Goal: Task Accomplishment & Management: Manage account settings

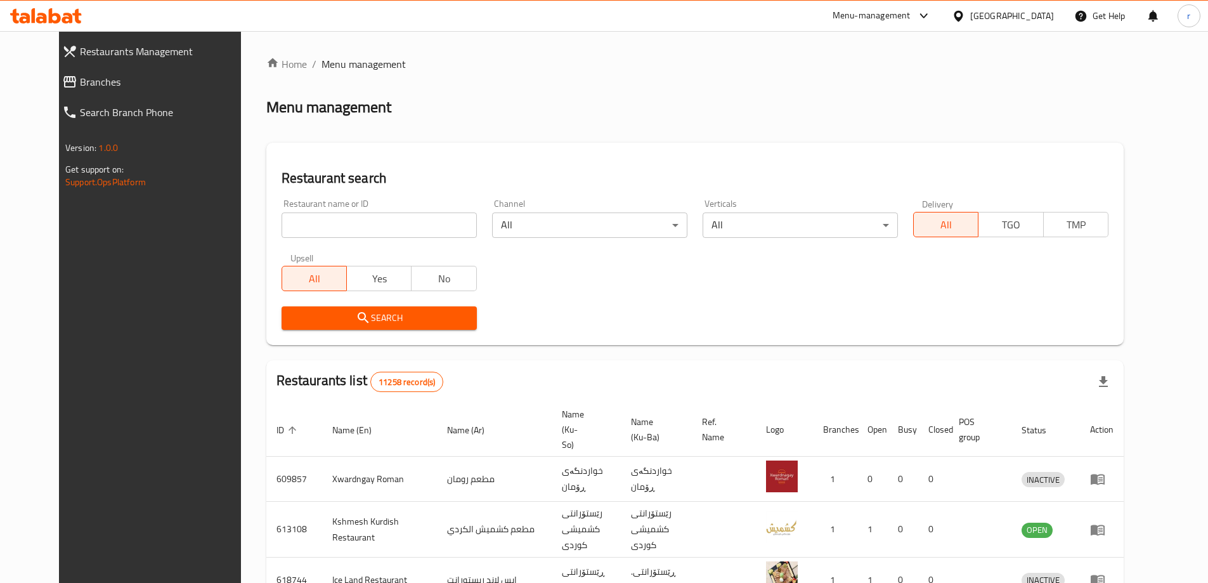
click at [80, 83] on span "Branches" at bounding box center [165, 81] width 171 height 15
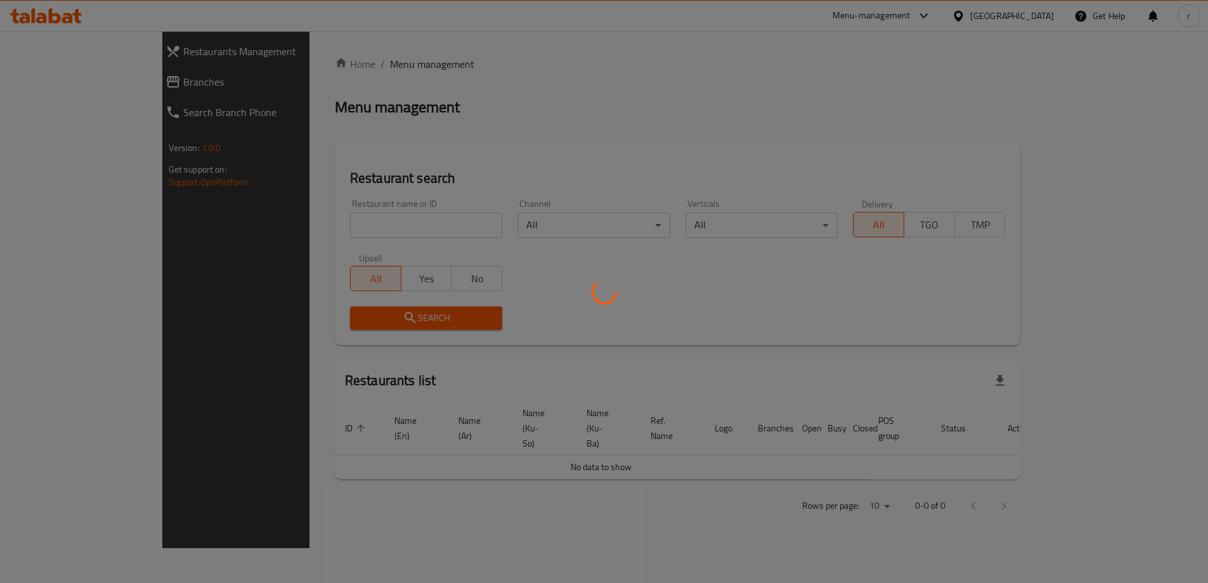
click at [39, 81] on div at bounding box center [604, 291] width 1208 height 583
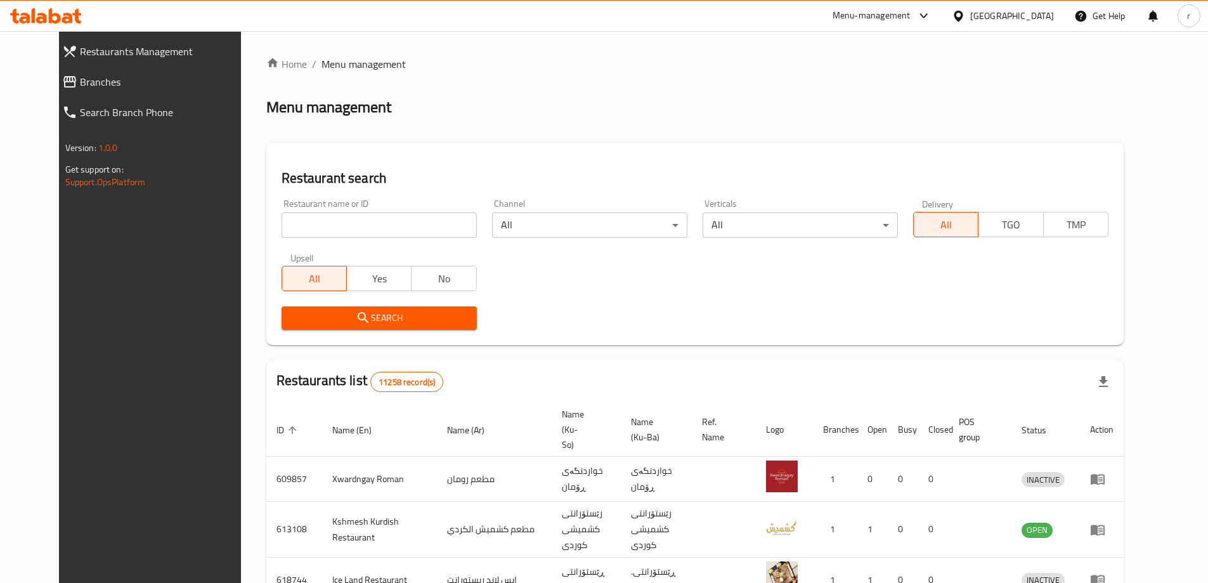
drag, startPoint x: 39, startPoint y: 81, endPoint x: 45, endPoint y: 76, distance: 7.7
click at [80, 81] on span "Branches" at bounding box center [165, 81] width 171 height 15
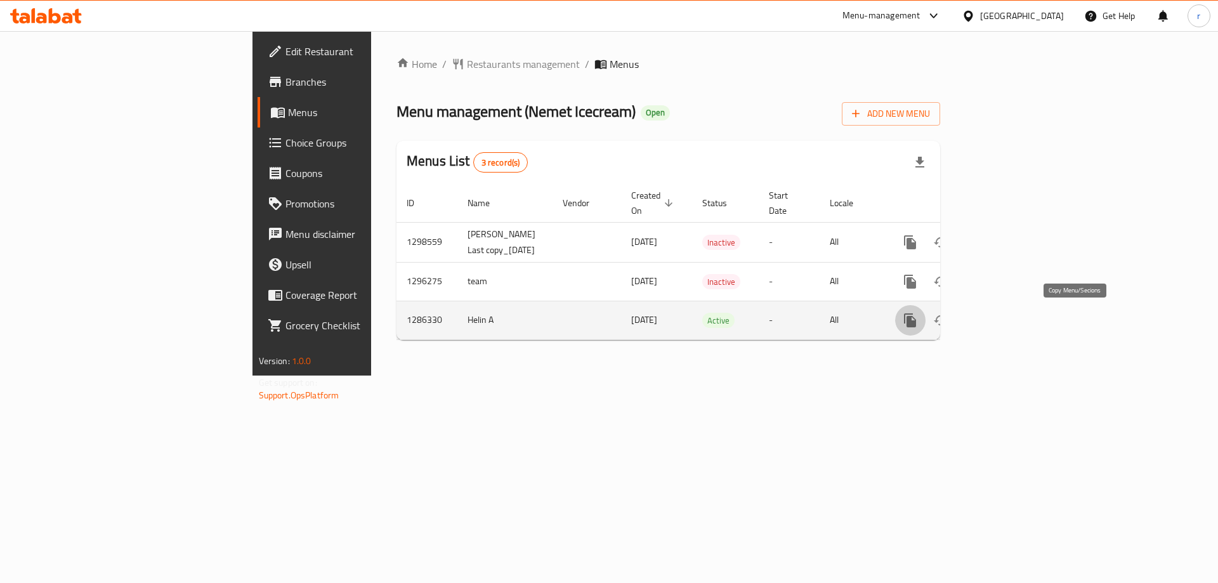
click at [916, 319] on icon "more" at bounding box center [910, 320] width 12 height 14
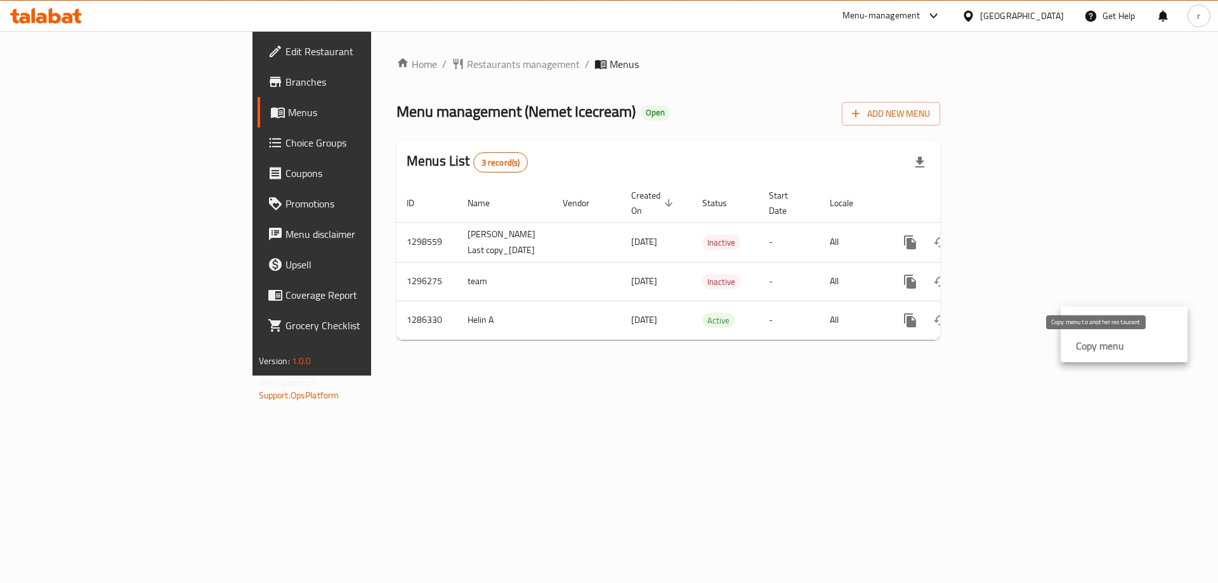
click at [1086, 352] on strong "Copy menu" at bounding box center [1100, 345] width 48 height 15
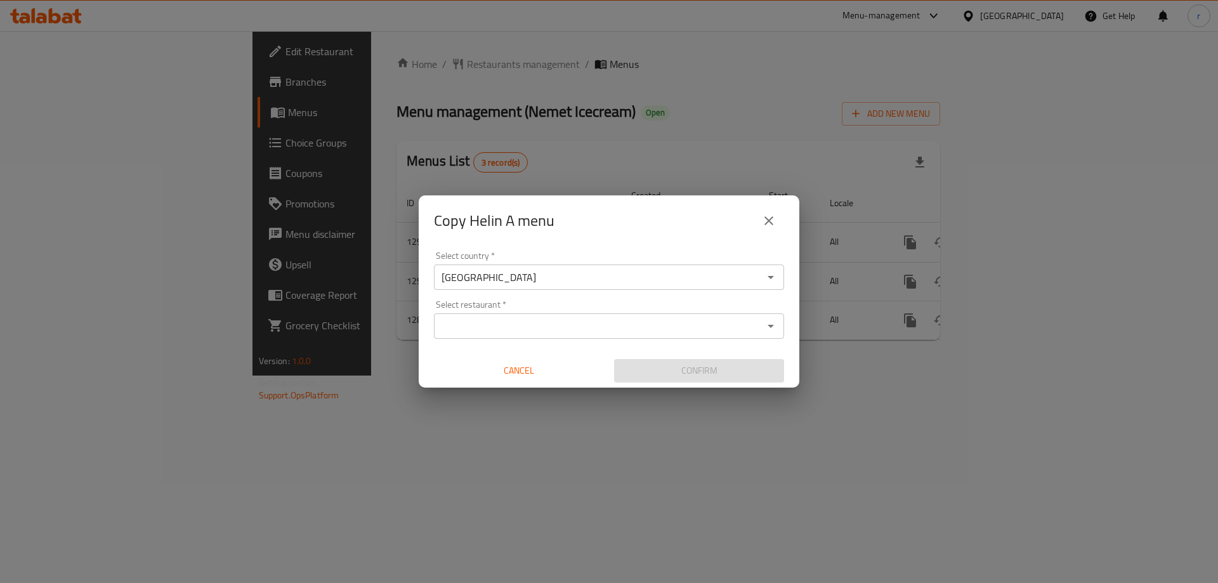
click at [595, 330] on input "Select restaurant   *" at bounding box center [599, 326] width 322 height 18
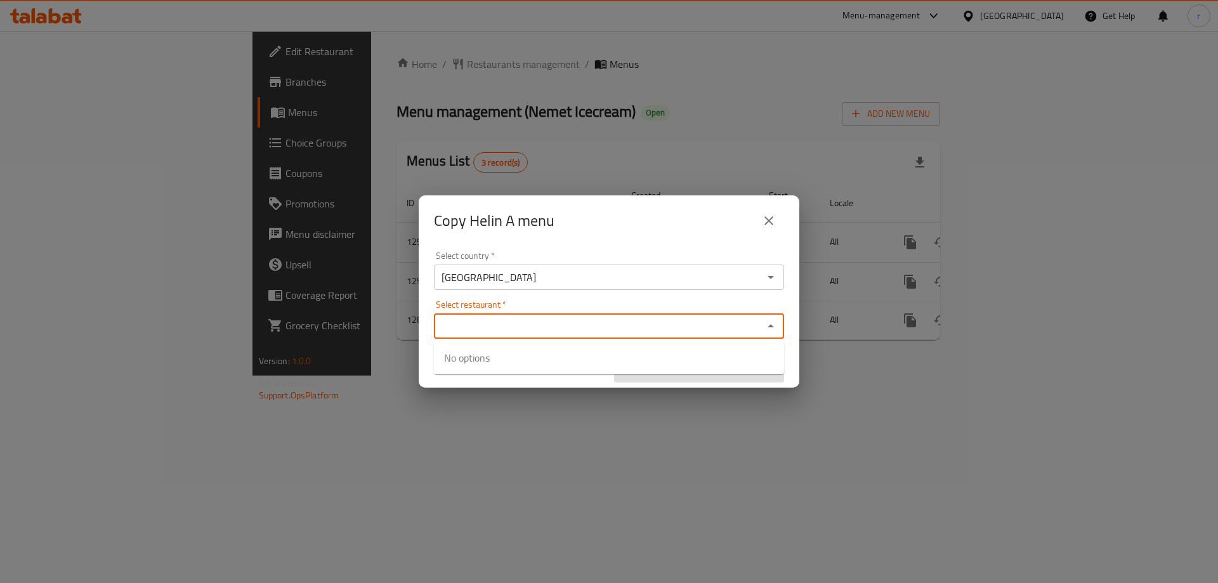
paste input "Nemet Icecream"
type input "Nemet Icecream"
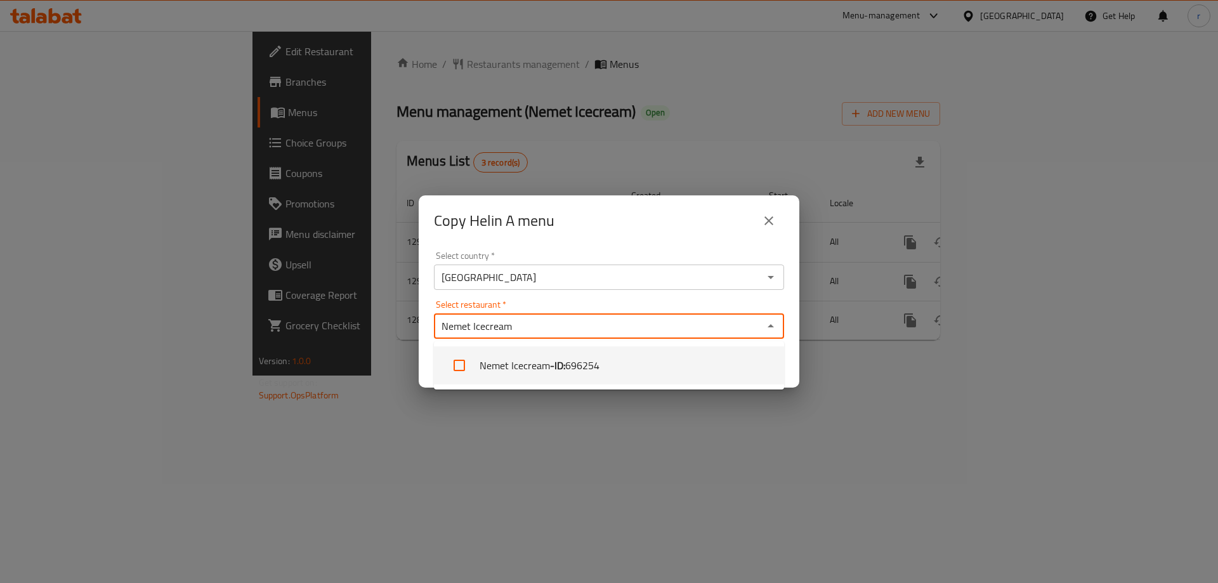
click at [576, 372] on span "696254" at bounding box center [582, 365] width 34 height 15
checkbox input "true"
click at [620, 462] on div "Copy Helin A menu Select country   * Iraq Select country * Select restaurant   …" at bounding box center [609, 291] width 1218 height 583
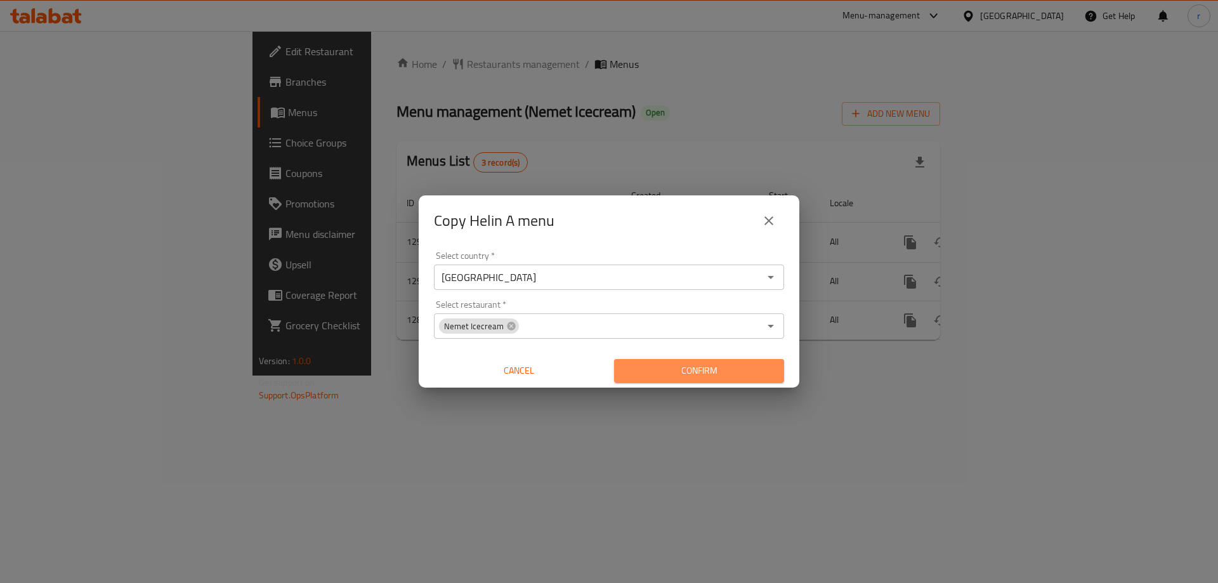
click at [674, 376] on span "Confirm" at bounding box center [699, 371] width 150 height 16
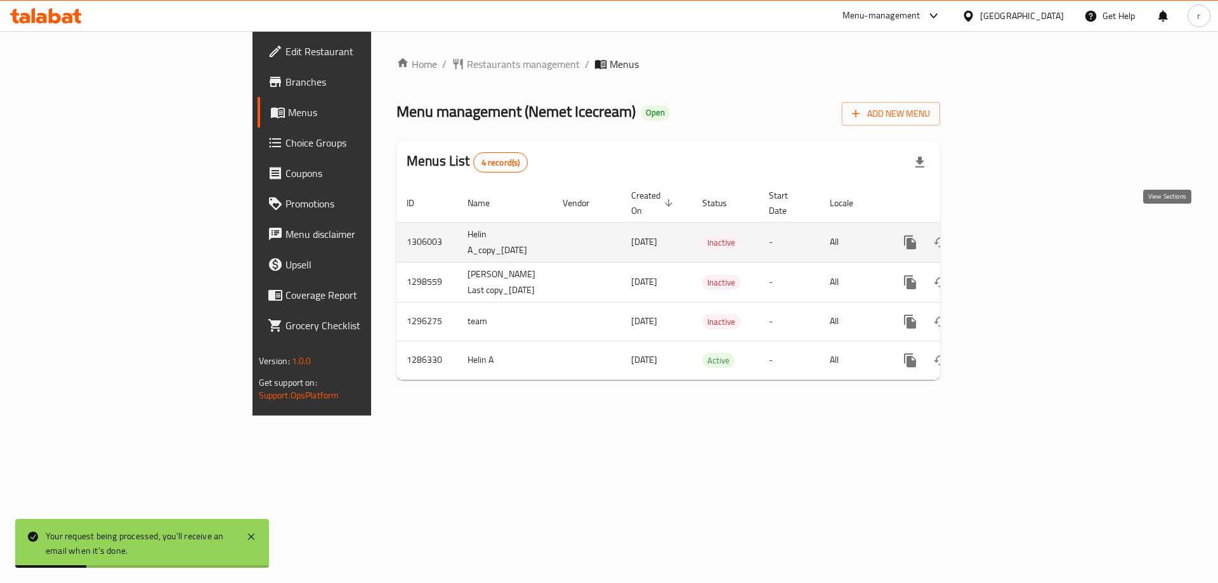
click at [1009, 235] on icon "enhanced table" at bounding box center [1001, 242] width 15 height 15
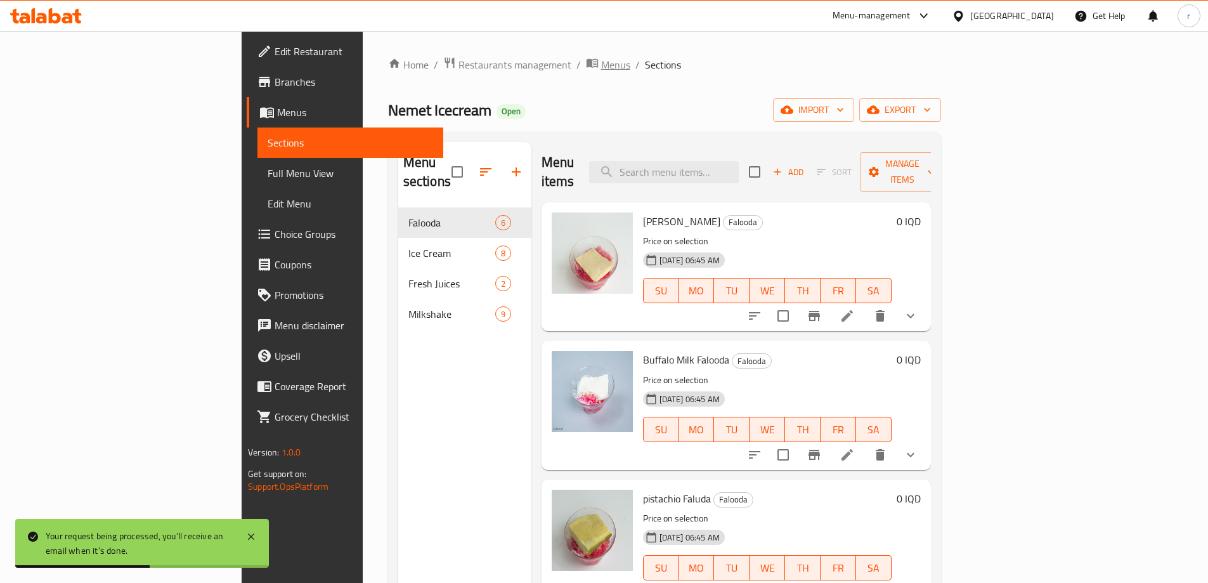
click at [601, 68] on span "Menus" at bounding box center [615, 64] width 29 height 15
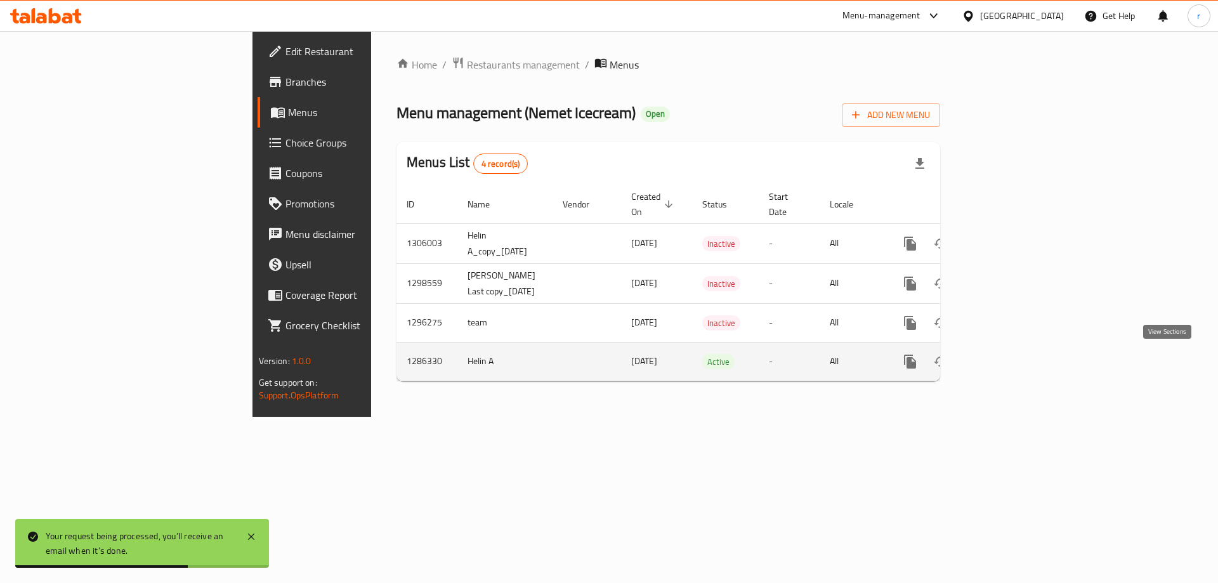
click at [1007, 367] on icon "enhanced table" at bounding box center [1001, 361] width 11 height 11
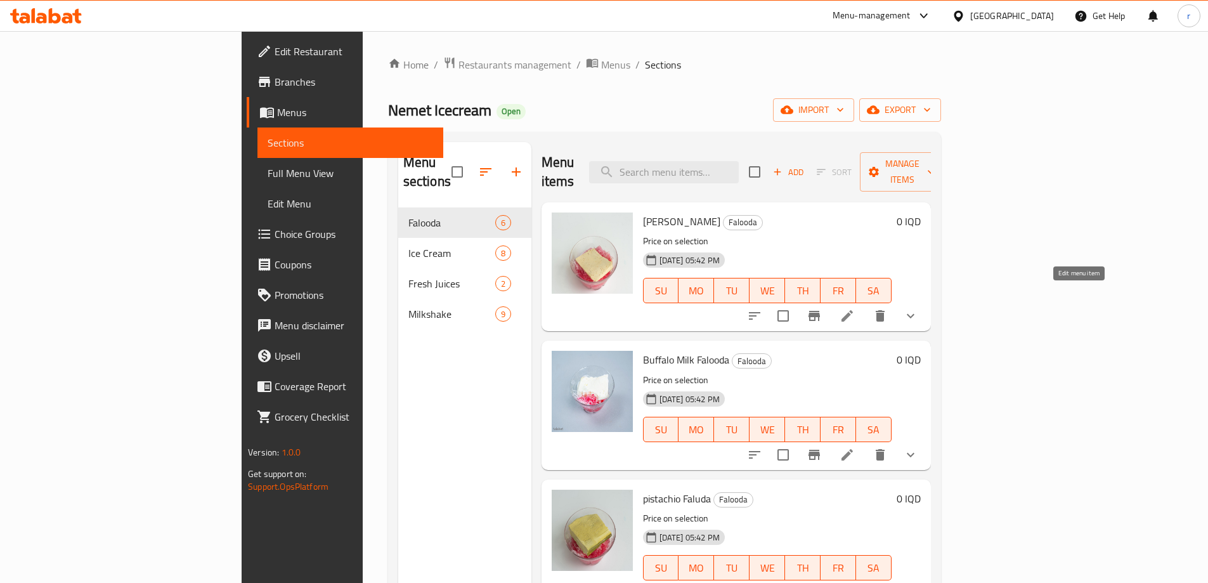
click at [855, 308] on icon at bounding box center [847, 315] width 15 height 15
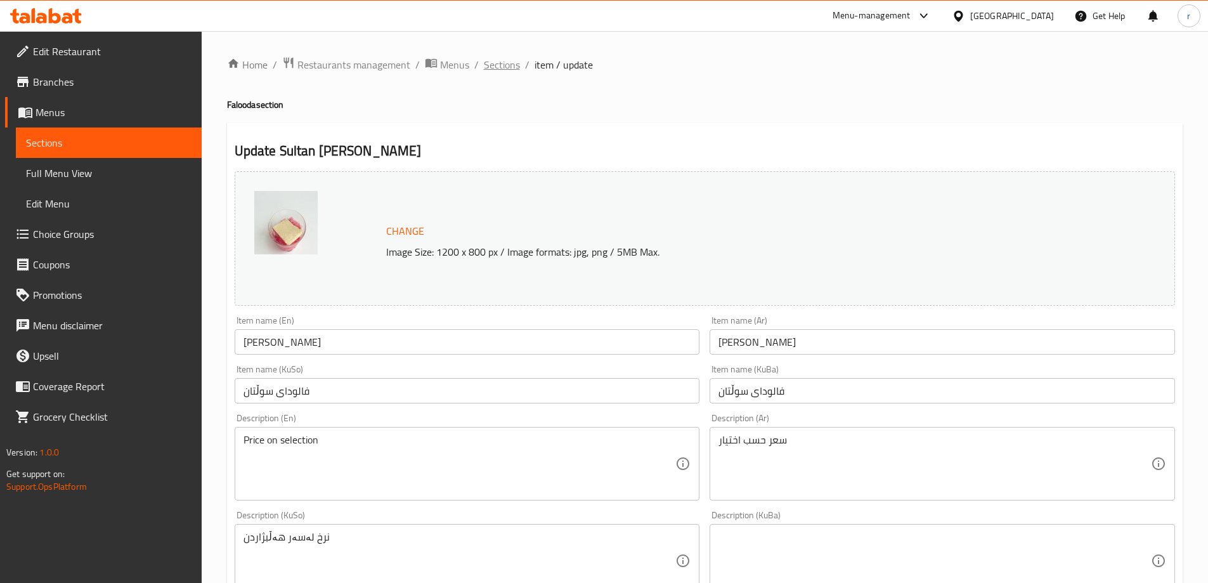
click at [509, 67] on span "Sections" at bounding box center [502, 64] width 36 height 15
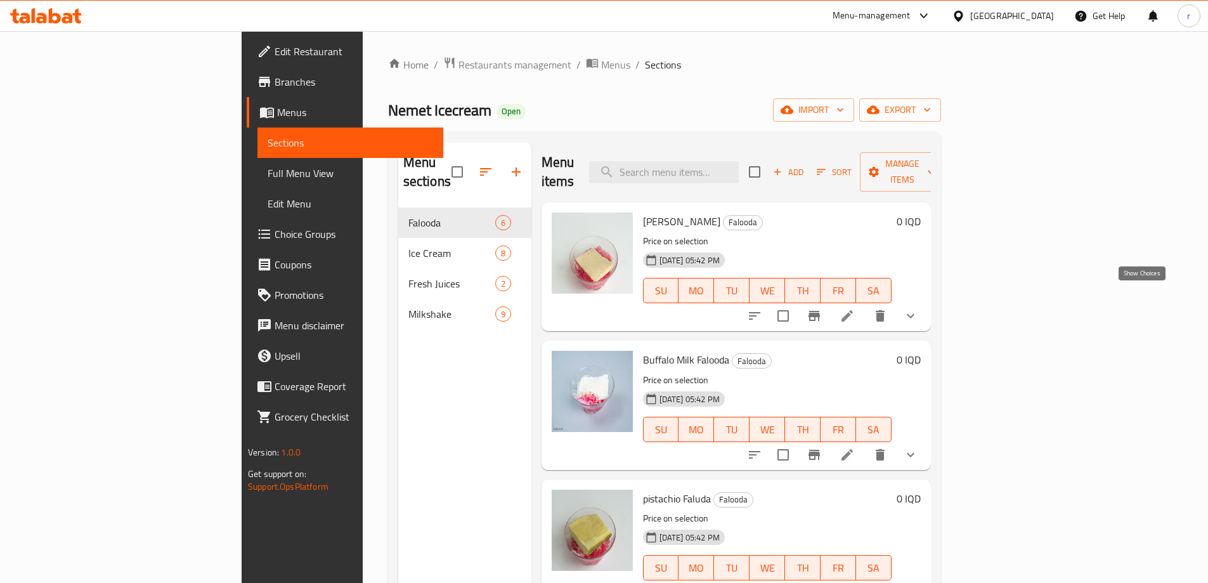
click at [918, 308] on icon "show more" at bounding box center [910, 315] width 15 height 15
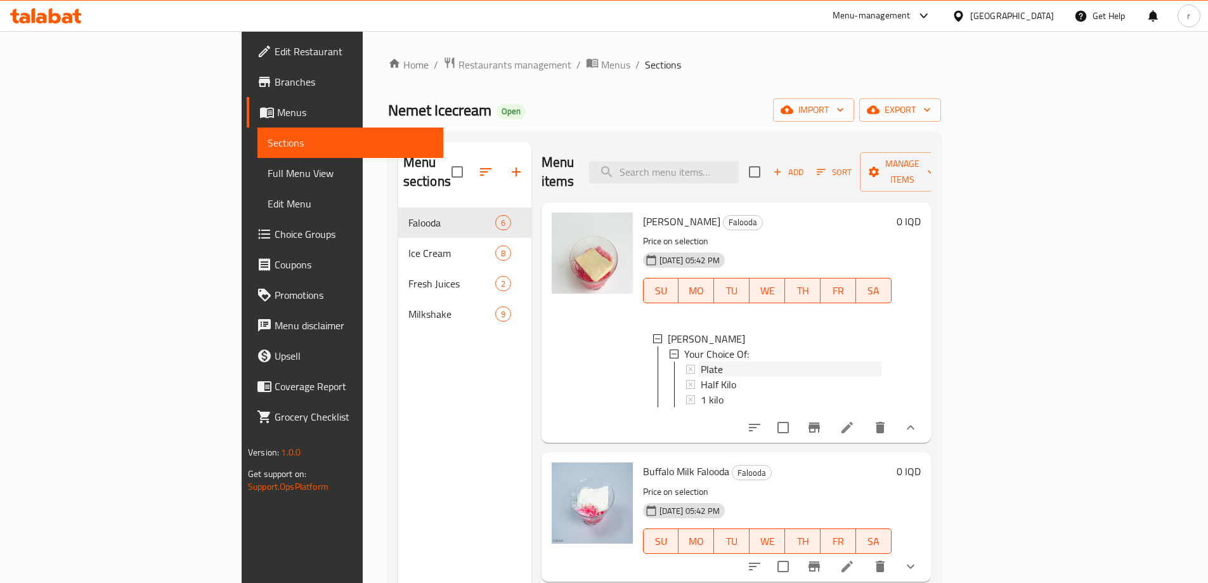
click at [701, 361] on div "Plate" at bounding box center [791, 368] width 181 height 15
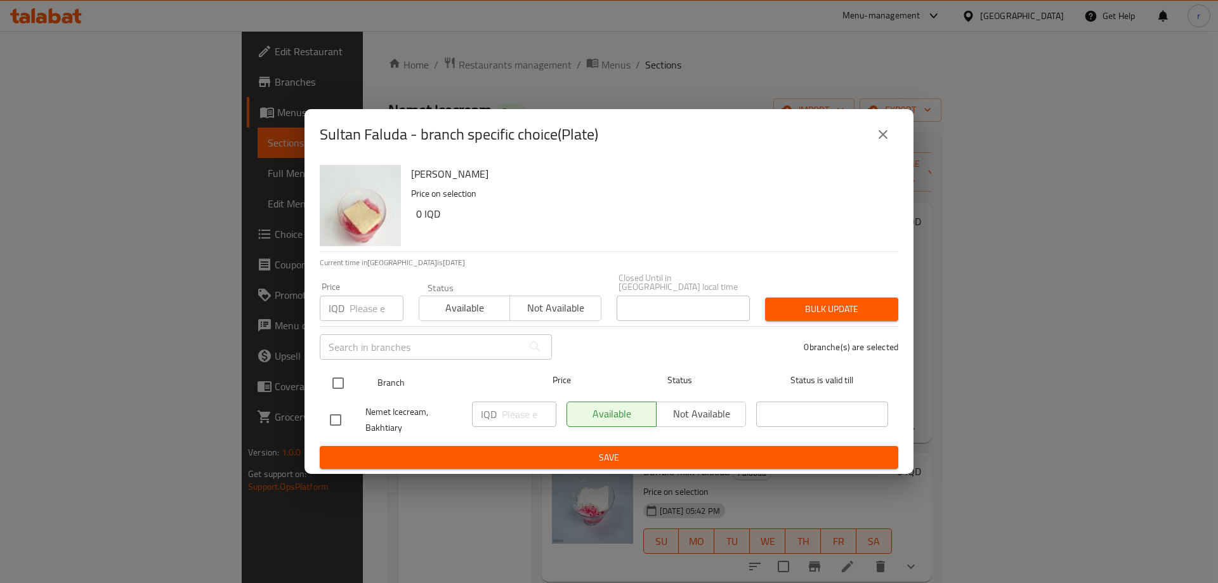
click at [341, 374] on input "checkbox" at bounding box center [338, 383] width 27 height 27
checkbox input "true"
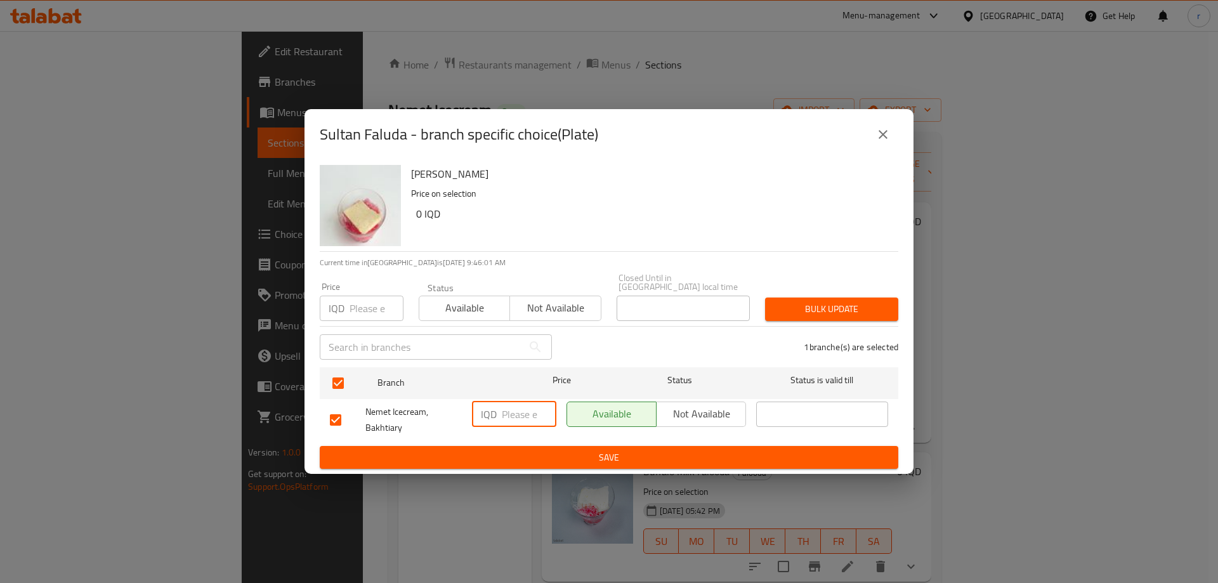
click at [511, 410] on input "number" at bounding box center [529, 413] width 55 height 25
type input "3000"
click at [522, 452] on span "Save" at bounding box center [609, 458] width 558 height 16
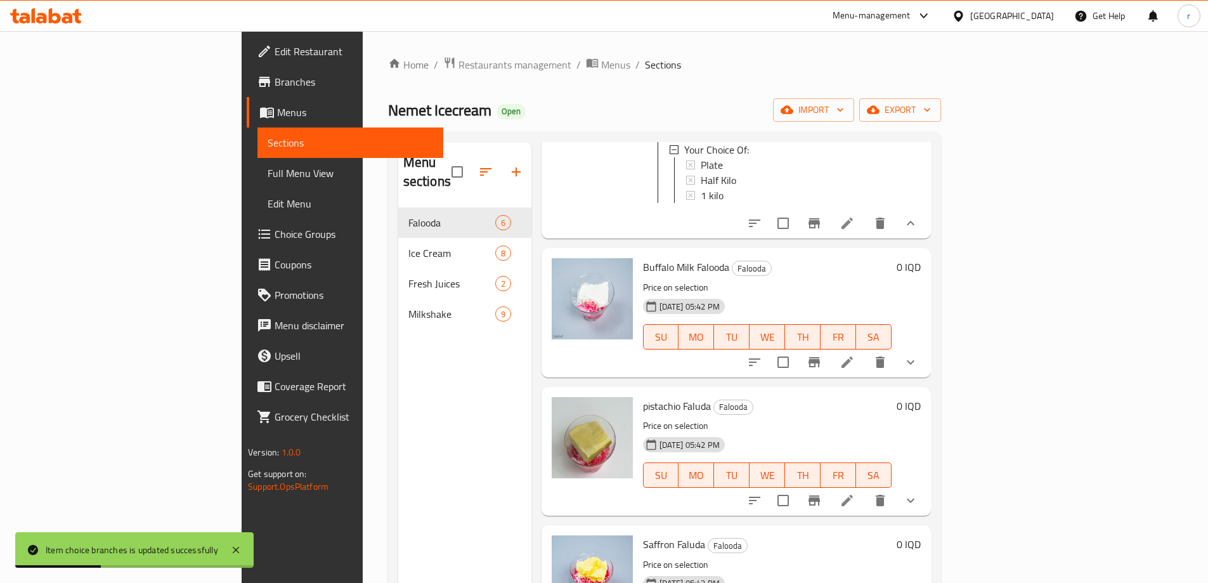
scroll to position [190, 0]
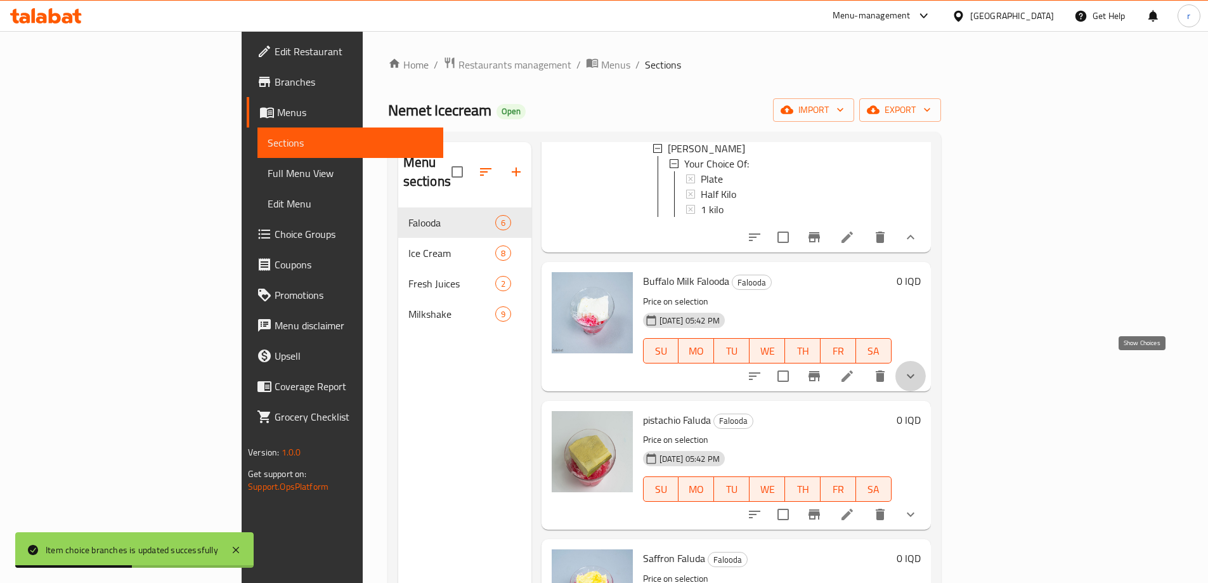
click at [918, 368] on icon "show more" at bounding box center [910, 375] width 15 height 15
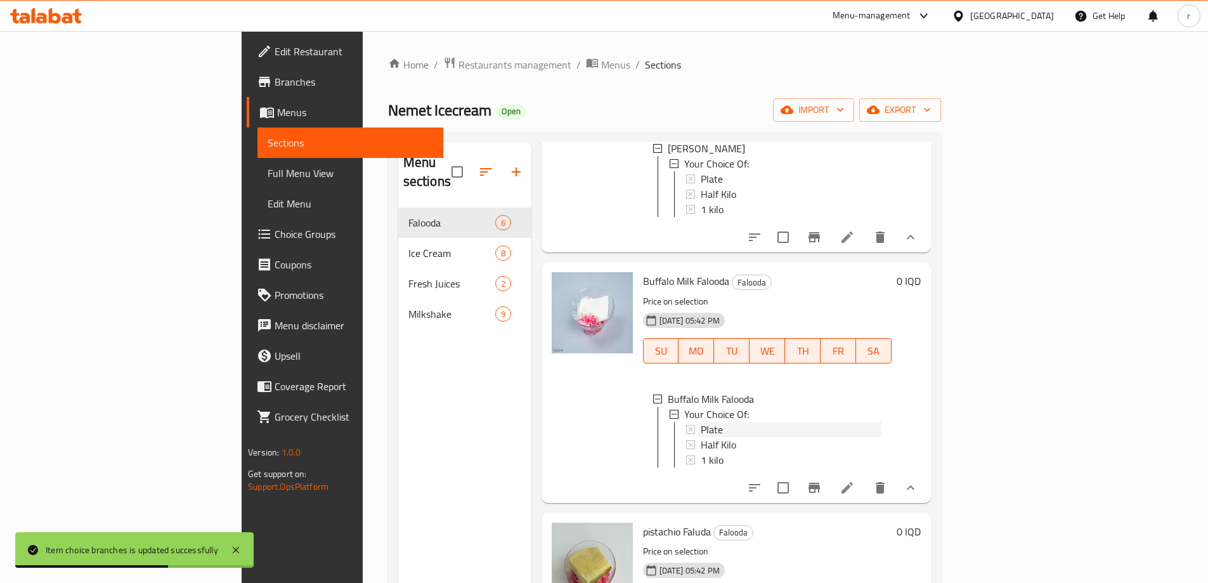
click at [701, 422] on span "Plate" at bounding box center [712, 429] width 22 height 15
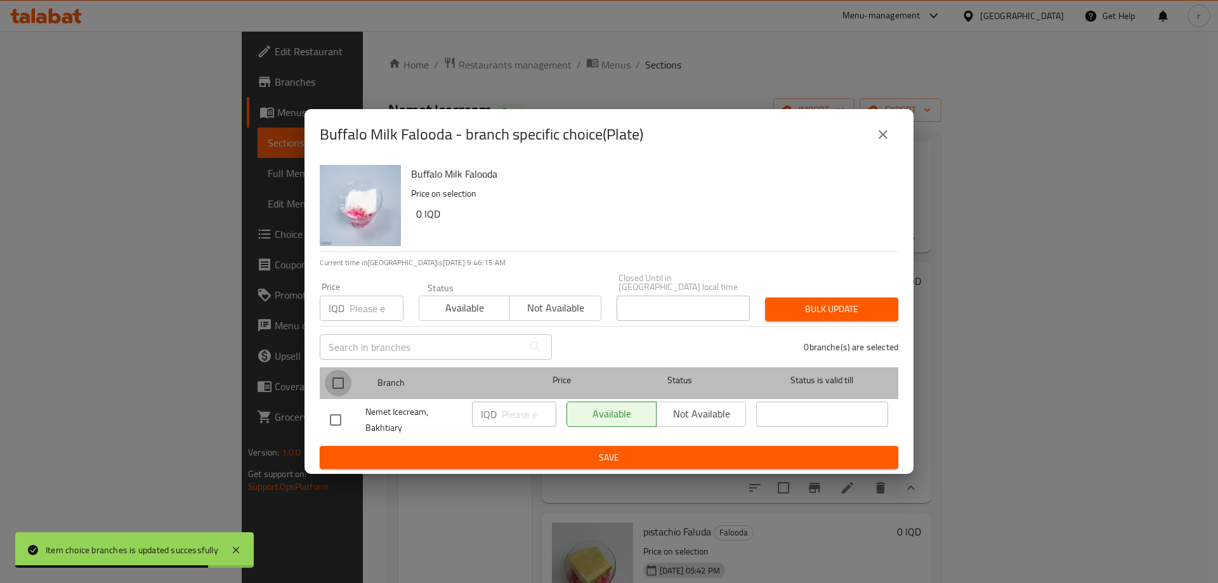
click at [334, 372] on input "checkbox" at bounding box center [338, 383] width 27 height 27
checkbox input "true"
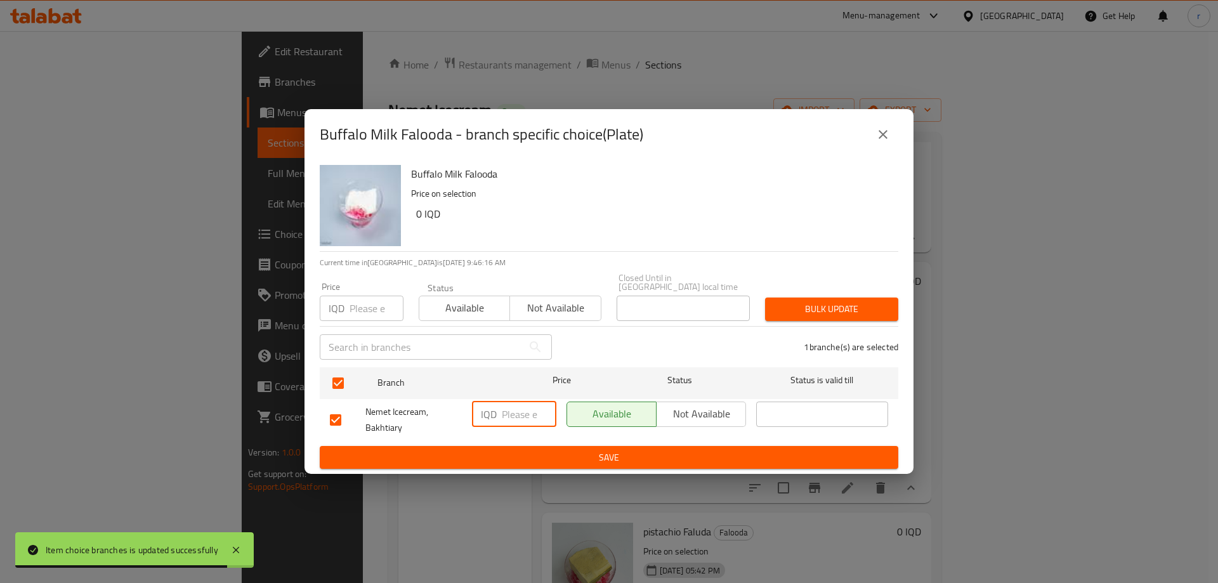
click at [528, 417] on input "number" at bounding box center [529, 413] width 55 height 25
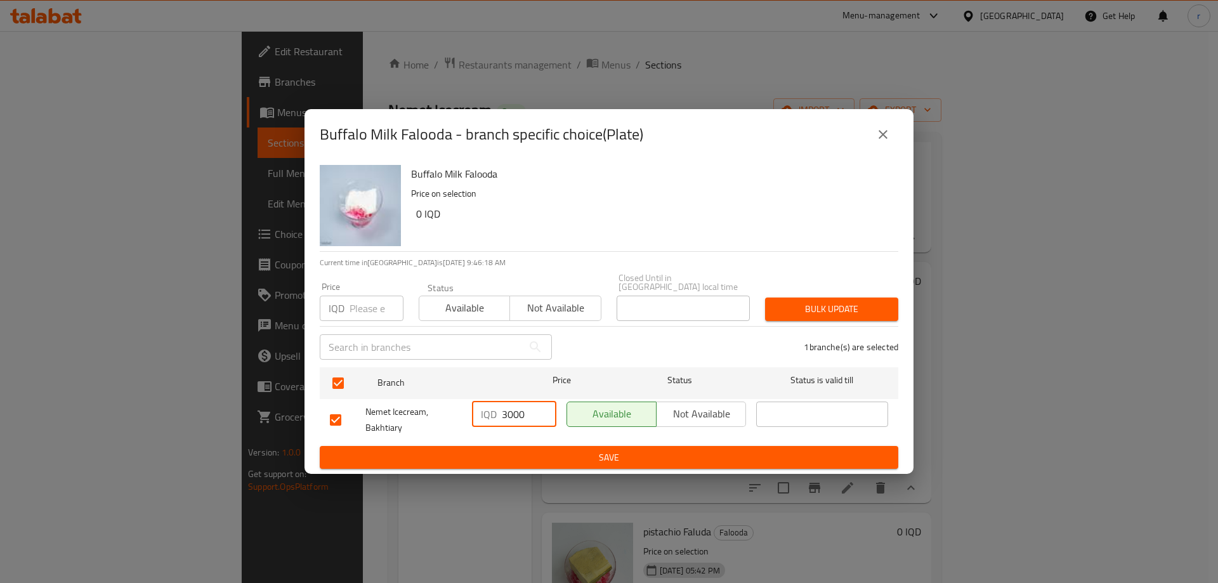
type input "3000"
click at [522, 446] on button "Save" at bounding box center [609, 457] width 578 height 23
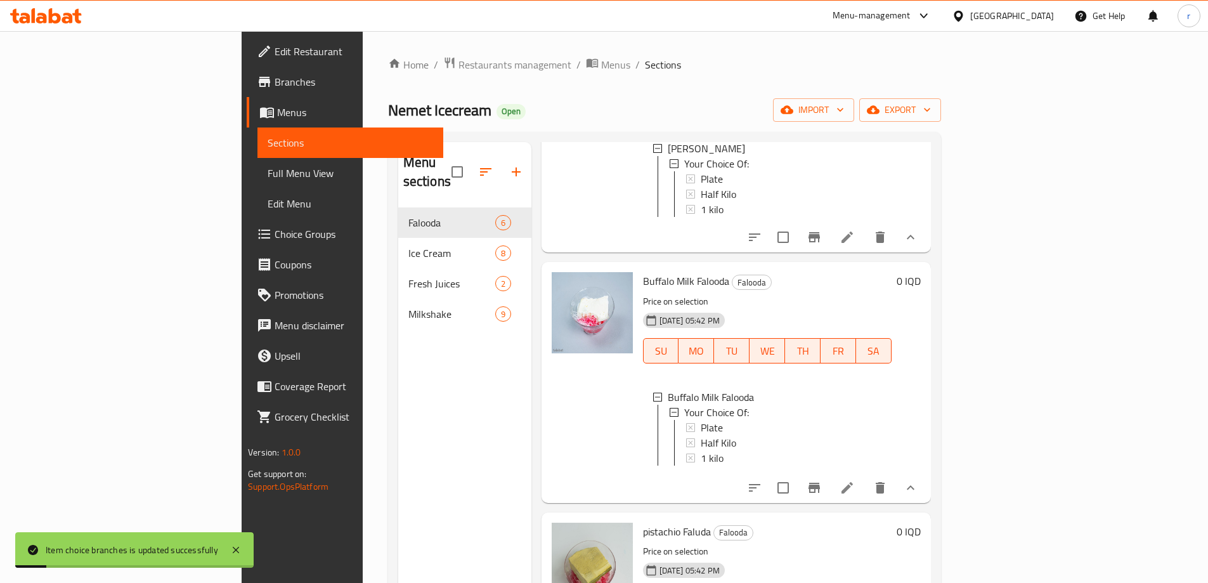
scroll to position [401, 0]
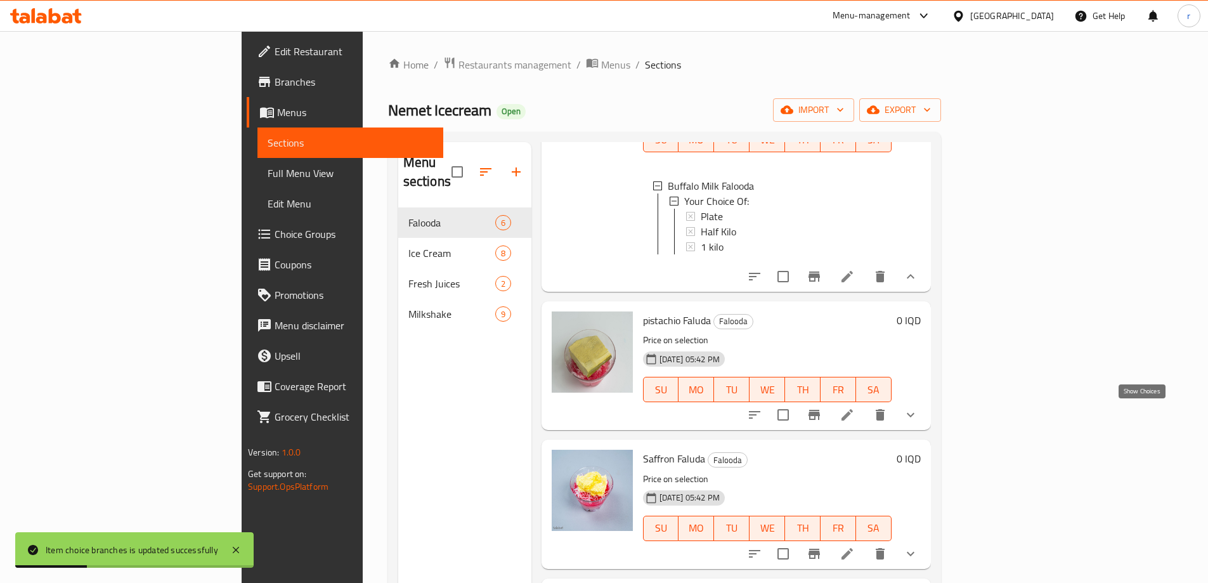
click at [918, 411] on icon "show more" at bounding box center [910, 414] width 15 height 15
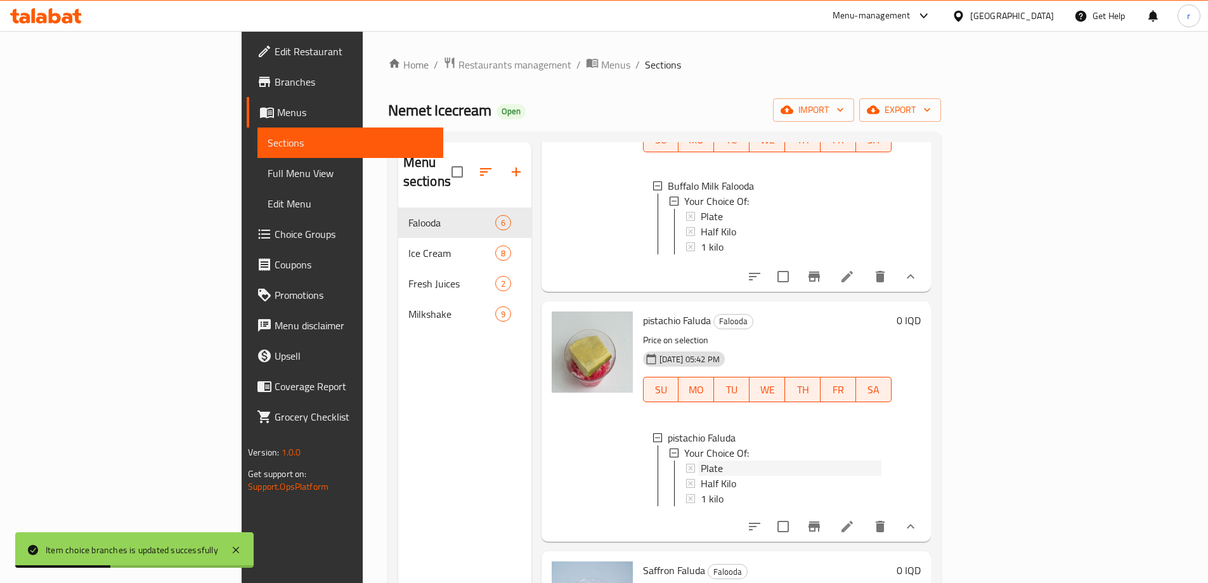
click at [703, 471] on div "Plate" at bounding box center [791, 467] width 181 height 15
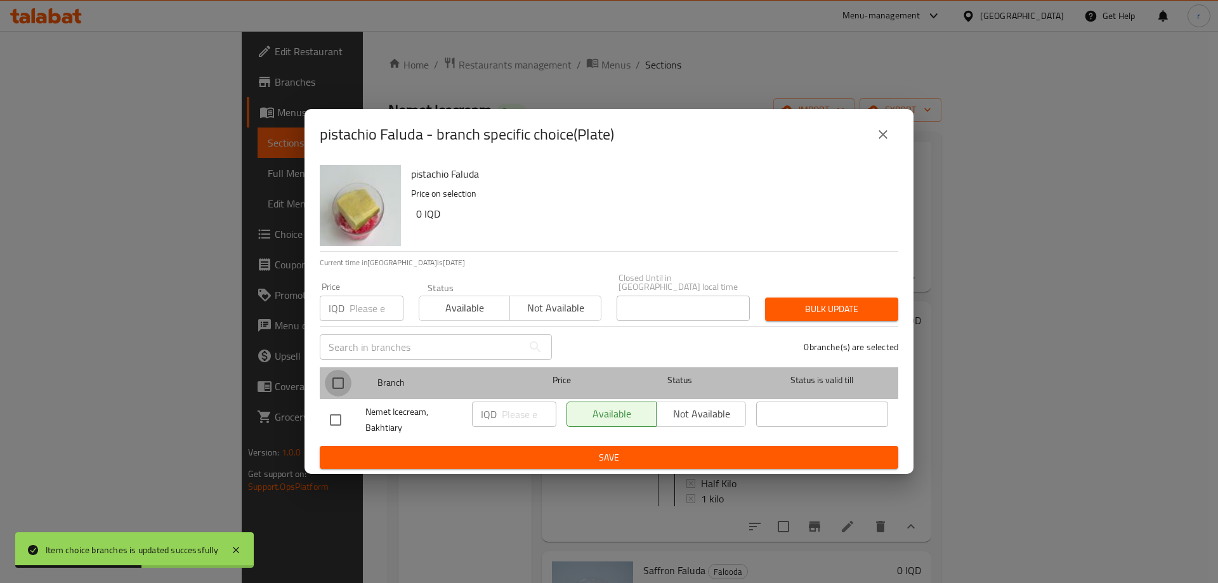
click at [344, 379] on input "checkbox" at bounding box center [338, 383] width 27 height 27
checkbox input "true"
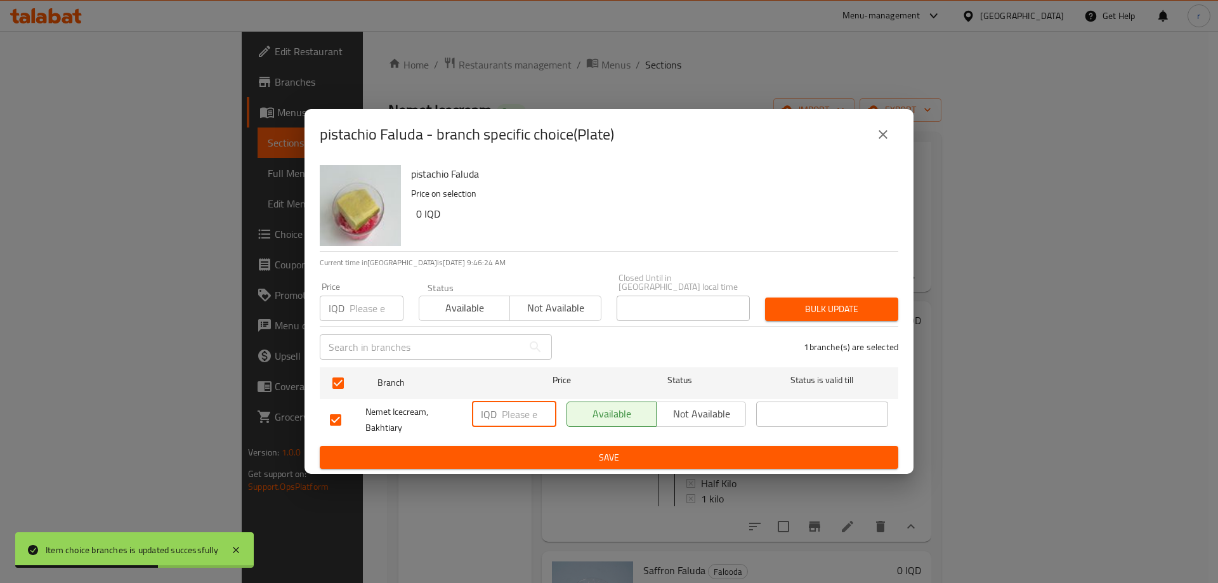
click at [511, 410] on input "number" at bounding box center [529, 413] width 55 height 25
type input "3000"
click at [553, 453] on span "Save" at bounding box center [609, 458] width 558 height 16
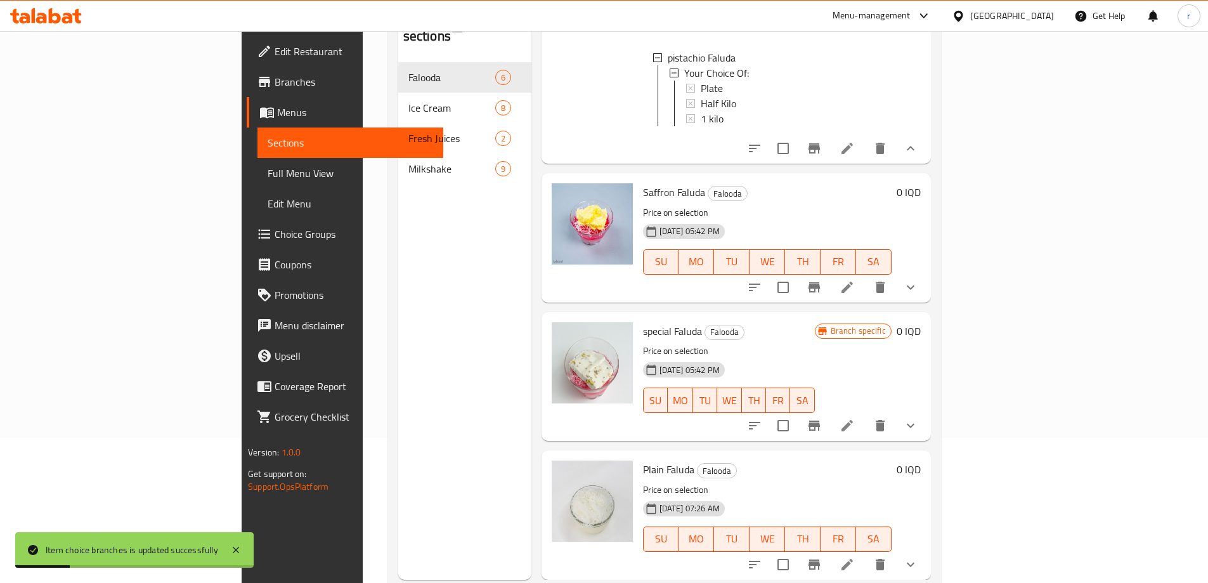
scroll to position [178, 0]
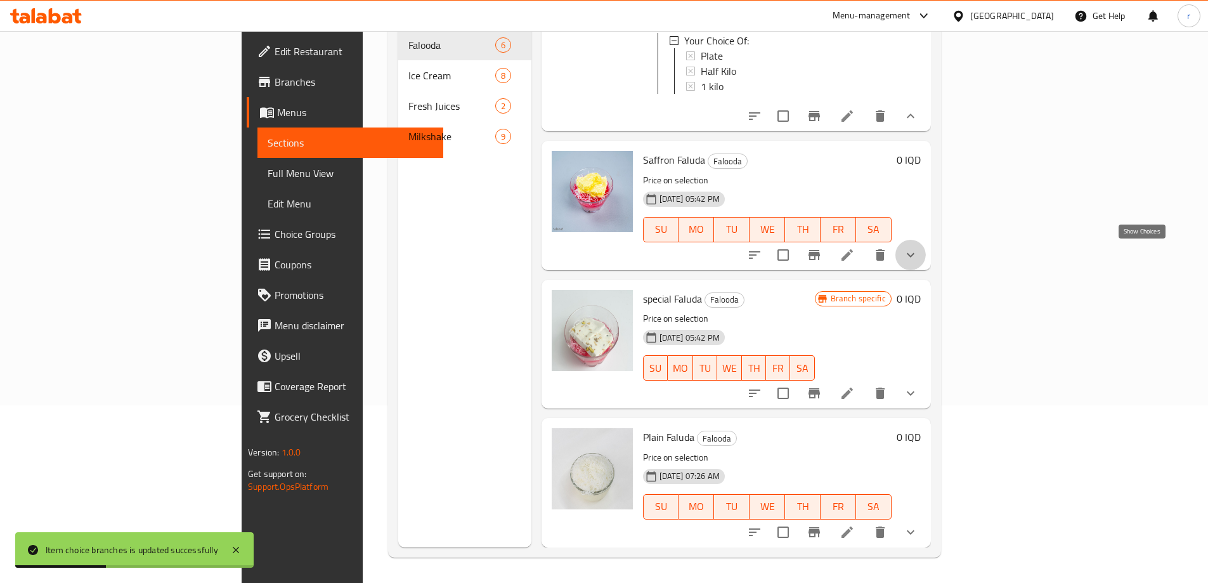
click at [918, 252] on icon "show more" at bounding box center [910, 254] width 15 height 15
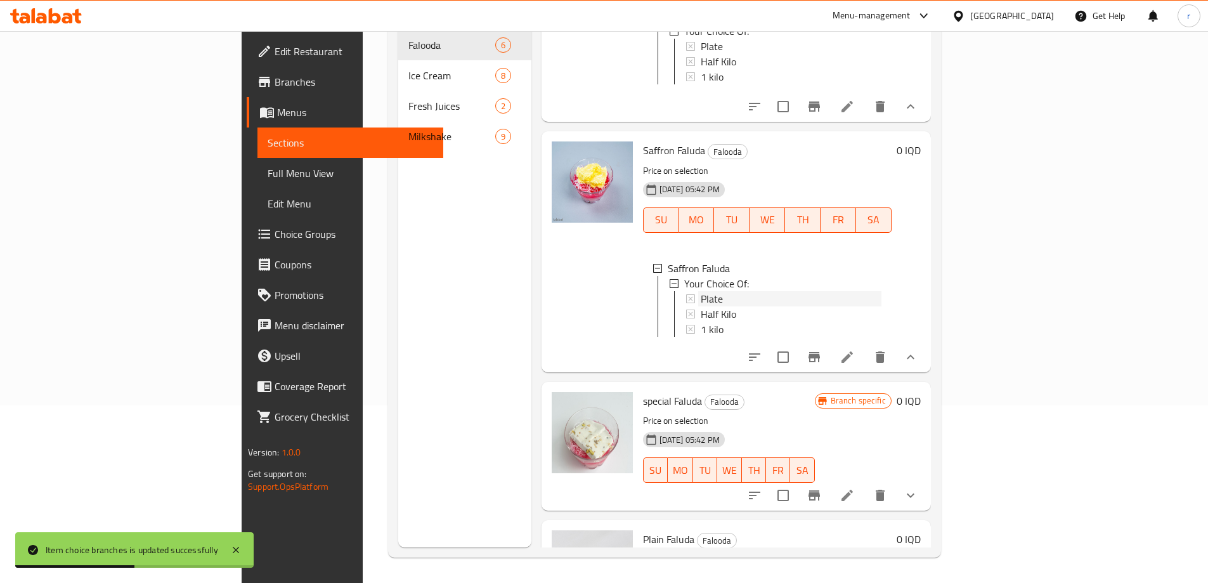
click at [701, 306] on span "Plate" at bounding box center [712, 298] width 22 height 15
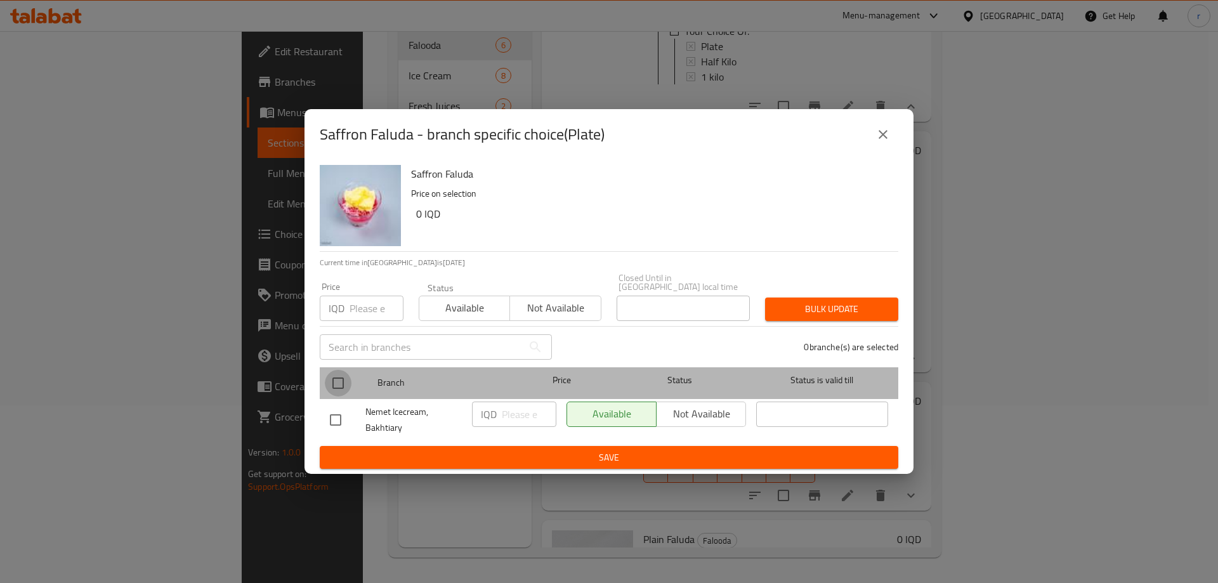
click at [329, 375] on input "checkbox" at bounding box center [338, 383] width 27 height 27
checkbox input "true"
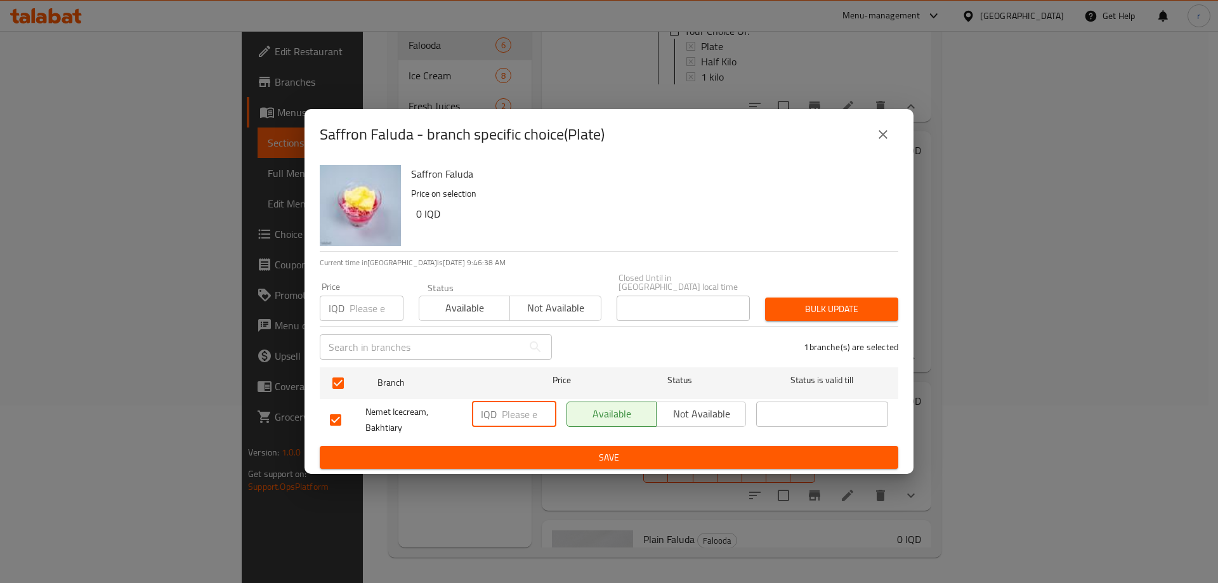
click at [519, 406] on input "number" at bounding box center [529, 413] width 55 height 25
type input "3000"
click at [558, 453] on span "Save" at bounding box center [609, 458] width 558 height 16
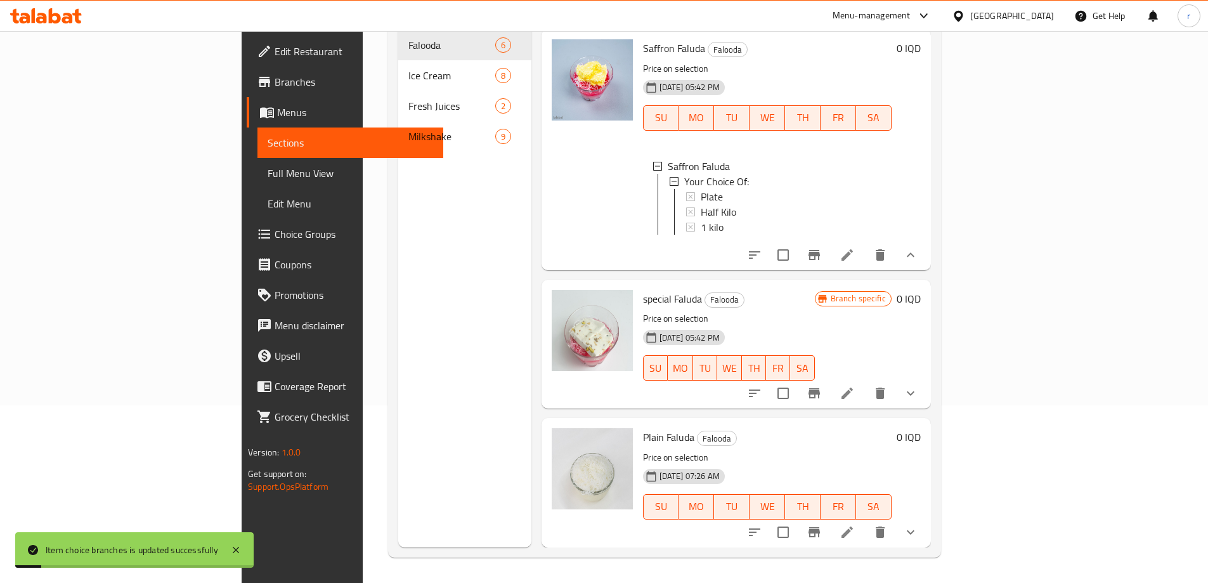
scroll to position [765, 0]
click at [926, 393] on button "show more" at bounding box center [910, 393] width 30 height 30
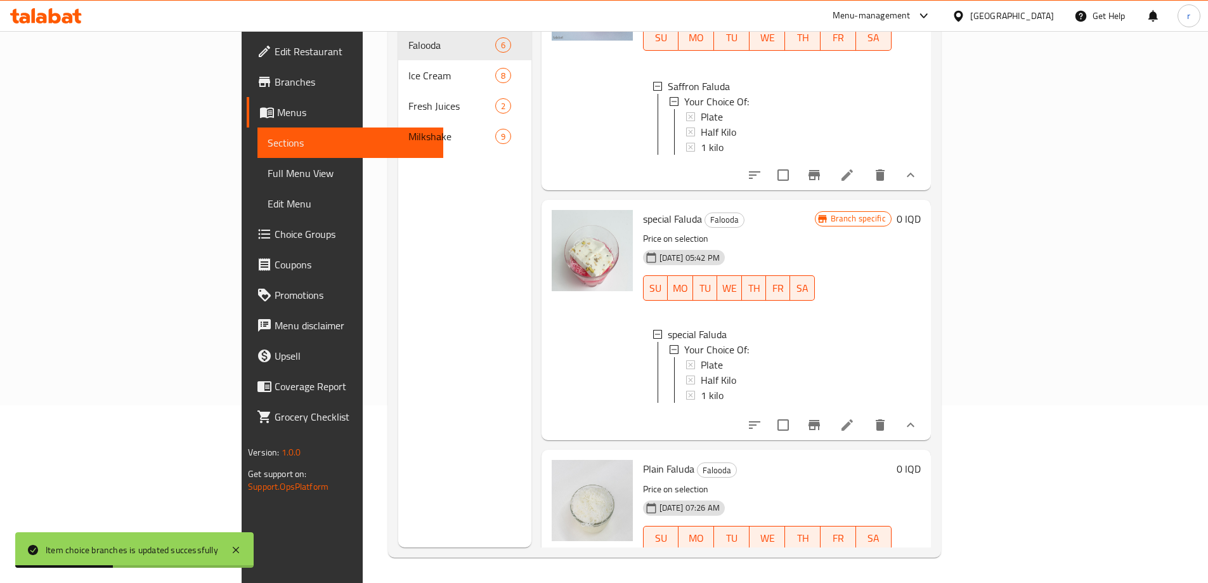
scroll to position [871, 0]
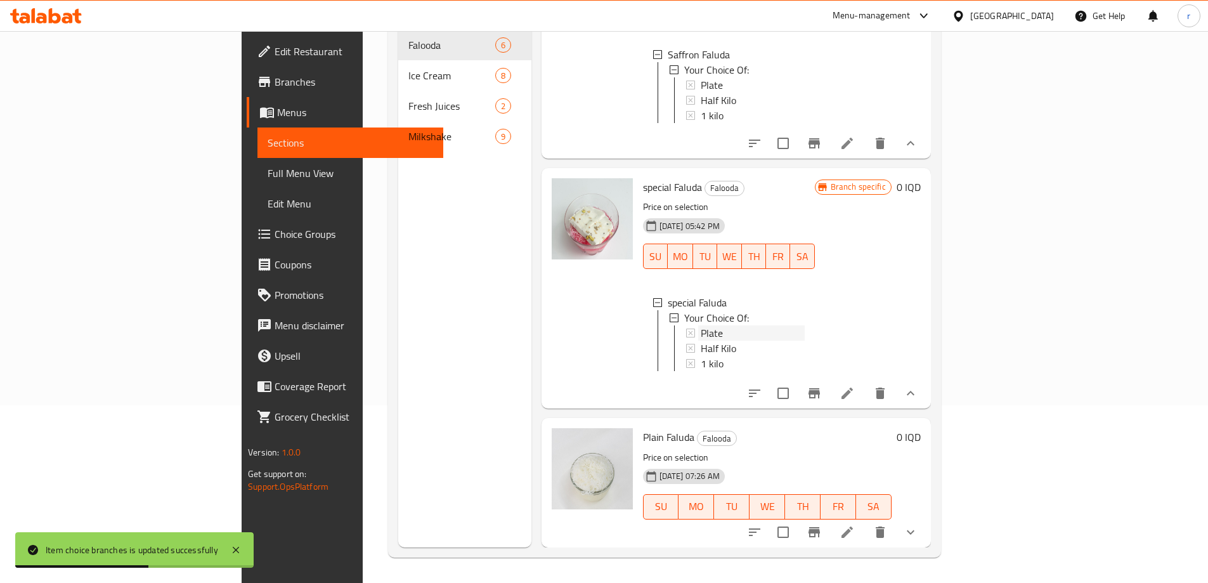
click at [701, 335] on span "Plate" at bounding box center [712, 332] width 22 height 15
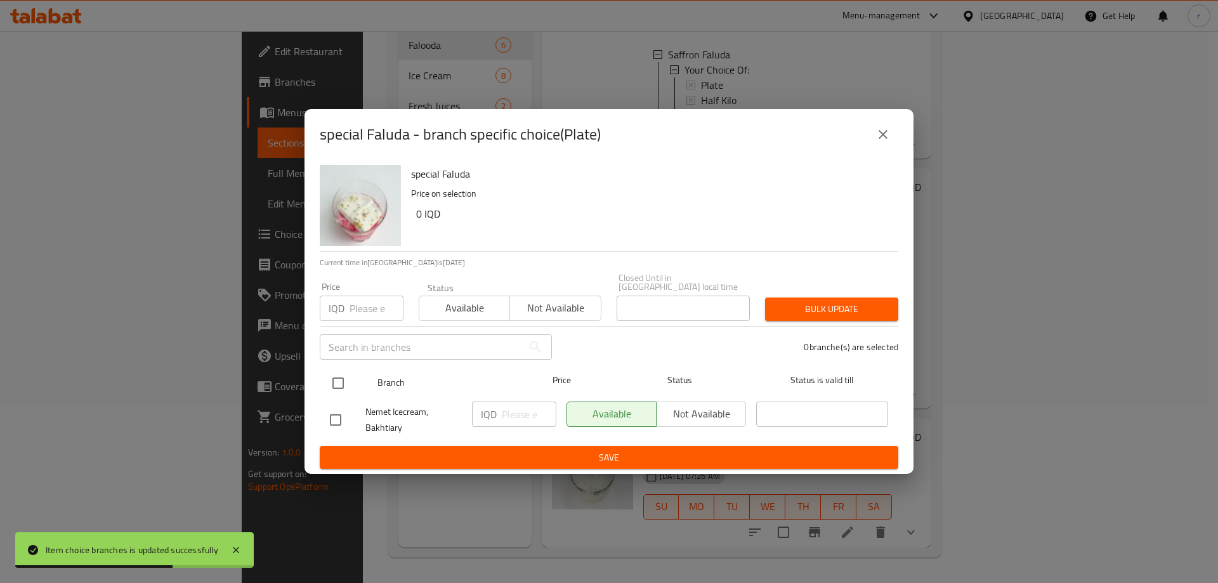
click at [342, 372] on input "checkbox" at bounding box center [338, 383] width 27 height 27
checkbox input "true"
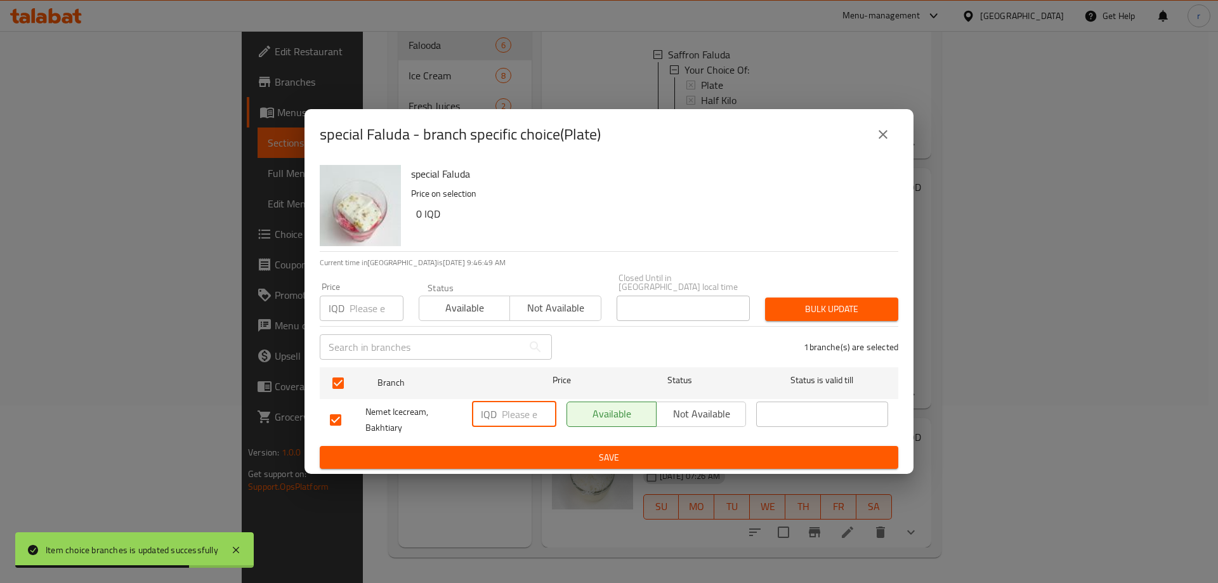
click at [506, 401] on input "number" at bounding box center [529, 413] width 55 height 25
type input "3000"
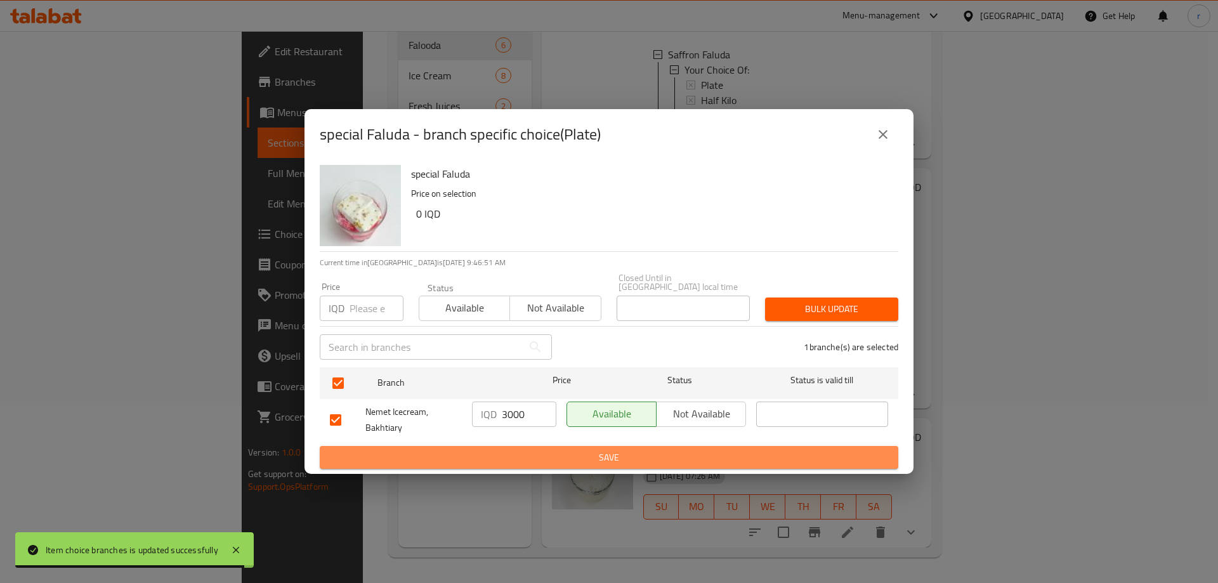
click at [537, 463] on button "Save" at bounding box center [609, 457] width 578 height 23
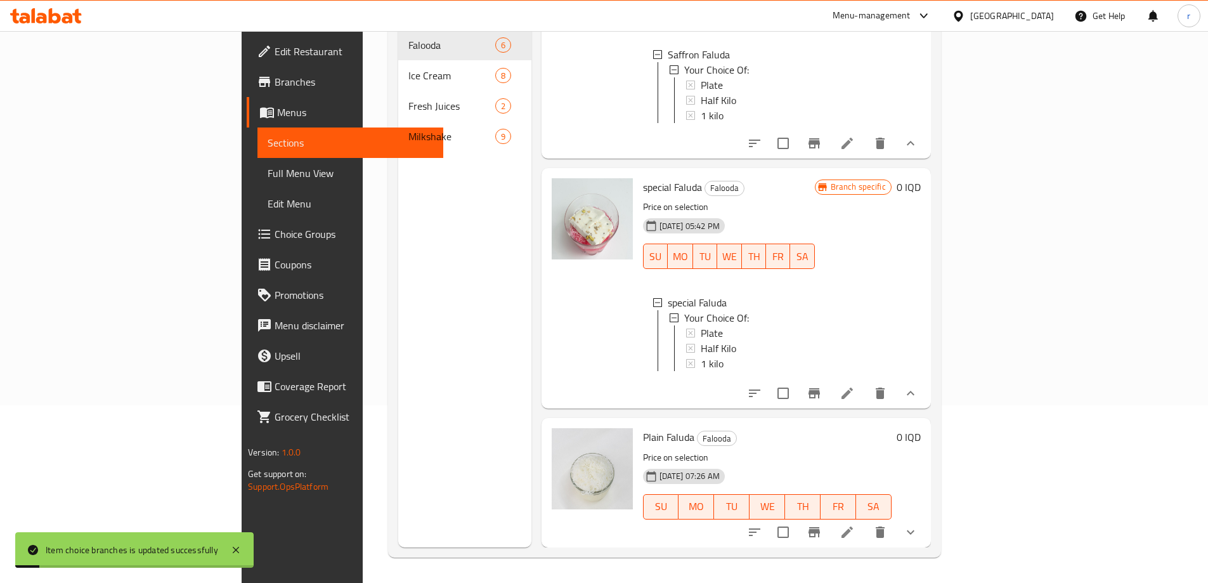
scroll to position [886, 0]
click at [918, 538] on icon "show more" at bounding box center [910, 531] width 15 height 15
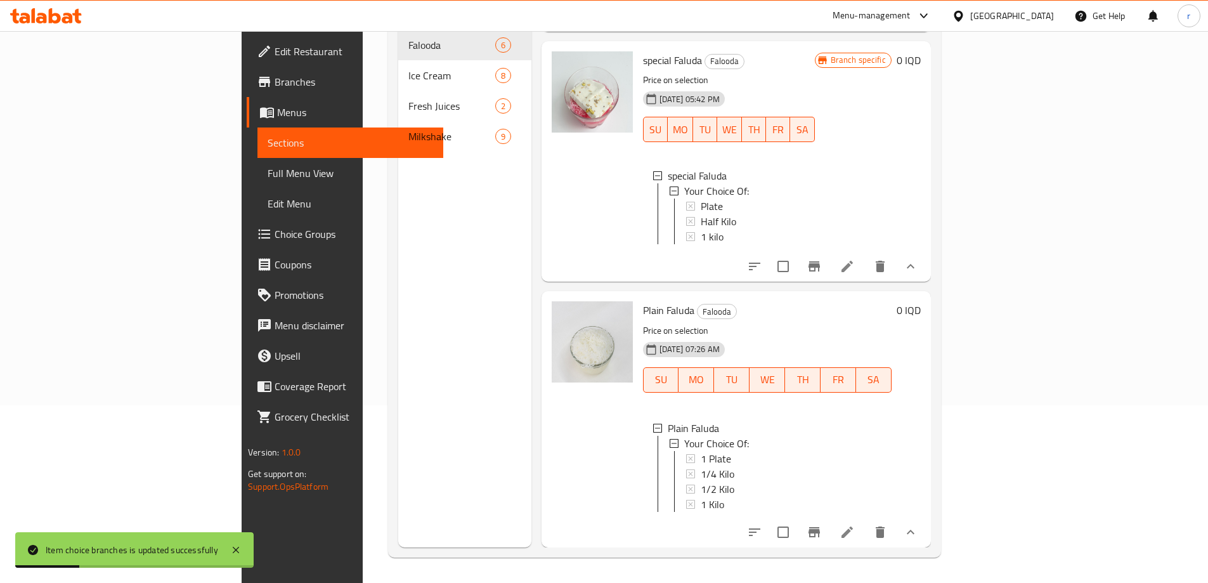
scroll to position [1022, 0]
click at [701, 451] on span "1 Plate" at bounding box center [716, 458] width 30 height 15
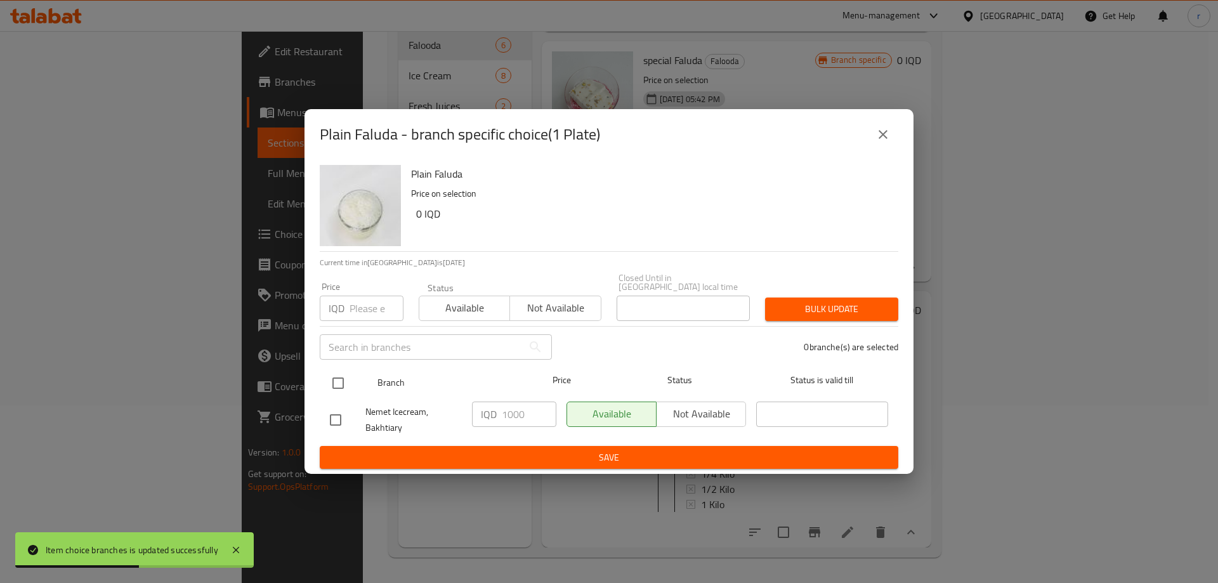
click at [337, 371] on input "checkbox" at bounding box center [338, 383] width 27 height 27
checkbox input "true"
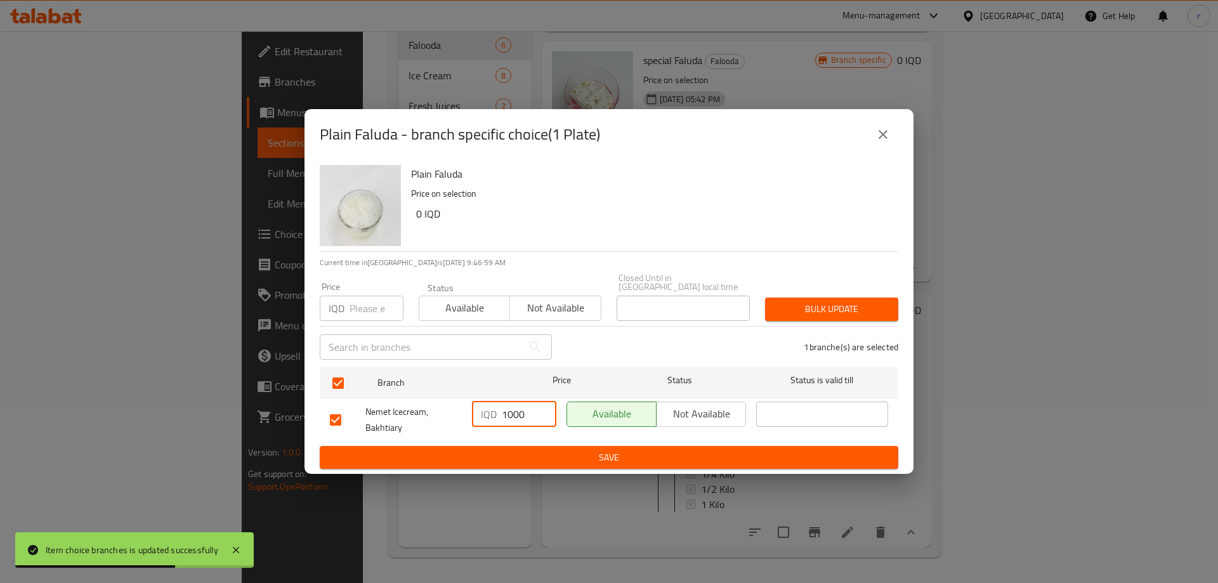
drag, startPoint x: 505, startPoint y: 412, endPoint x: 498, endPoint y: 416, distance: 8.8
click at [498, 416] on div "IQD 1000 ​" at bounding box center [514, 413] width 84 height 25
type input "3000"
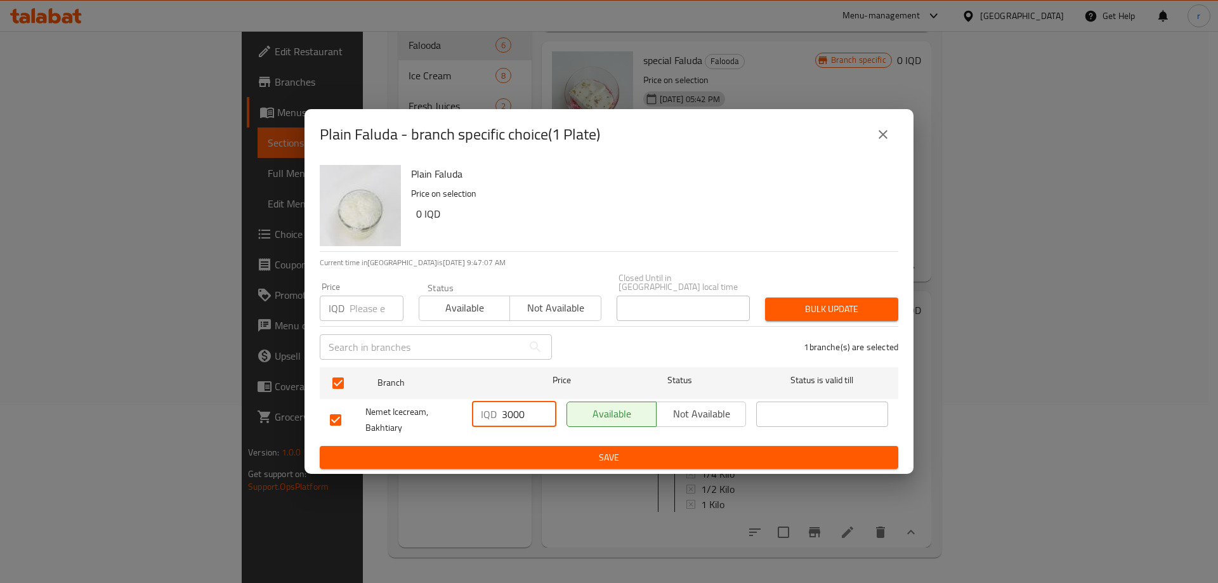
click at [531, 459] on span "Save" at bounding box center [609, 458] width 558 height 16
click at [883, 140] on icon "close" at bounding box center [882, 134] width 15 height 15
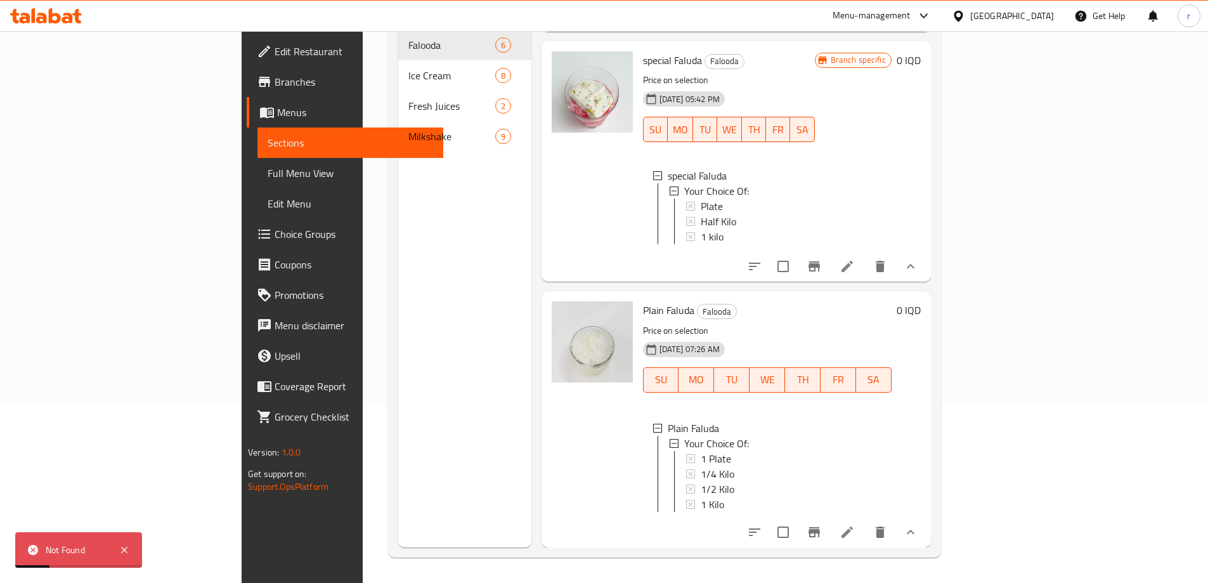
click at [855, 530] on icon at bounding box center [847, 531] width 15 height 15
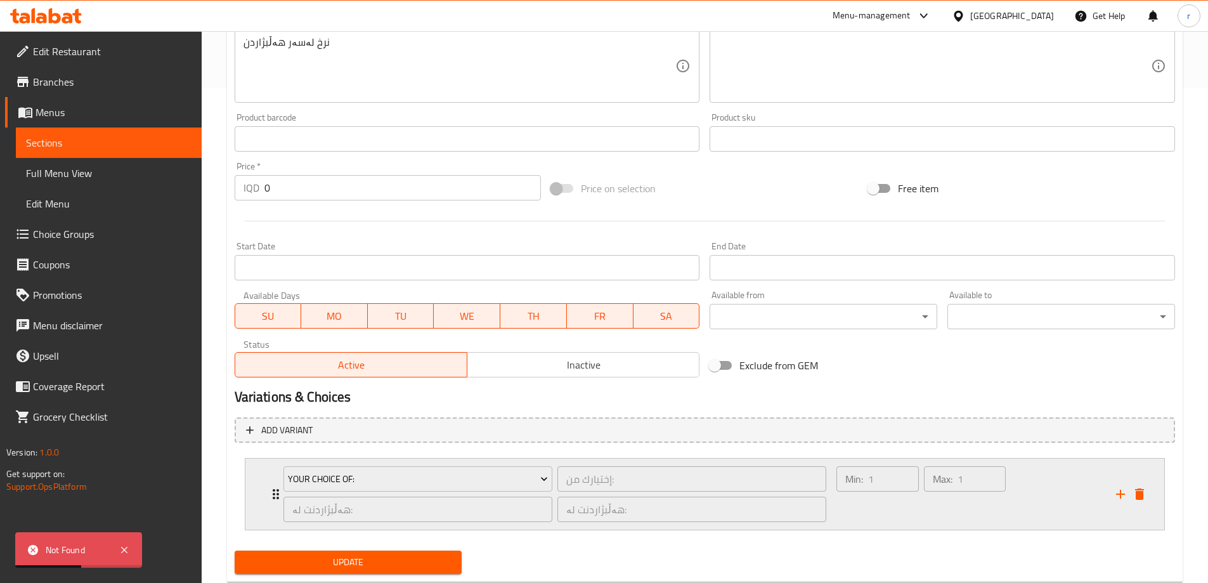
scroll to position [529, 0]
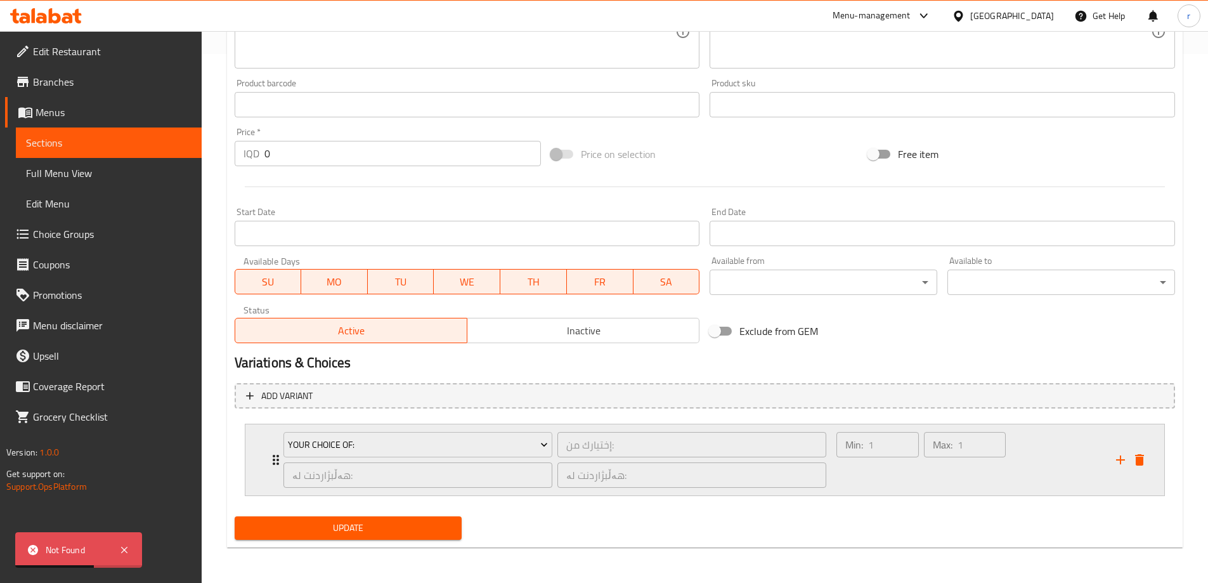
click at [279, 454] on div "Your Choice Of: إختيارك من: ​ هەڵبژاردنت لە: ​ هەڵبژاردنت لە: ​" at bounding box center [555, 459] width 559 height 71
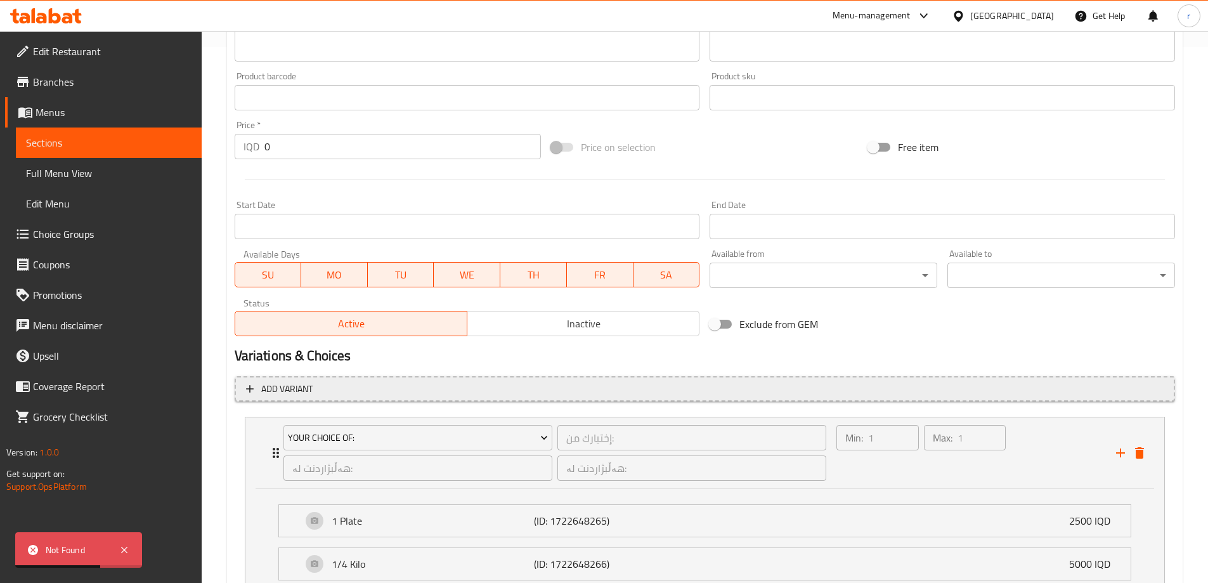
scroll to position [727, 0]
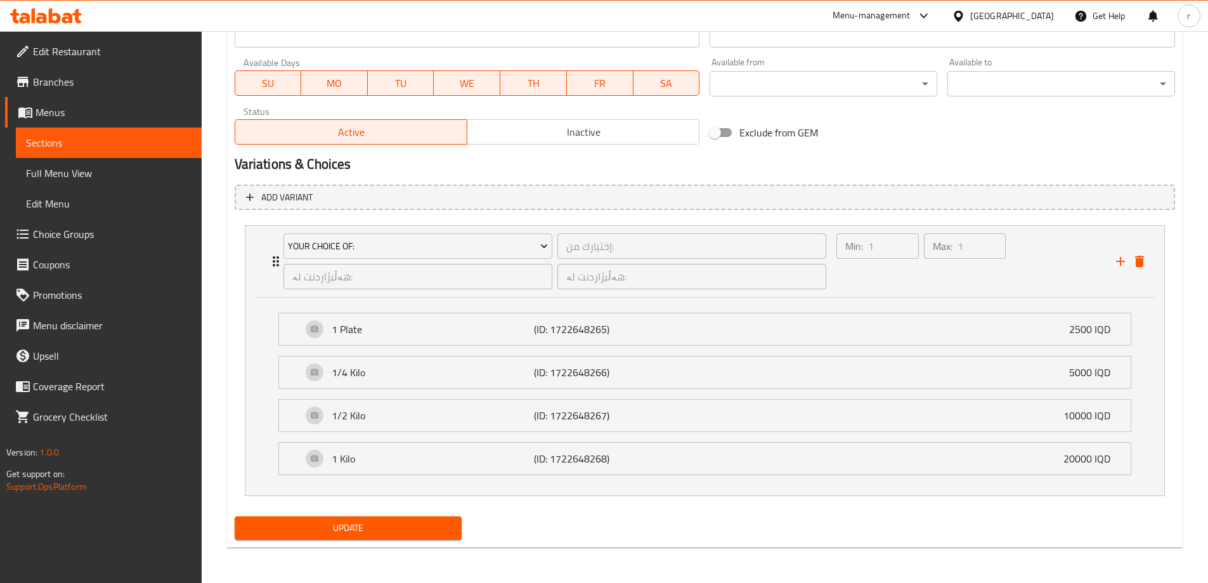
click at [79, 231] on span "Choice Groups" at bounding box center [112, 233] width 159 height 15
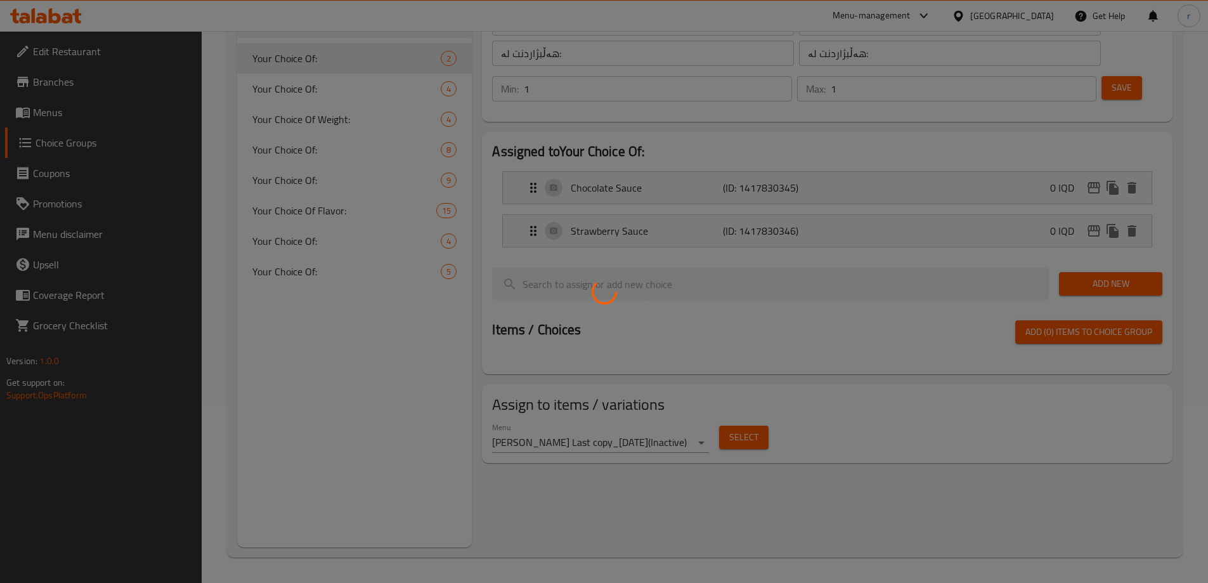
scroll to position [179, 0]
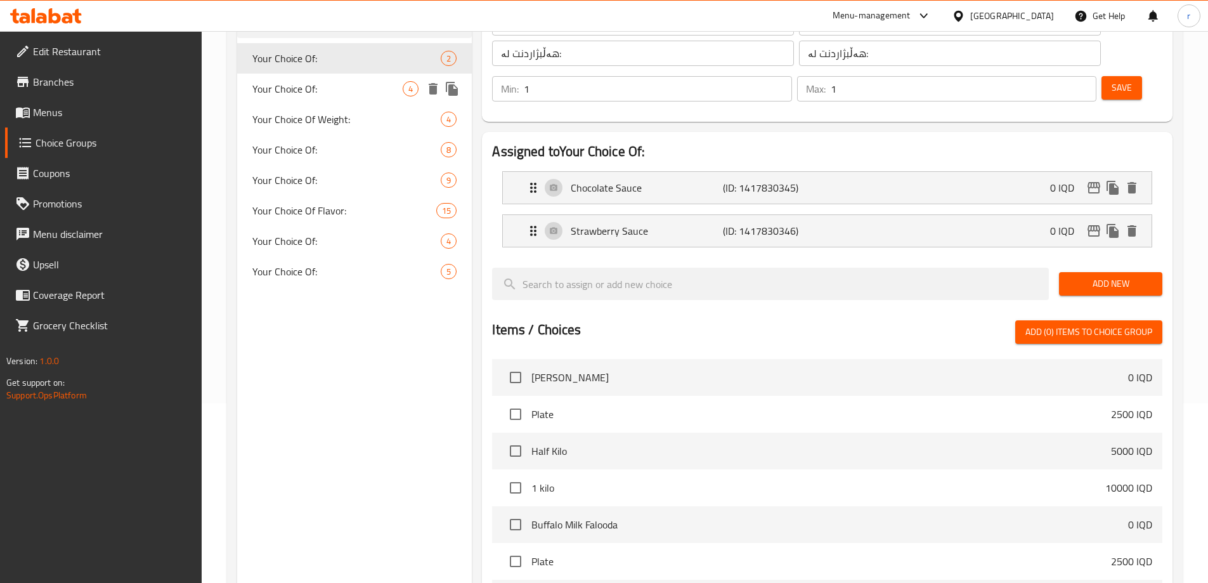
click at [346, 96] on div "Your Choice Of: 4" at bounding box center [354, 89] width 235 height 30
type input "Your Choice Of:"
type input "إختيارك من:"
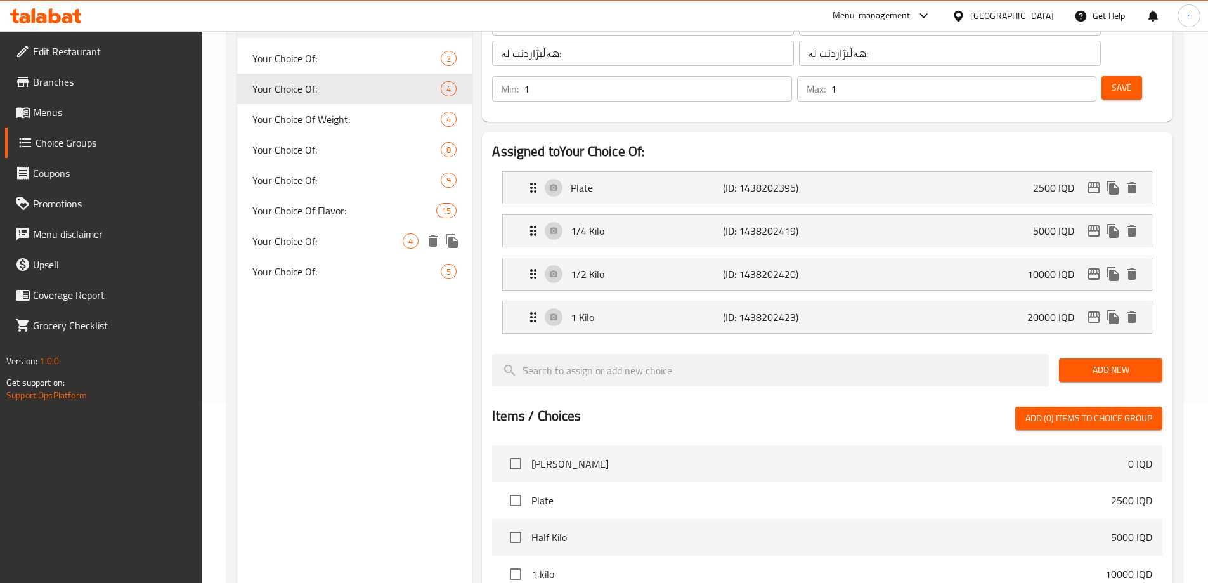
click at [309, 235] on span "Your Choice Of:" at bounding box center [327, 240] width 151 height 15
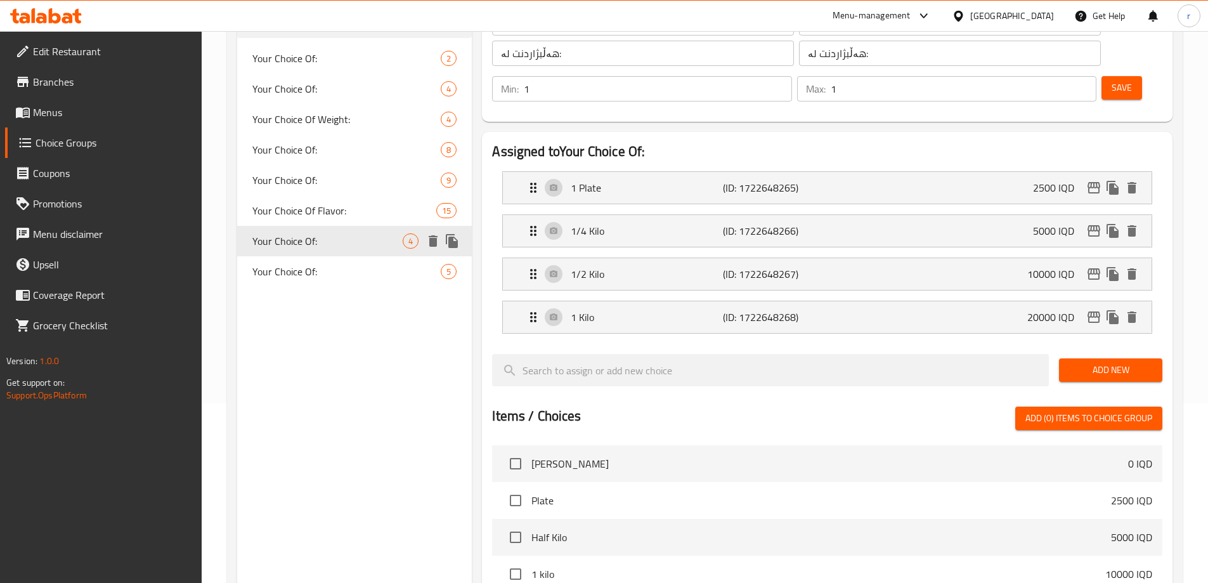
type input "Your Choice Of:"
type input "إختيارك من:"
click at [1093, 180] on icon "edit" at bounding box center [1093, 187] width 15 height 15
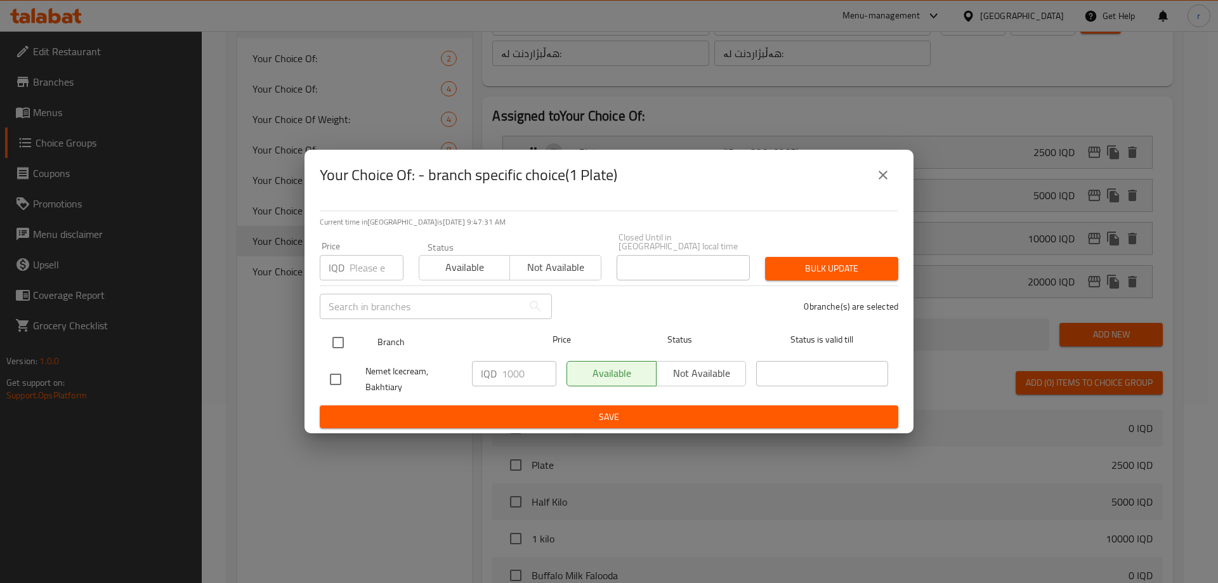
click at [341, 342] on input "checkbox" at bounding box center [338, 342] width 27 height 27
checkbox input "true"
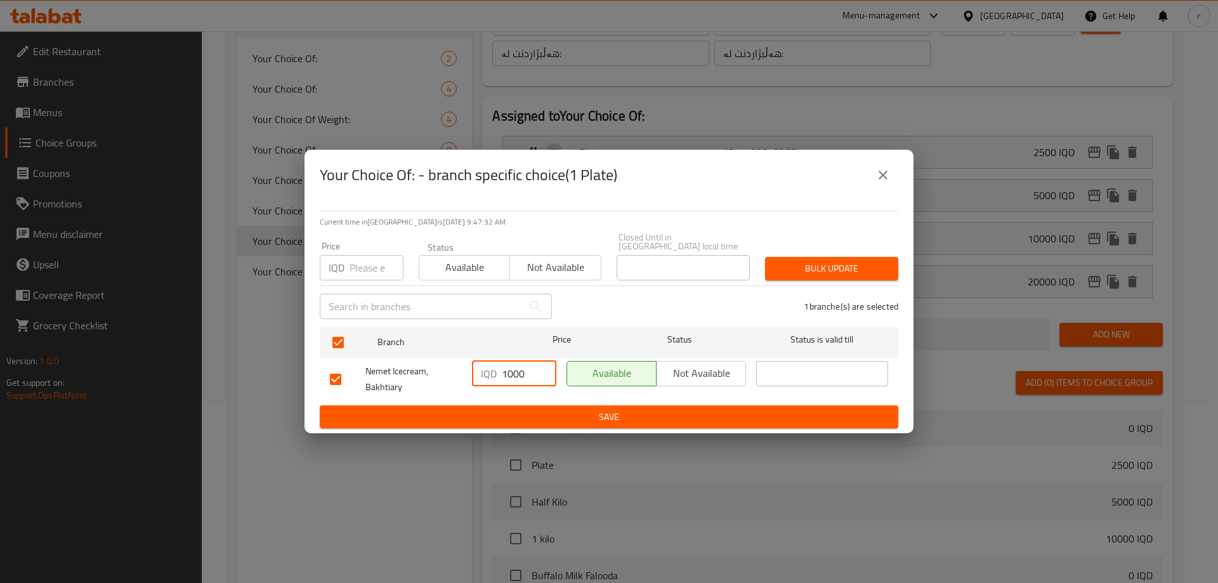
click at [502, 371] on input "1000" at bounding box center [529, 373] width 55 height 25
type input "3000"
click at [505, 409] on span "Save" at bounding box center [609, 417] width 558 height 16
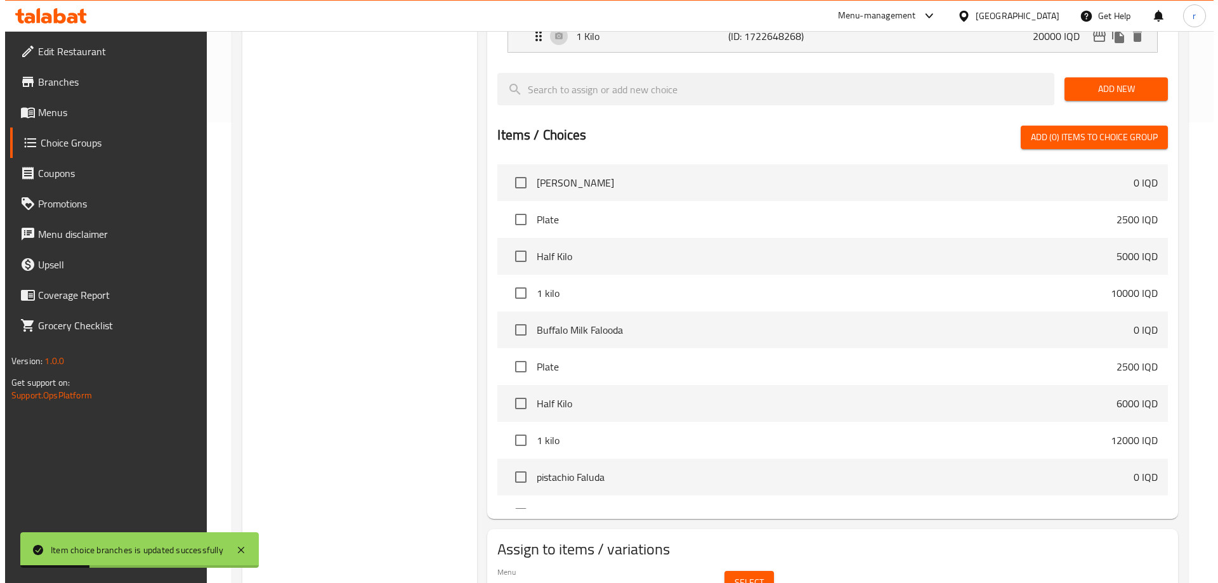
scroll to position [490, 0]
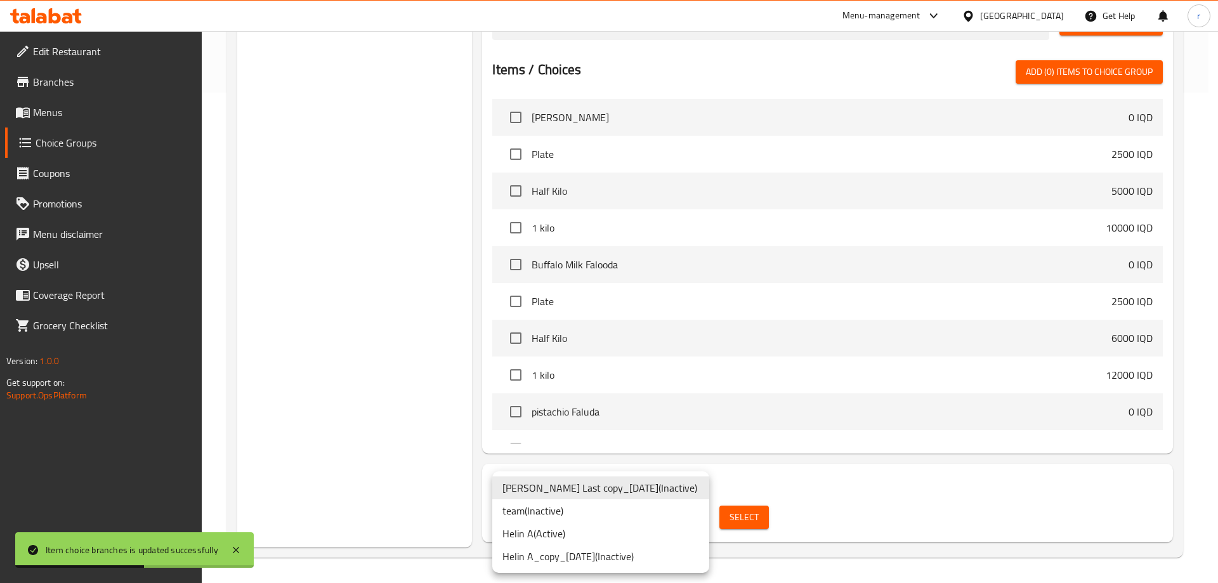
click at [564, 527] on li "Helin A ( Active )" at bounding box center [600, 533] width 217 height 23
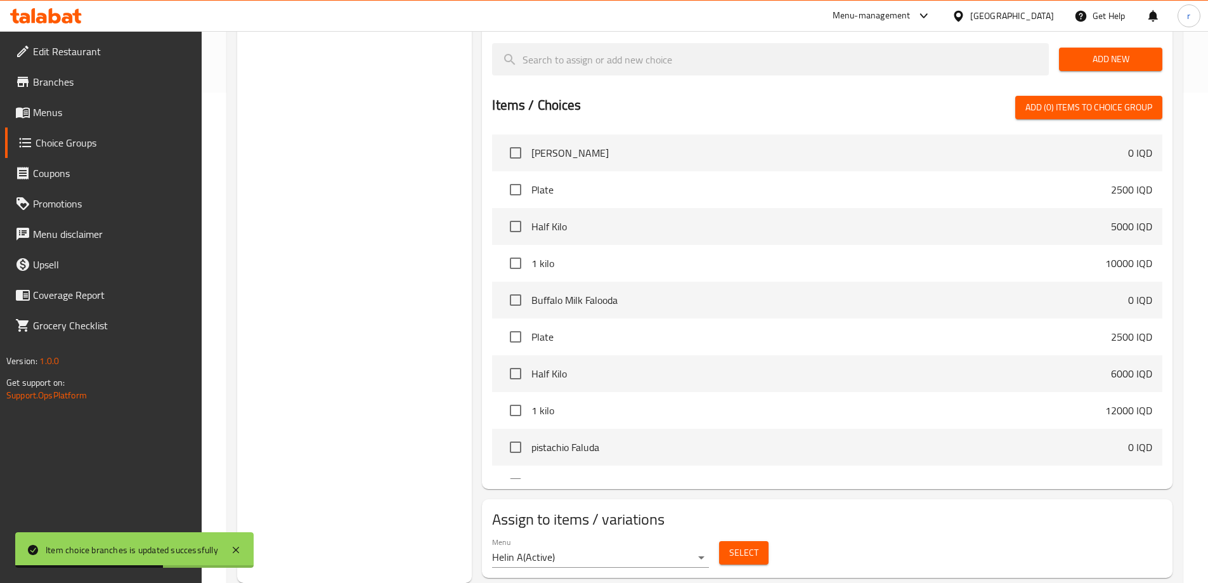
click at [717, 536] on div "Select" at bounding box center [744, 553] width 60 height 34
click at [728, 541] on button "Select" at bounding box center [743, 552] width 49 height 23
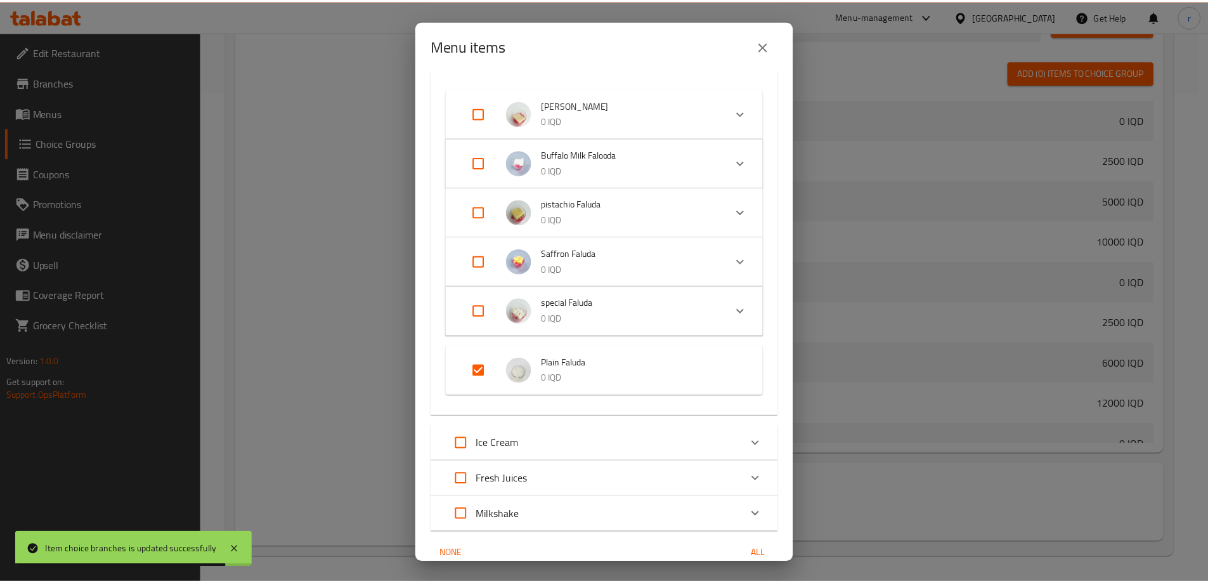
scroll to position [141, 0]
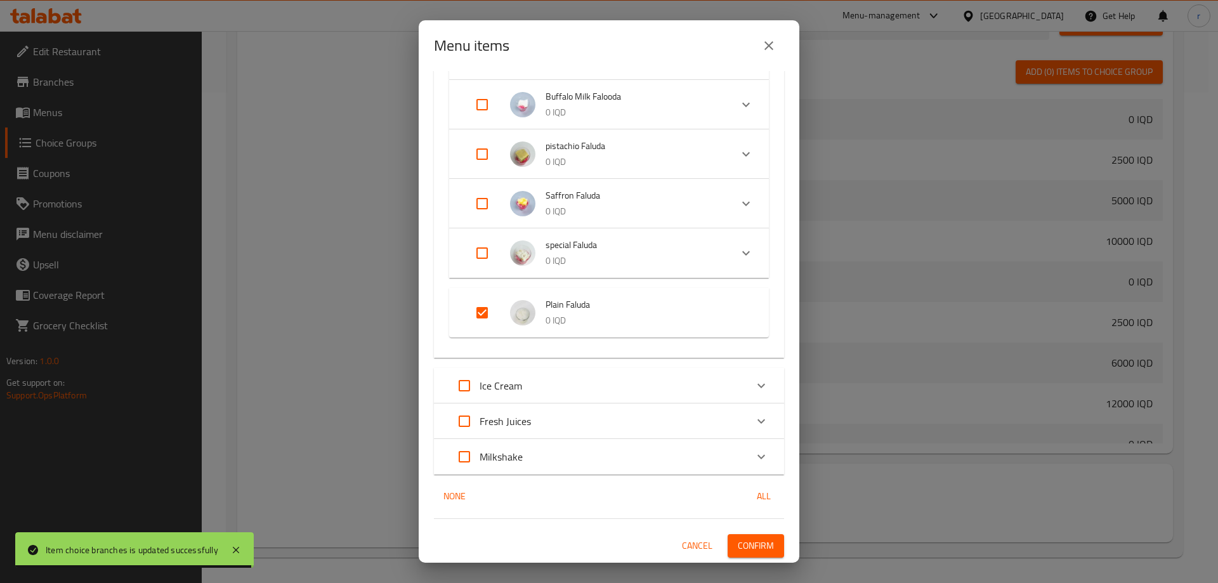
click at [767, 44] on icon "close" at bounding box center [768, 45] width 9 height 9
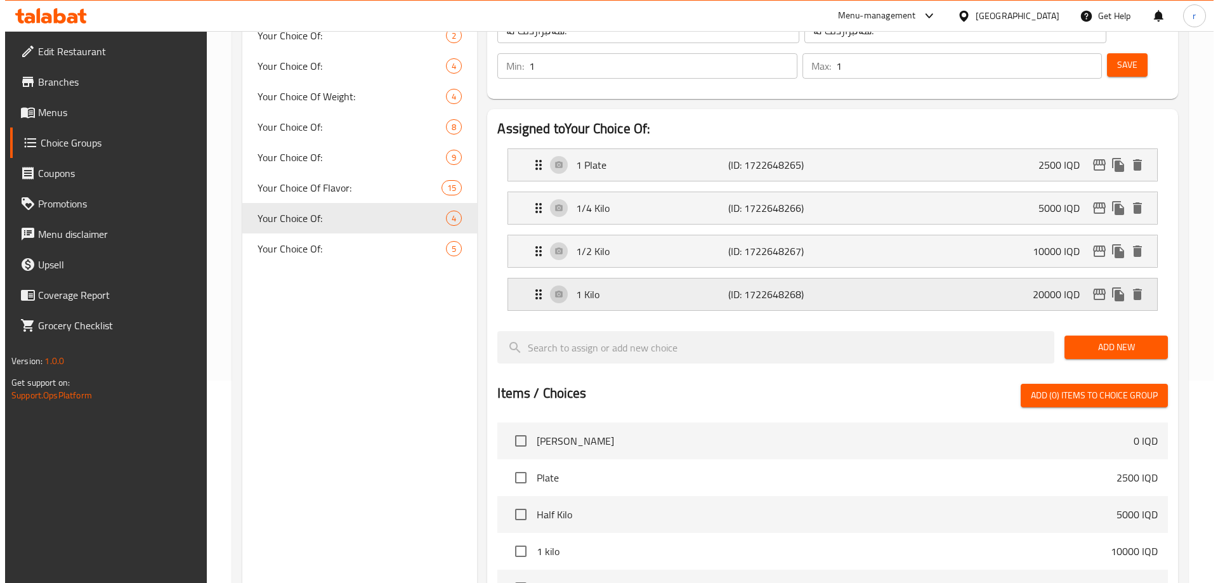
scroll to position [173, 0]
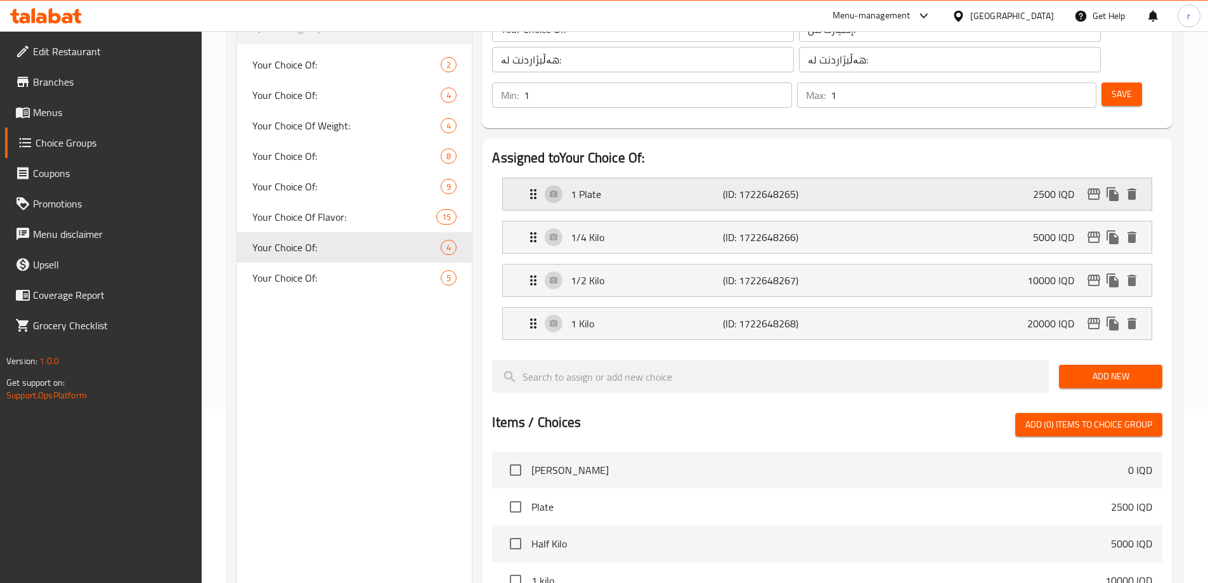
click at [1093, 186] on icon "edit" at bounding box center [1093, 193] width 15 height 15
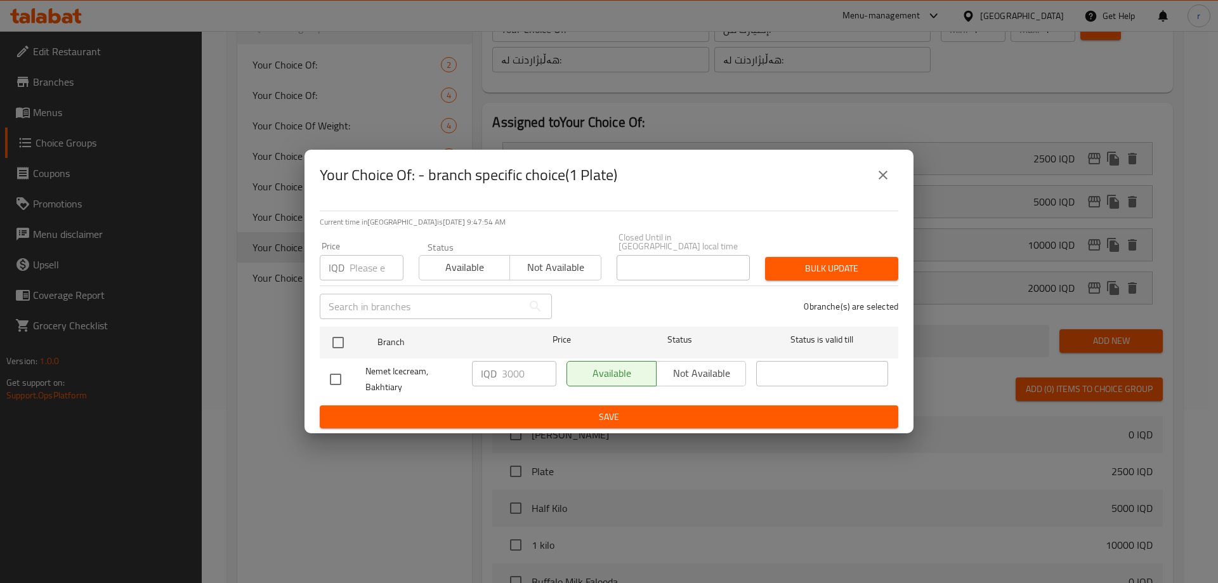
click at [885, 169] on button "close" at bounding box center [883, 175] width 30 height 30
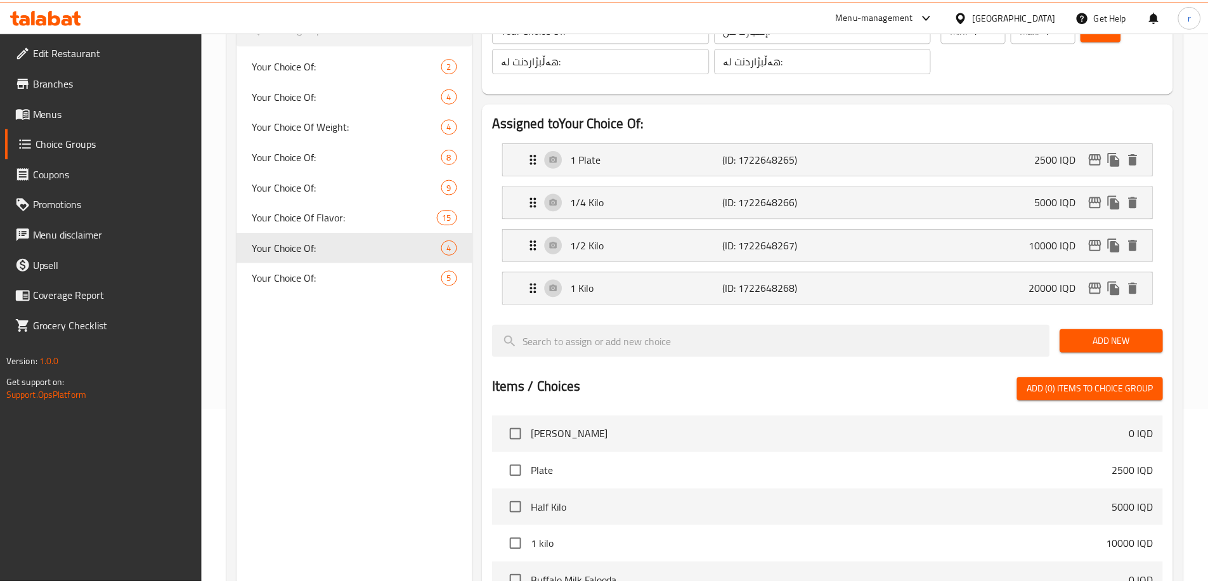
scroll to position [490, 0]
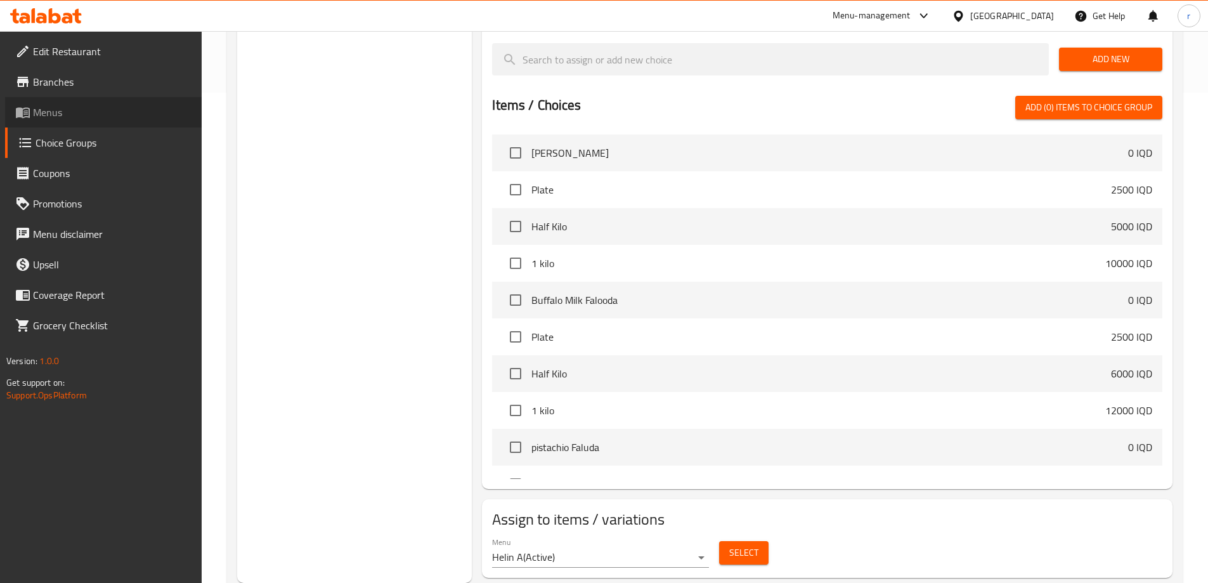
click at [103, 112] on span "Menus" at bounding box center [112, 112] width 159 height 15
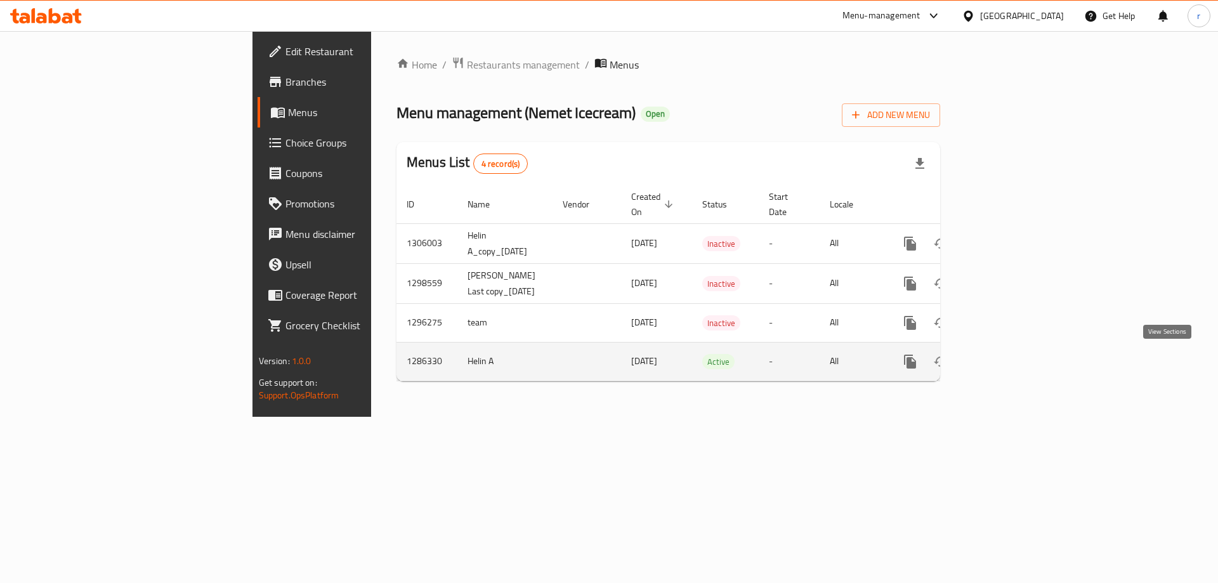
click at [1009, 363] on icon "enhanced table" at bounding box center [1001, 361] width 15 height 15
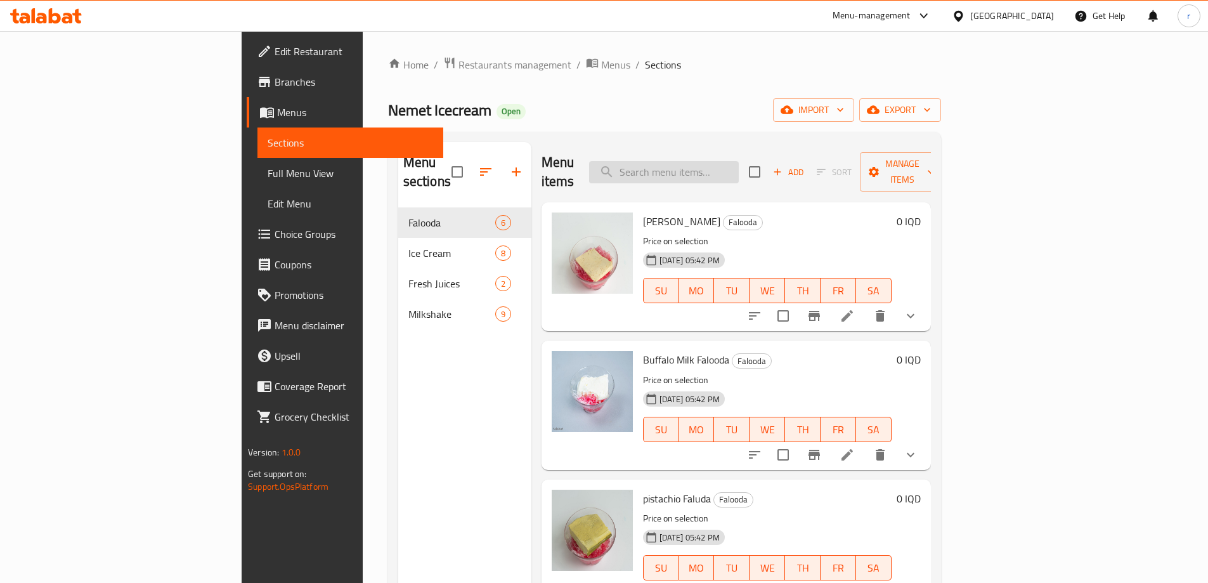
click at [739, 161] on input "search" at bounding box center [664, 172] width 150 height 22
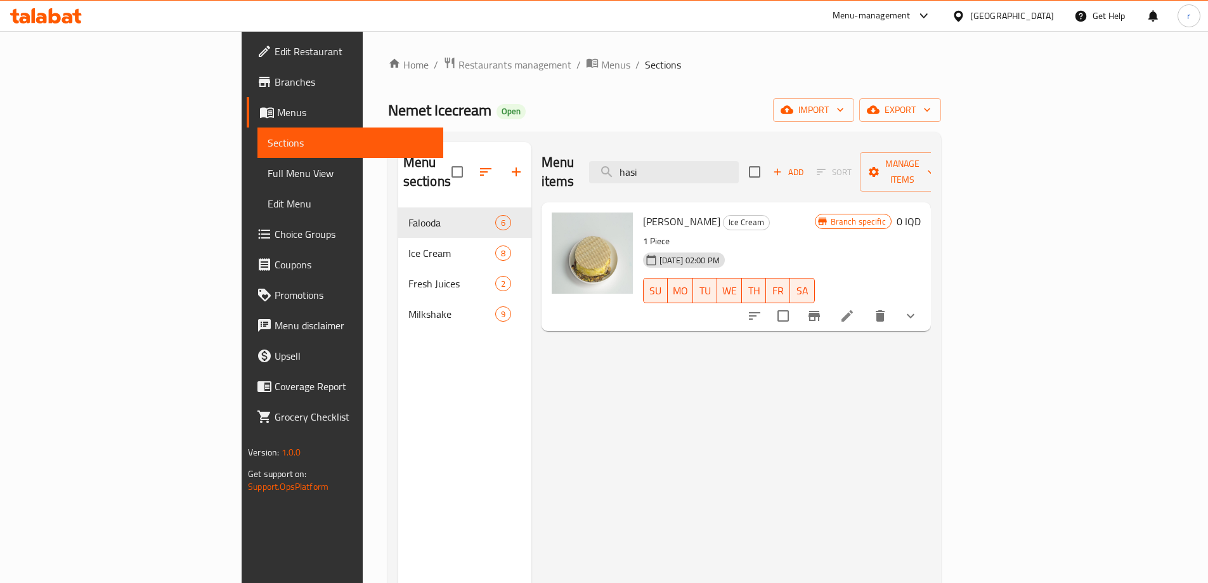
type input "hasi"
click at [926, 306] on button "show more" at bounding box center [910, 316] width 30 height 30
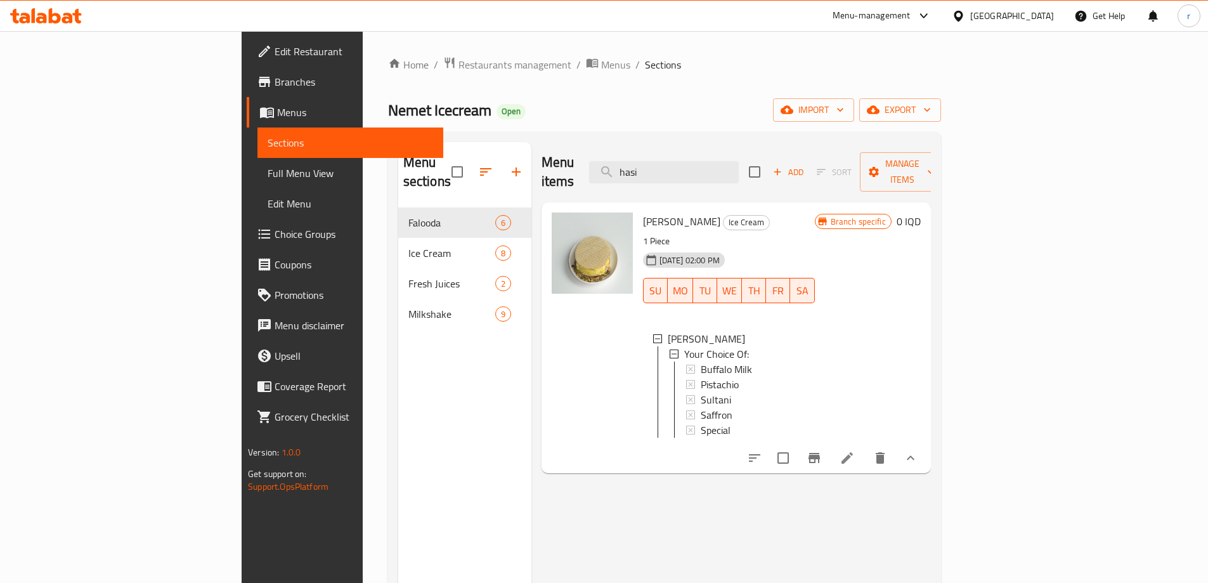
click at [855, 450] on icon at bounding box center [847, 457] width 15 height 15
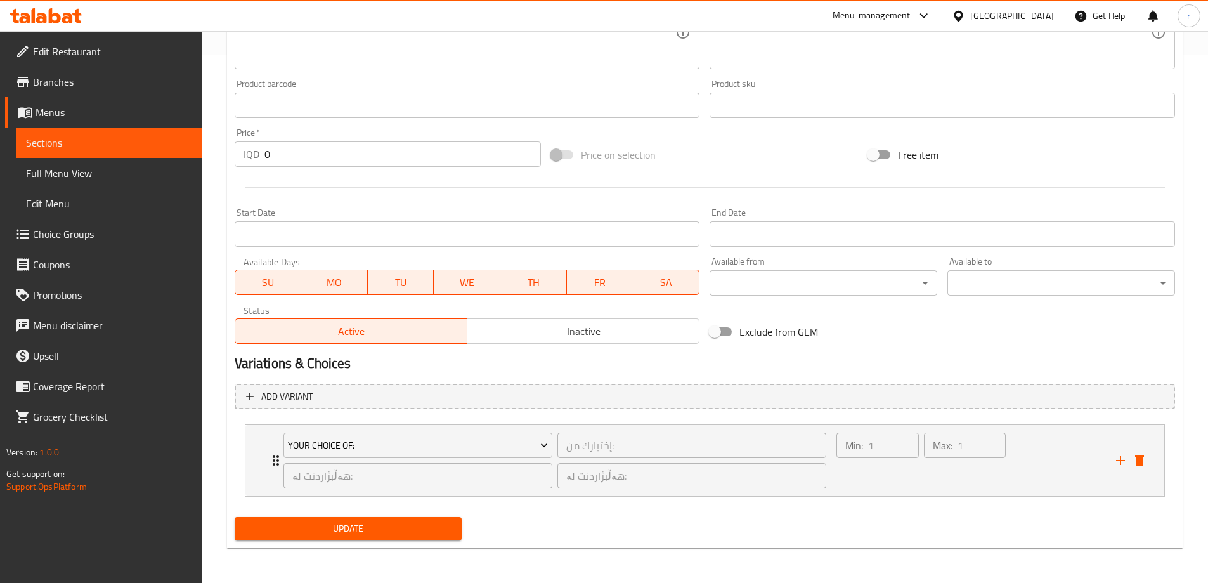
scroll to position [529, 0]
click at [268, 462] on icon "Expand" at bounding box center [275, 459] width 15 height 15
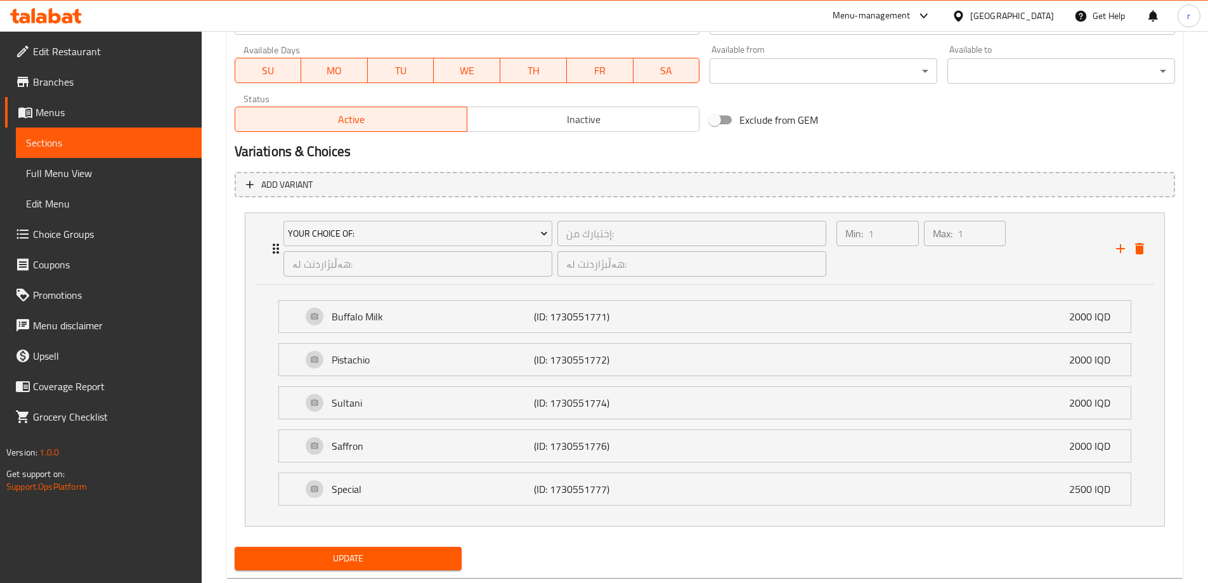
scroll to position [771, 0]
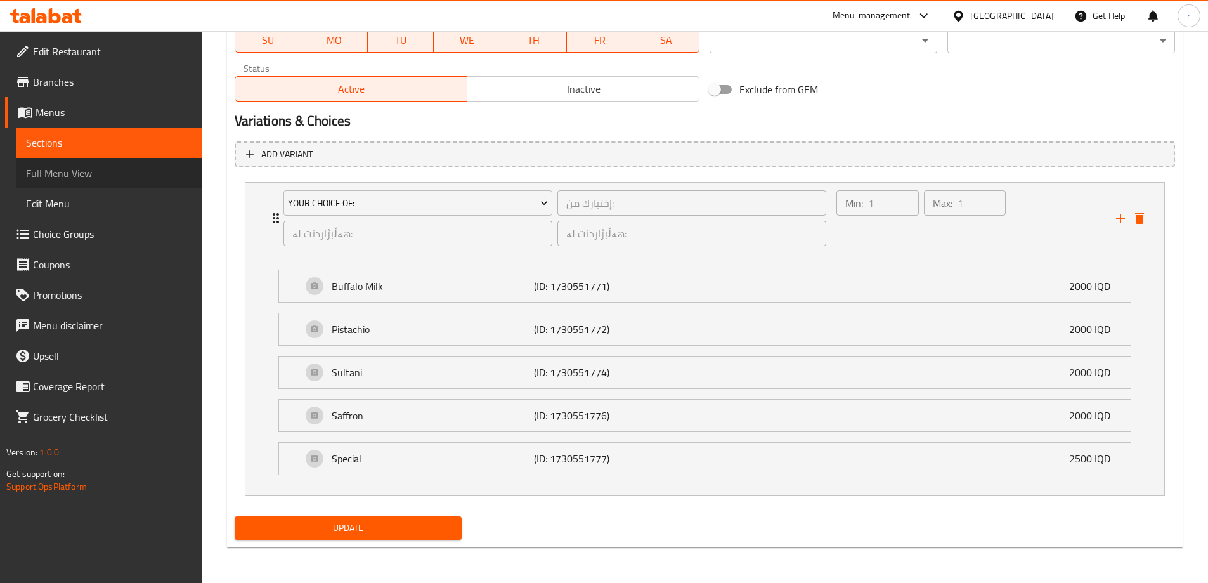
click at [74, 180] on span "Full Menu View" at bounding box center [109, 173] width 166 height 15
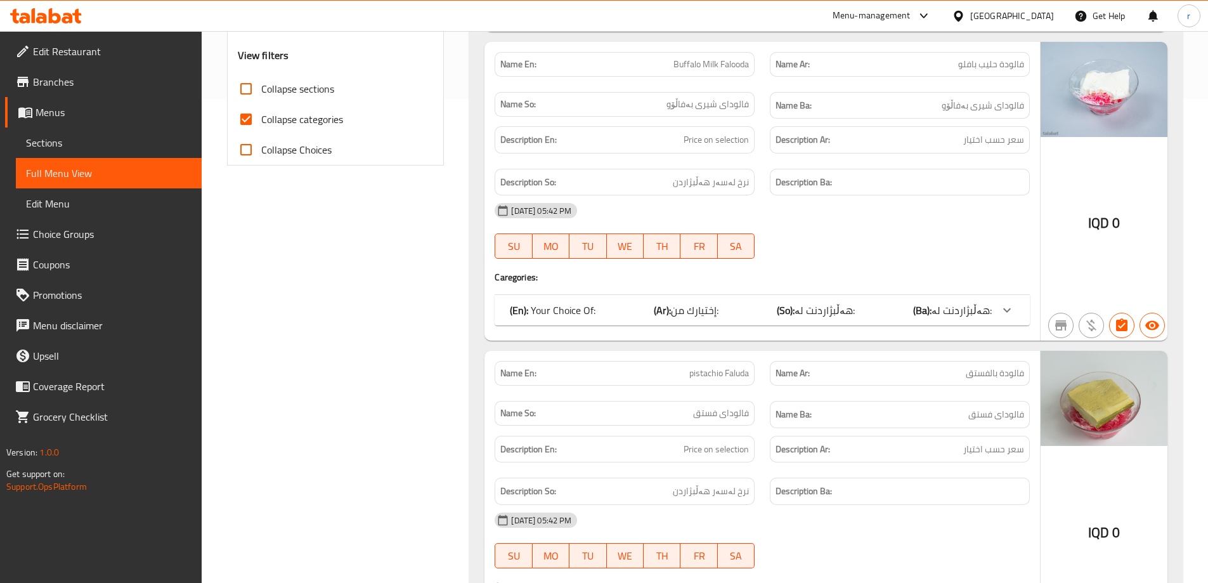
scroll to position [453, 0]
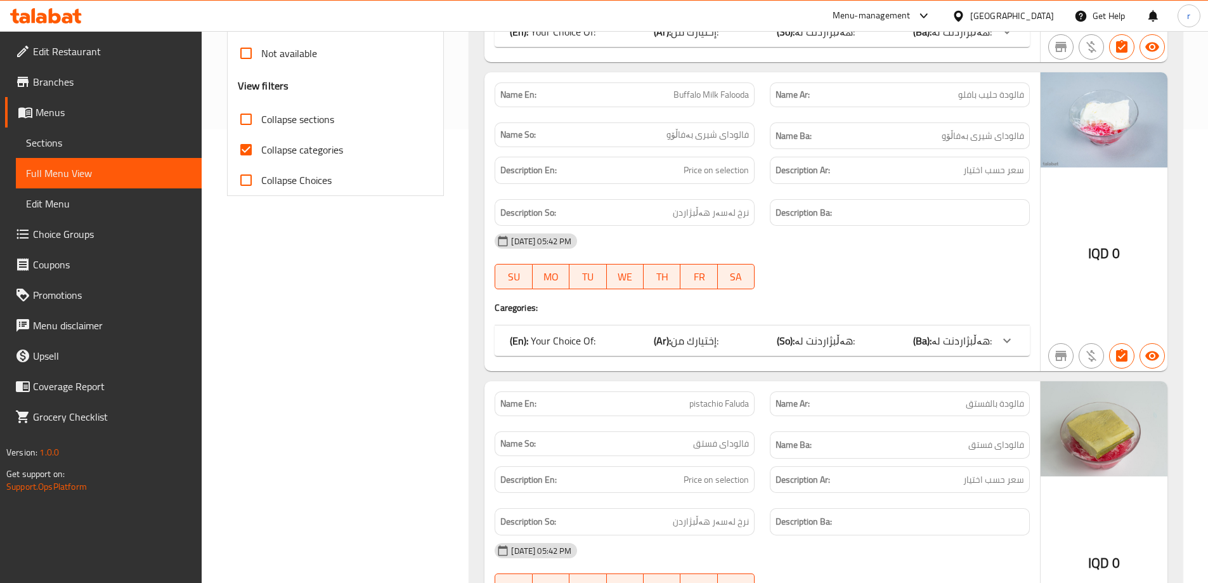
click at [308, 155] on span "Collapse categories" at bounding box center [302, 149] width 82 height 15
click at [261, 155] on input "Collapse categories" at bounding box center [246, 149] width 30 height 30
checkbox input "false"
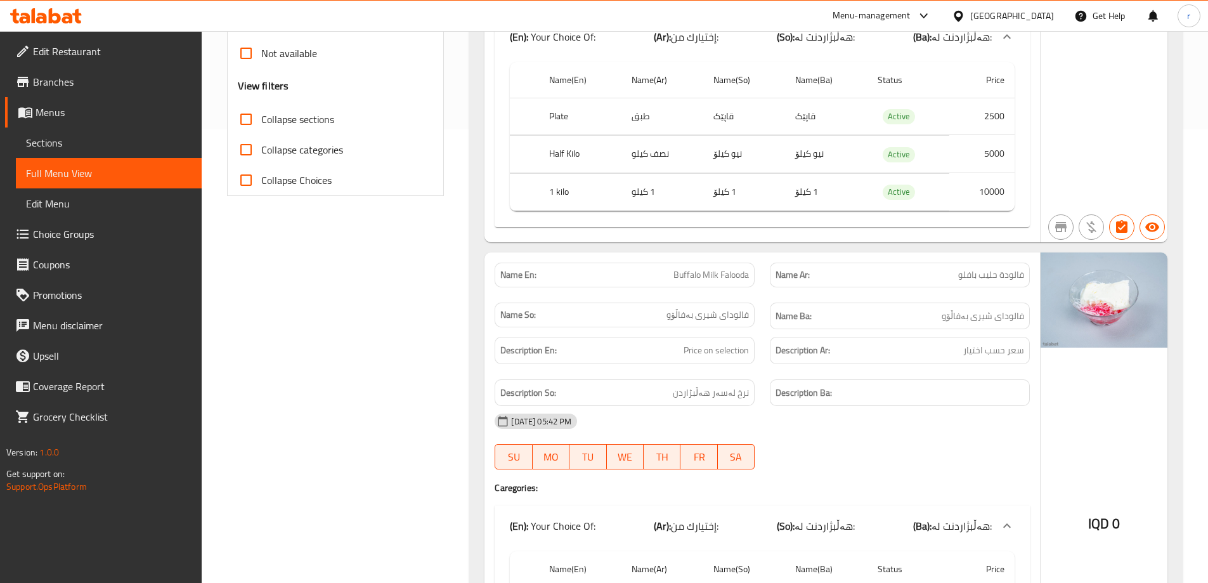
click at [306, 125] on span "Collapse sections" at bounding box center [297, 119] width 73 height 15
click at [261, 125] on input "Collapse sections" at bounding box center [246, 119] width 30 height 30
checkbox input "true"
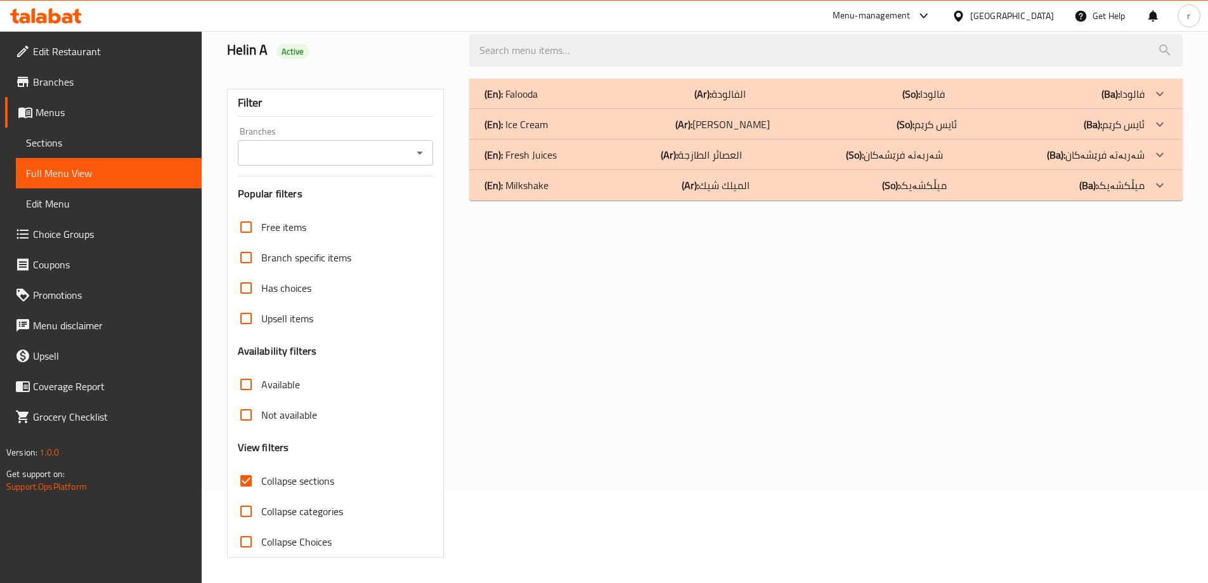
scroll to position [92, 0]
click at [305, 131] on div "Branches Branches" at bounding box center [336, 146] width 196 height 39
click at [305, 148] on input "Branches" at bounding box center [325, 153] width 167 height 18
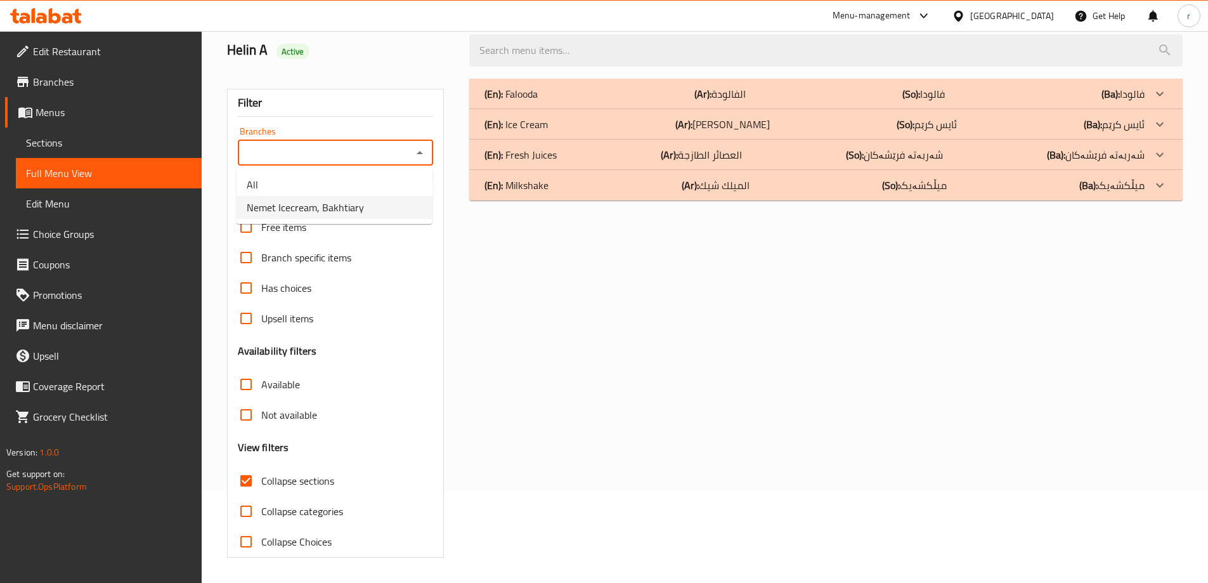
click at [318, 211] on span "Nemet Icecream, Bakhtiary" at bounding box center [305, 207] width 117 height 15
type input "Nemet Icecream, Bakhtiary"
click at [658, 86] on div "(En): Falooda (Ar): الفالودة (So): فالودا (Ba): فالودا" at bounding box center [815, 93] width 660 height 15
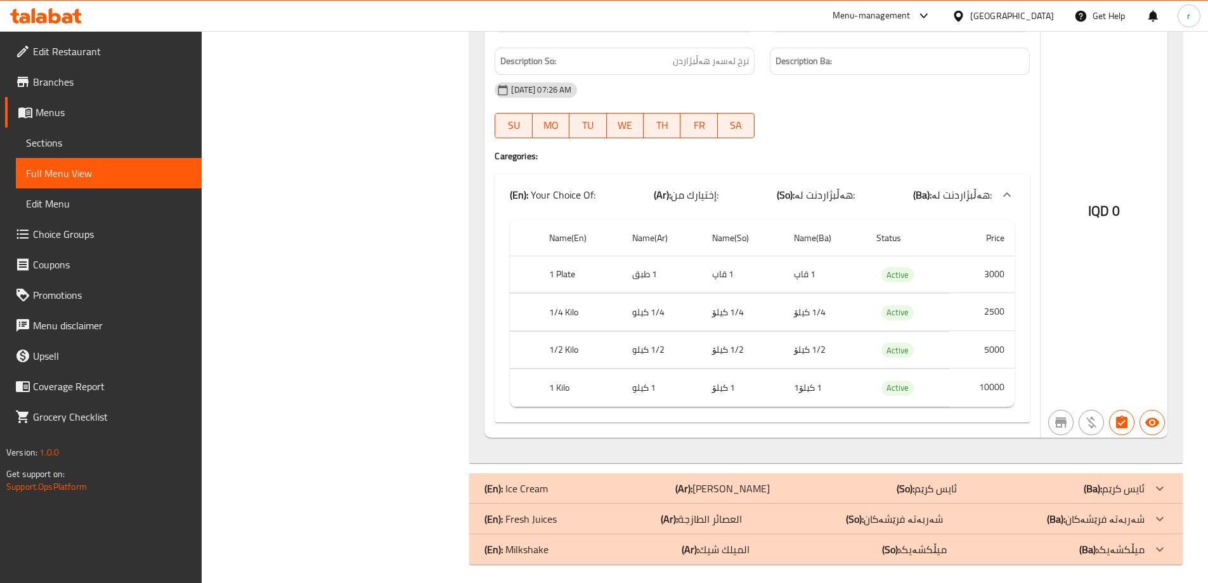
scroll to position [2748, 0]
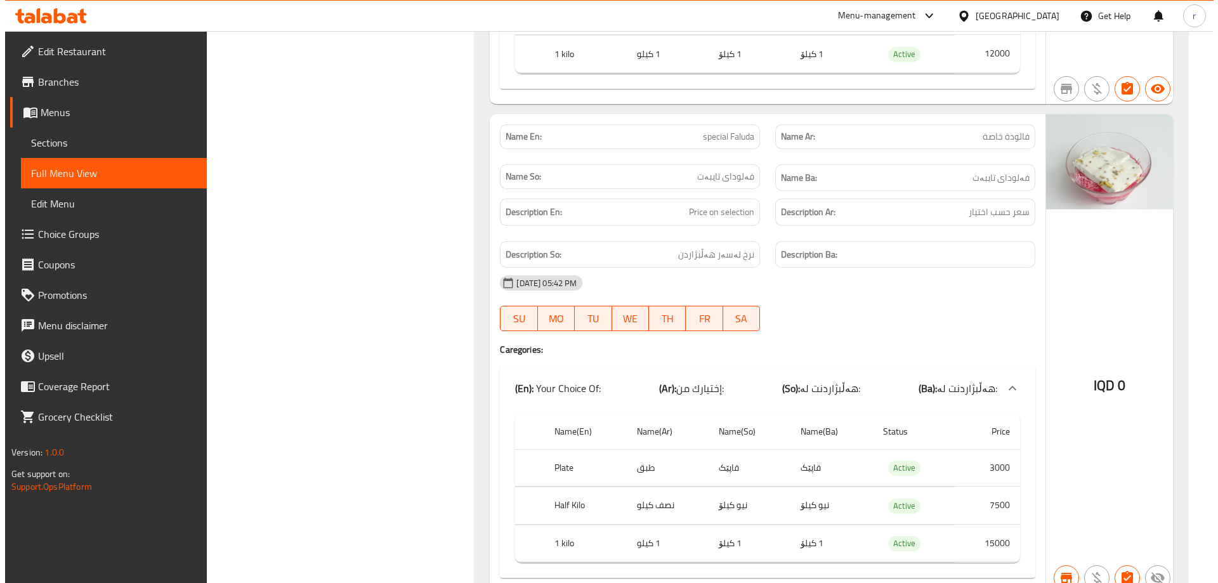
scroll to position [0, 0]
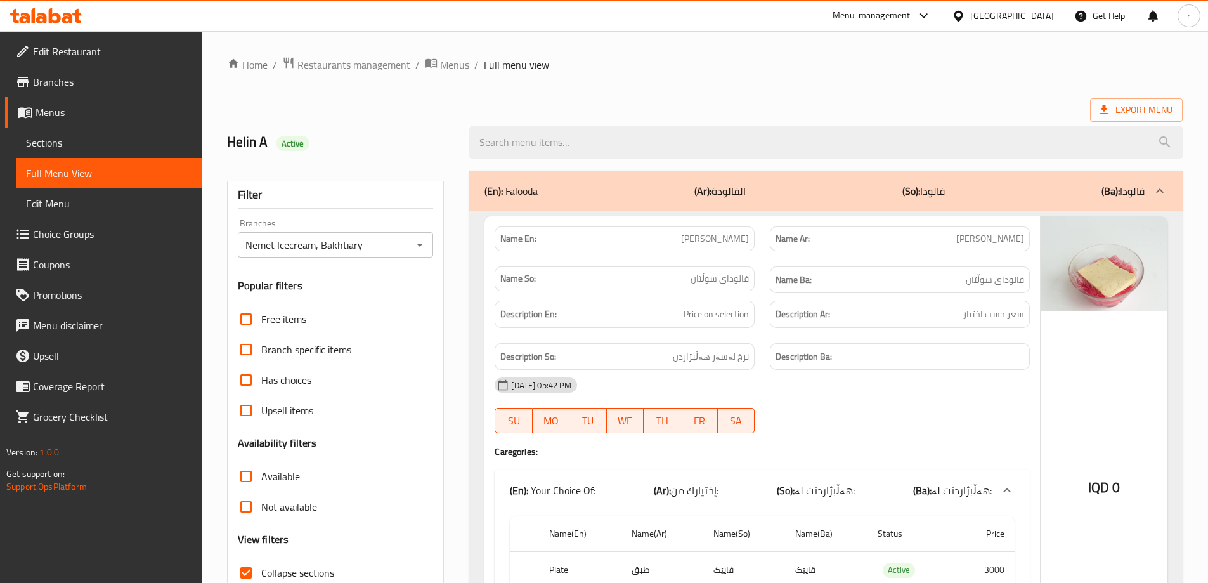
click at [250, 570] on input "Collapse sections" at bounding box center [246, 572] width 30 height 30
checkbox input "false"
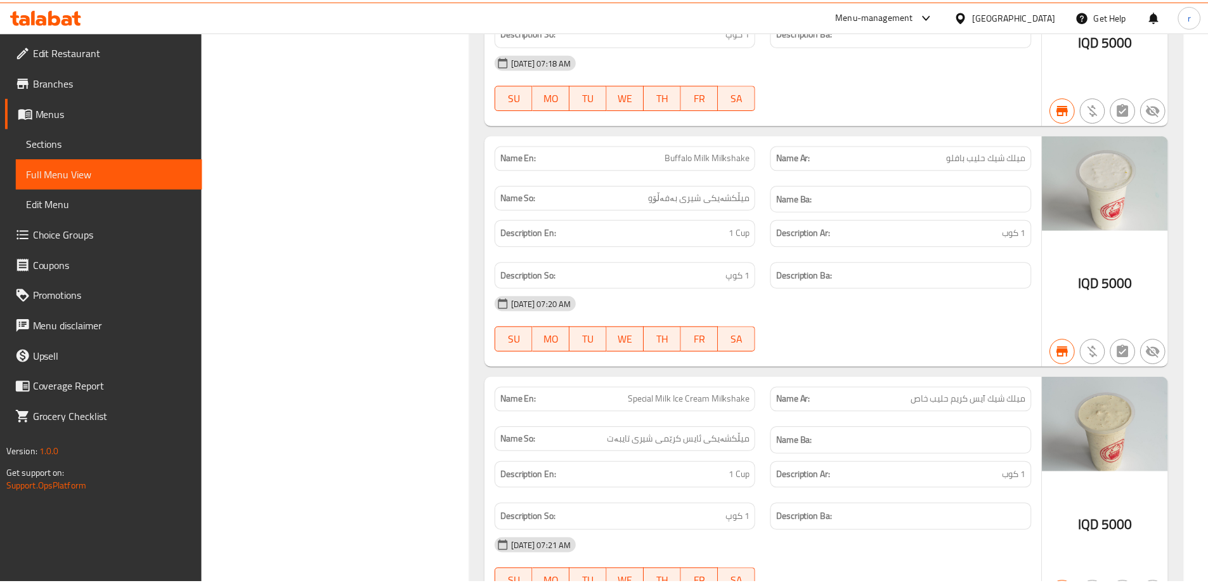
scroll to position [11005, 0]
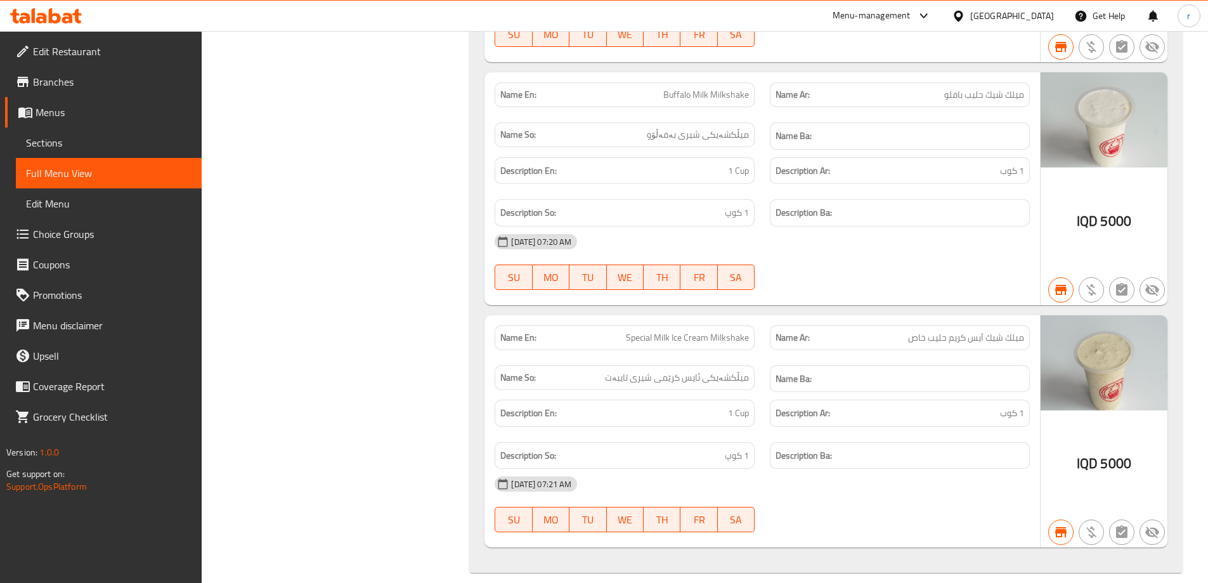
click at [87, 59] on span "Edit Restaurant" at bounding box center [112, 51] width 159 height 15
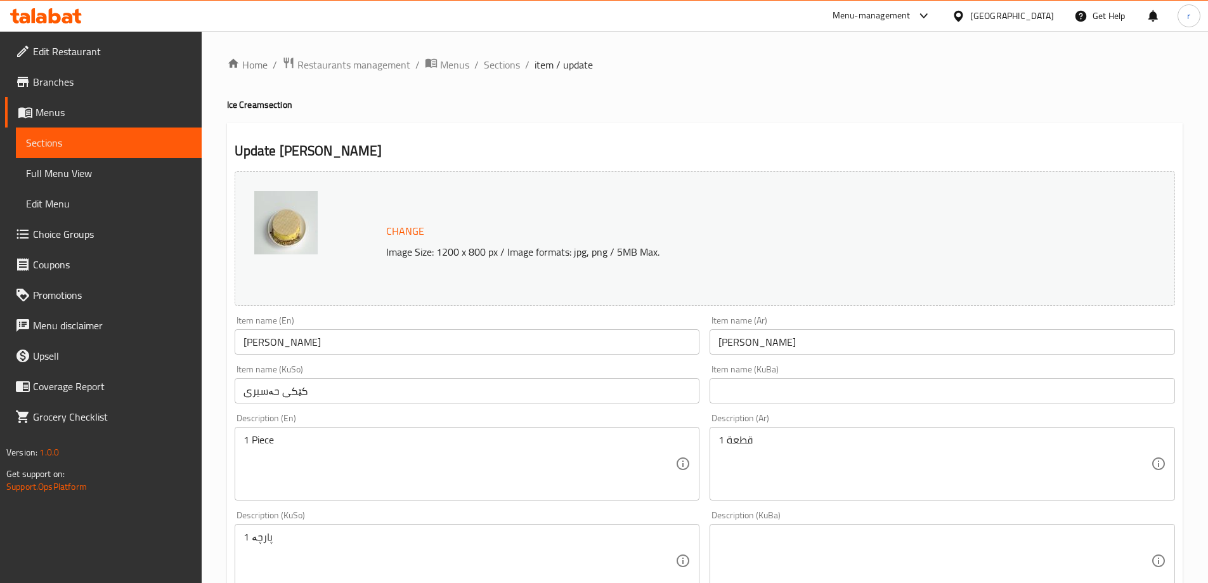
click at [91, 226] on span "Choice Groups" at bounding box center [112, 233] width 159 height 15
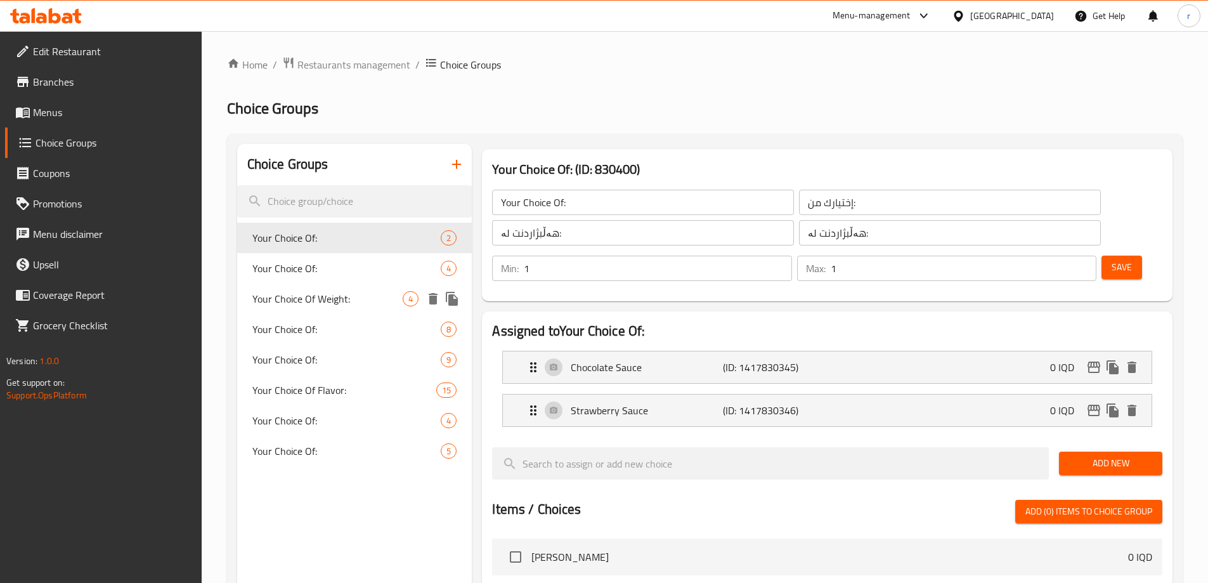
click at [331, 302] on span "Your Choice Of Weight:" at bounding box center [327, 298] width 151 height 15
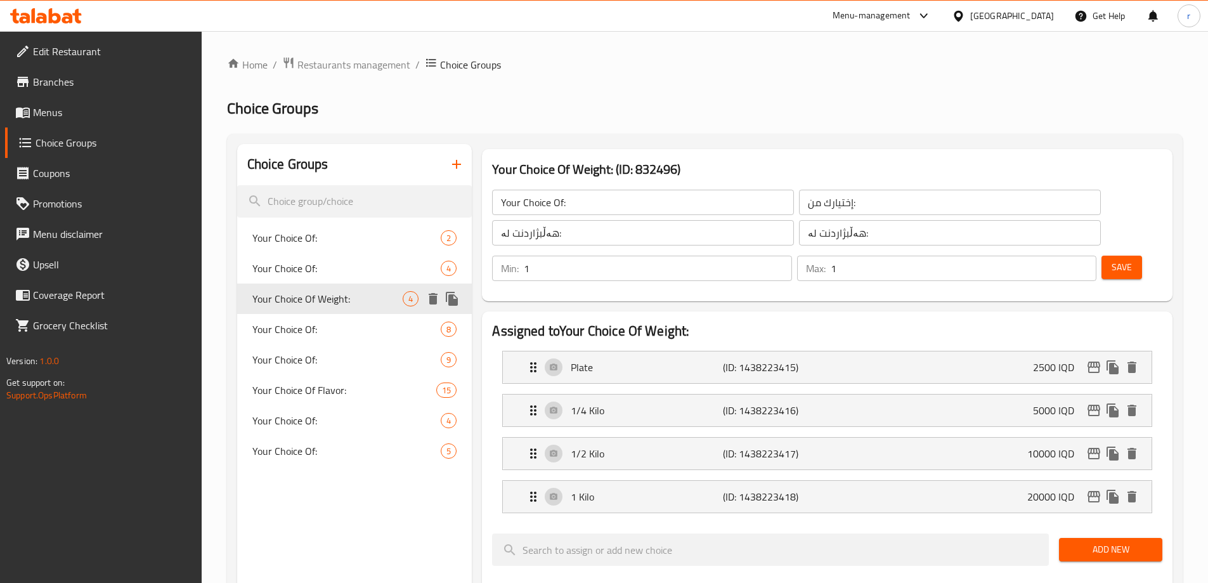
type input "Your Choice Of Weight:"
type input "إختيارك من الوزن:"
type input "هەڵبژاردنت لە کێش:"
click at [331, 283] on div "Your Choice Of Weight: 4" at bounding box center [354, 298] width 235 height 30
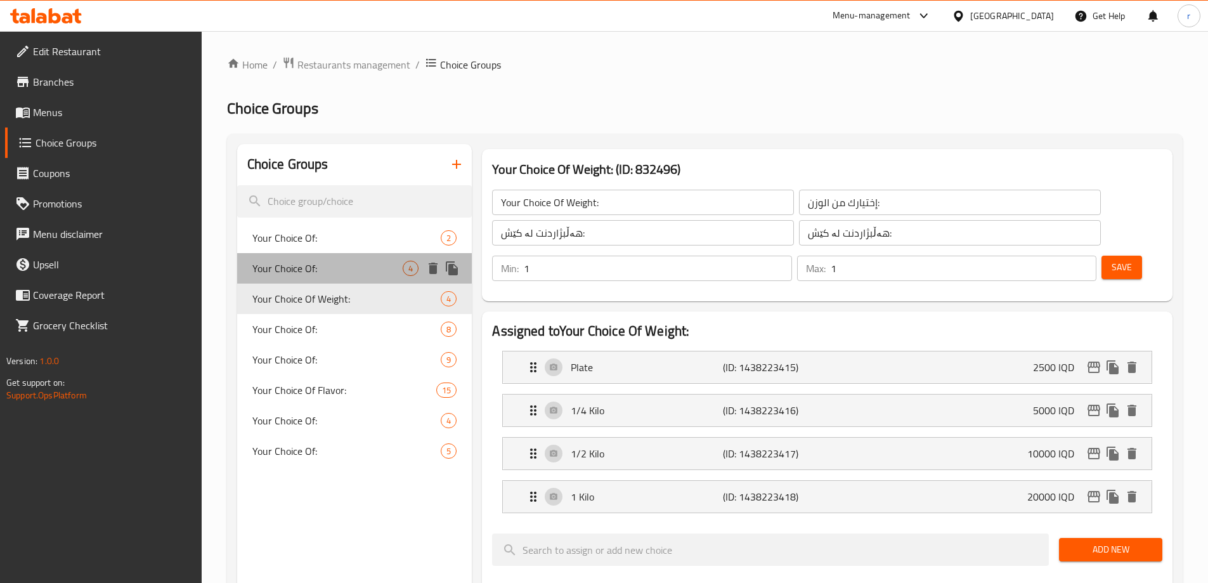
click at [331, 273] on span "Your Choice Of:" at bounding box center [327, 268] width 151 height 15
type input "Your Choice Of:"
type input "إختيارك من:"
type input "هەڵبژاردنت لە:"
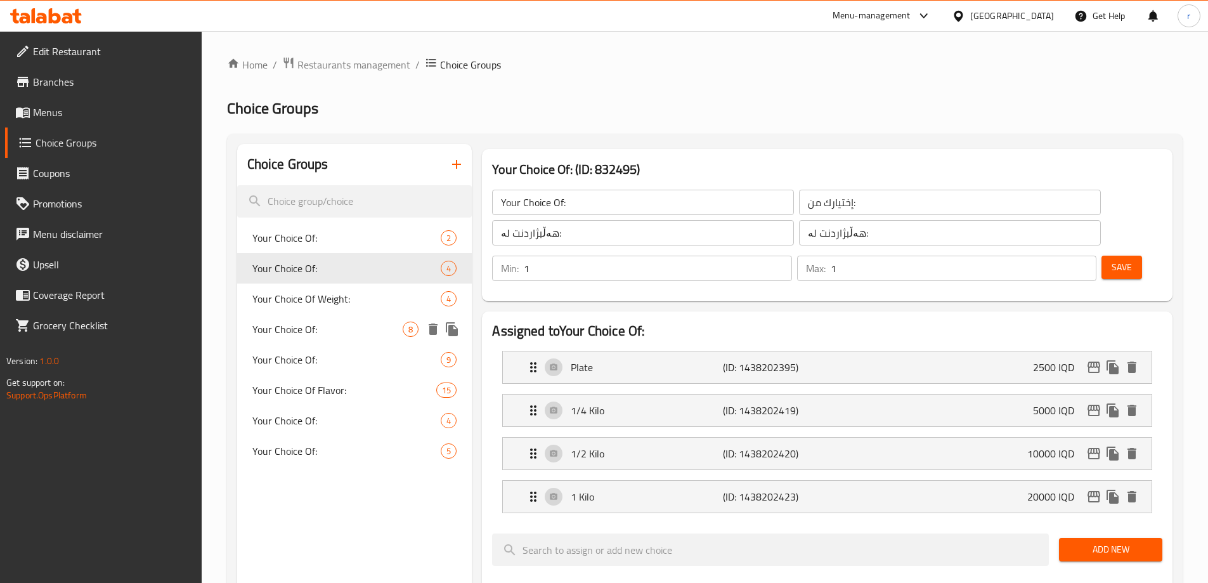
click at [322, 330] on span "Your Choice Of:" at bounding box center [327, 329] width 151 height 15
type input "Your Choice Of:"
type input "إختيارك من :"
type input "8"
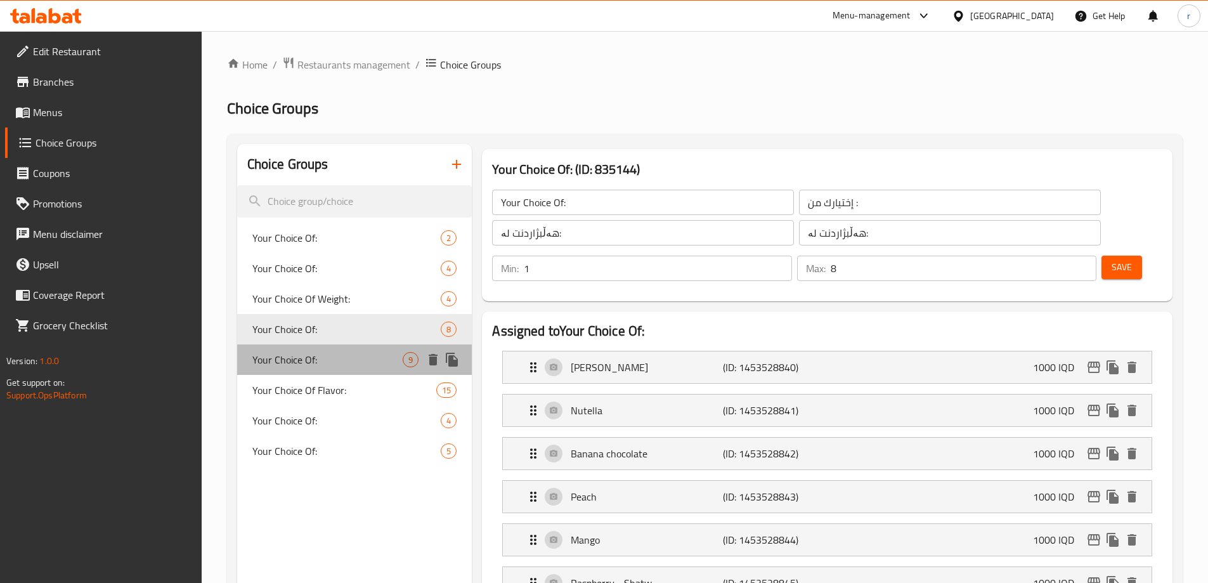
click at [311, 352] on span "Your Choice Of:" at bounding box center [327, 359] width 151 height 15
type input "Your Choice Of:"
type input "1"
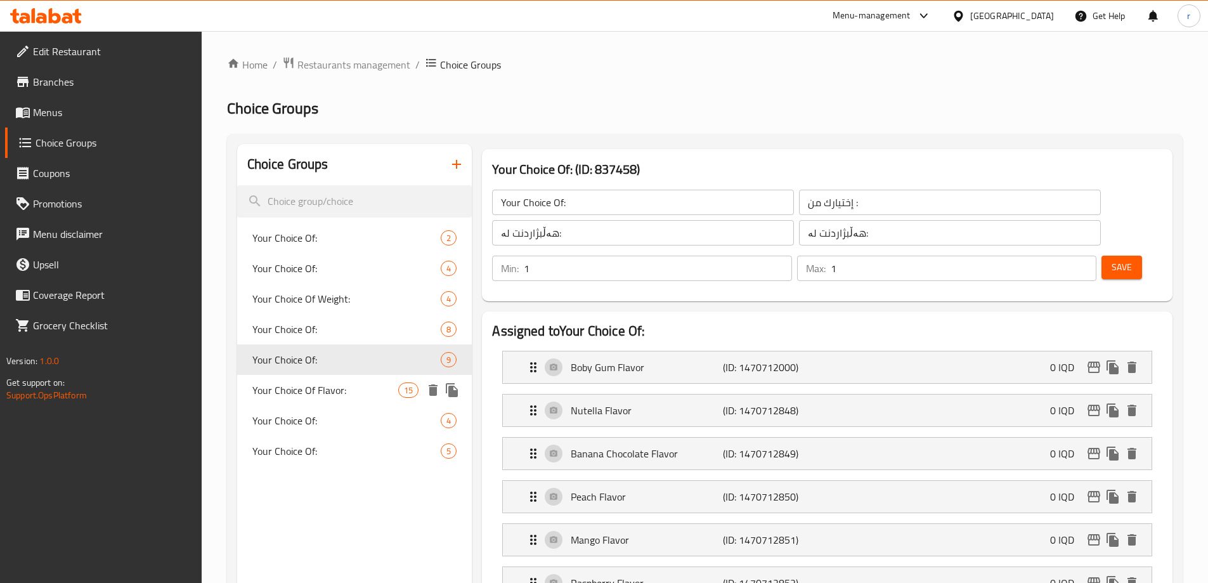
click at [306, 388] on span "Your Choice Of Flavor:" at bounding box center [325, 389] width 146 height 15
type input "Your Choice Of Flavor:"
type input "إختيارك من النكهة:"
type input "هەڵبژاردنت لە تام:"
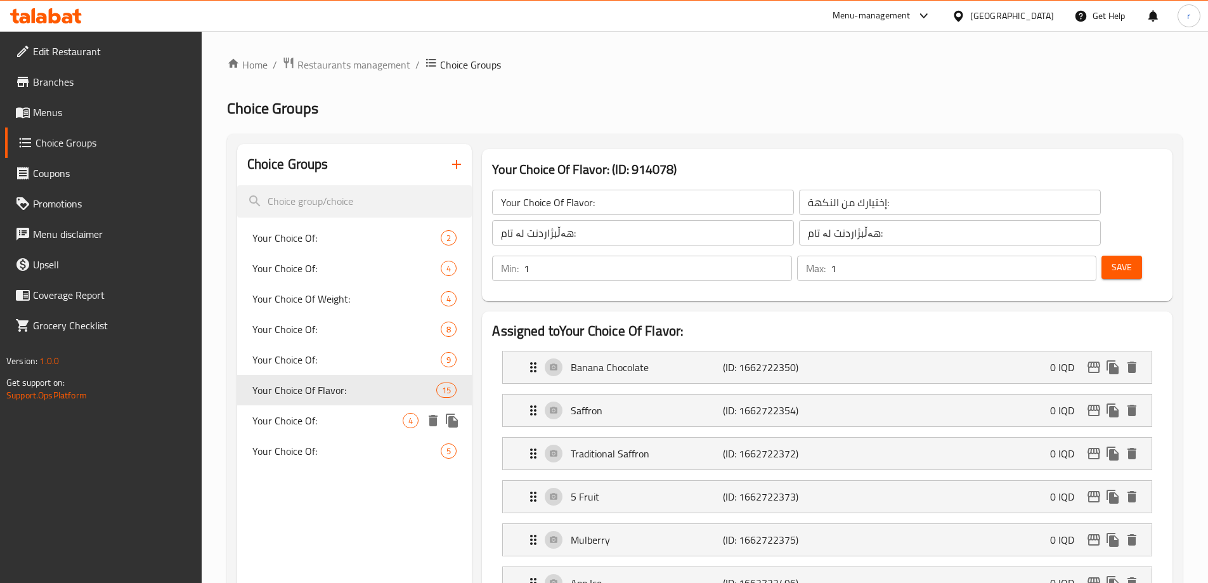
click at [304, 420] on span "Your Choice Of:" at bounding box center [327, 420] width 151 height 15
type input "Your Choice Of:"
type input "إختيارك من:"
type input "هەڵبژاردنت لە:"
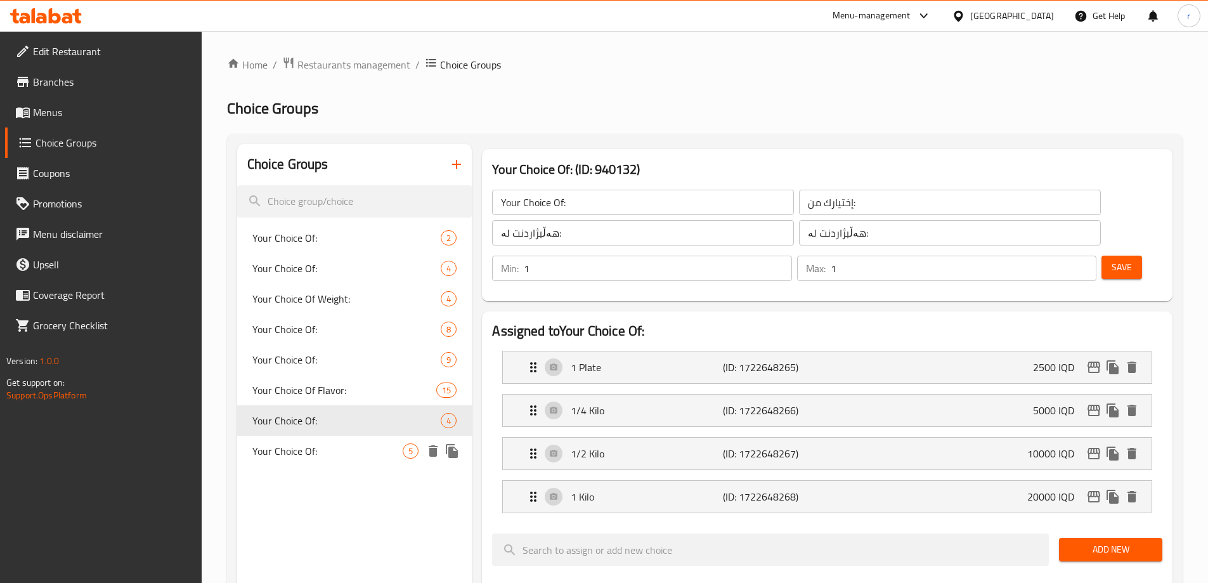
click at [299, 460] on div "Your Choice Of: 5" at bounding box center [354, 451] width 235 height 30
type input "Your Choice Of:"
type input "إختيارك من:"
type input "هەڵبژاردنت لە:"
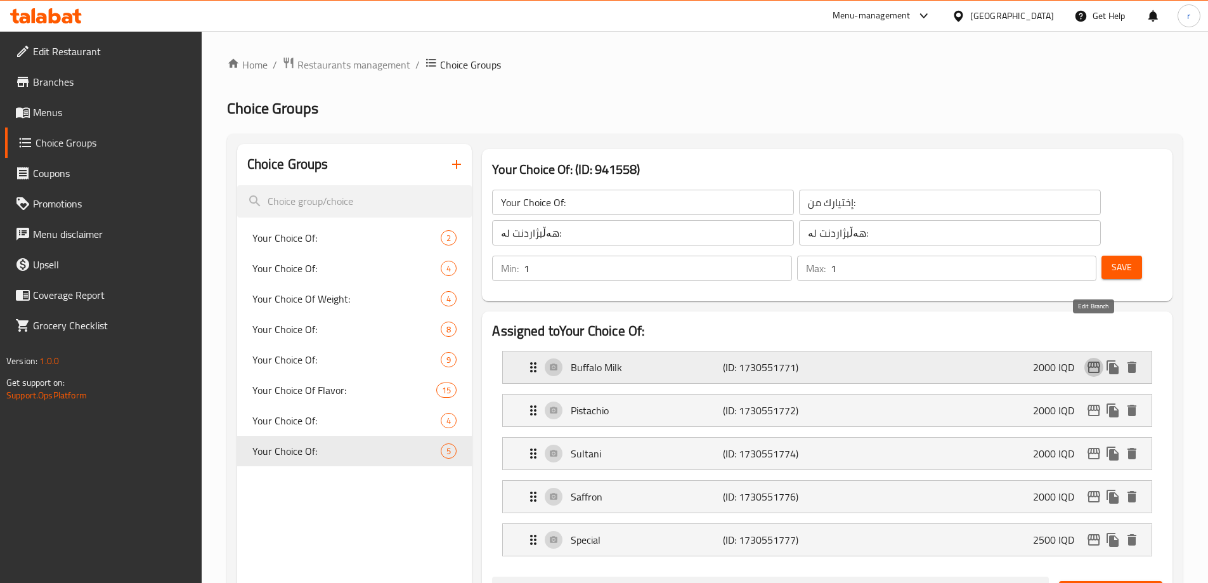
click at [1095, 361] on icon "edit" at bounding box center [1094, 366] width 13 height 11
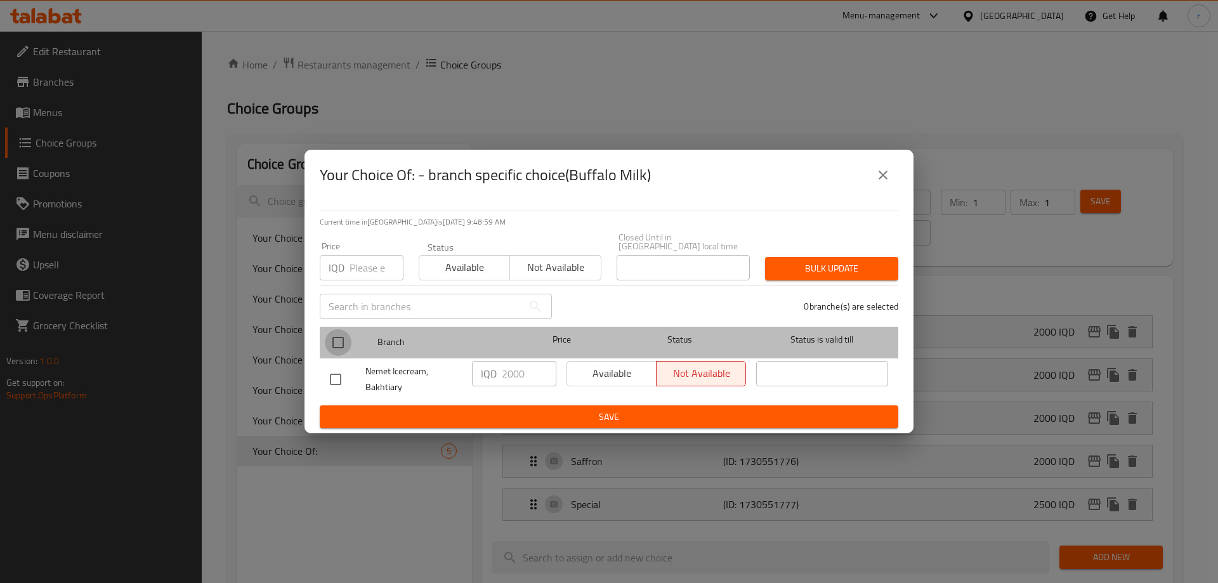
click at [333, 331] on input "checkbox" at bounding box center [338, 342] width 27 height 27
checkbox input "true"
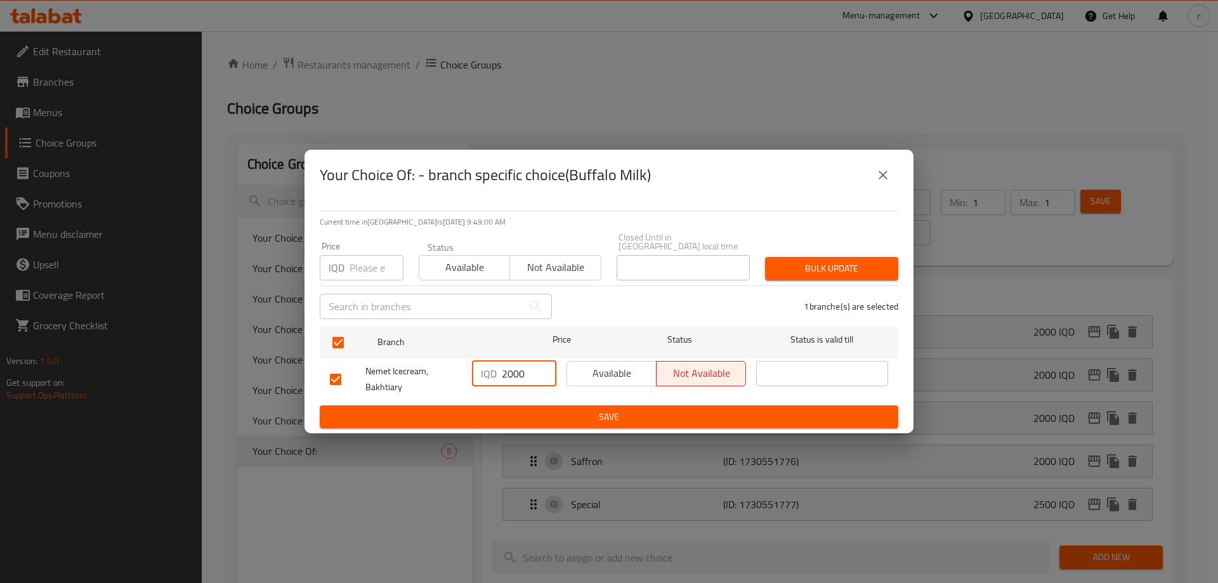
click at [508, 370] on input "2000" at bounding box center [529, 373] width 55 height 25
type input "2500"
click at [528, 409] on span "Save" at bounding box center [609, 417] width 558 height 16
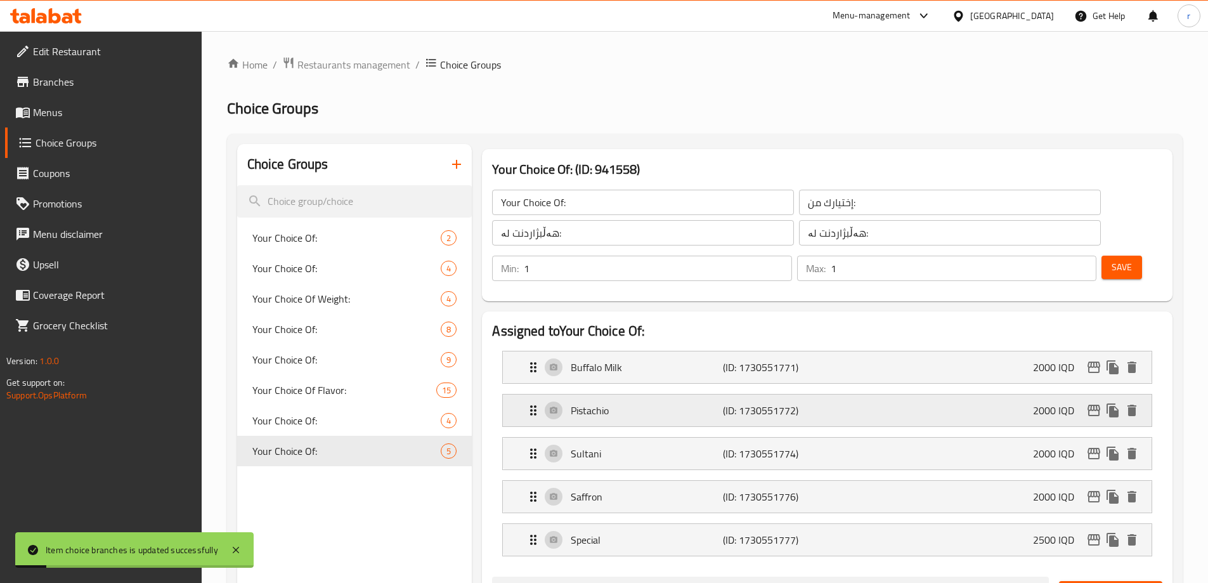
click at [1092, 403] on icon "edit" at bounding box center [1093, 410] width 15 height 15
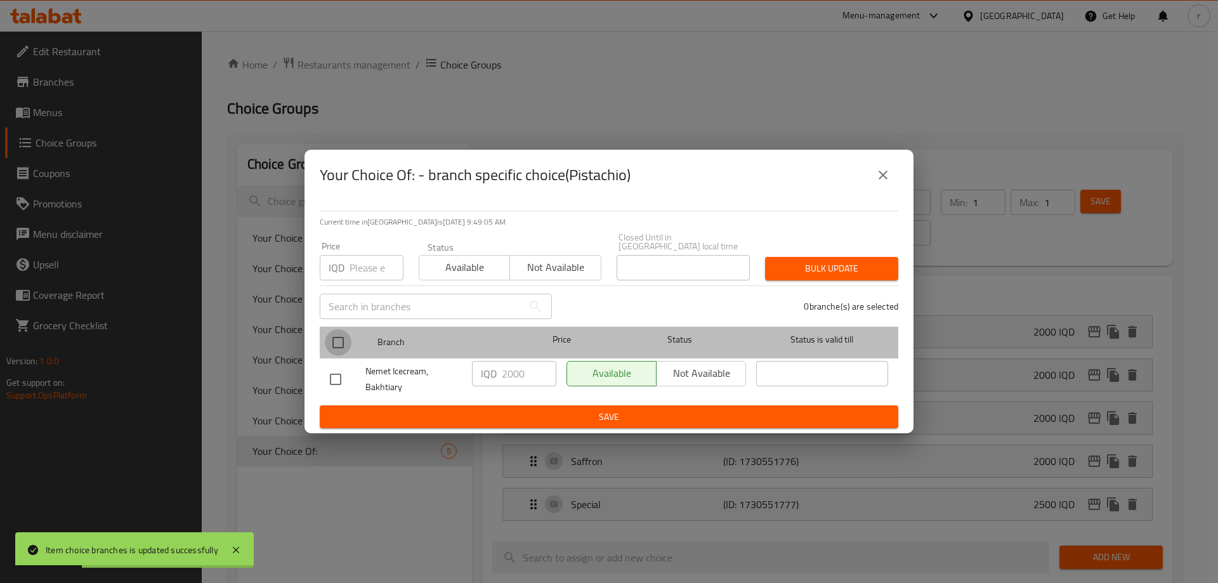
click at [328, 339] on input "checkbox" at bounding box center [338, 342] width 27 height 27
checkbox input "true"
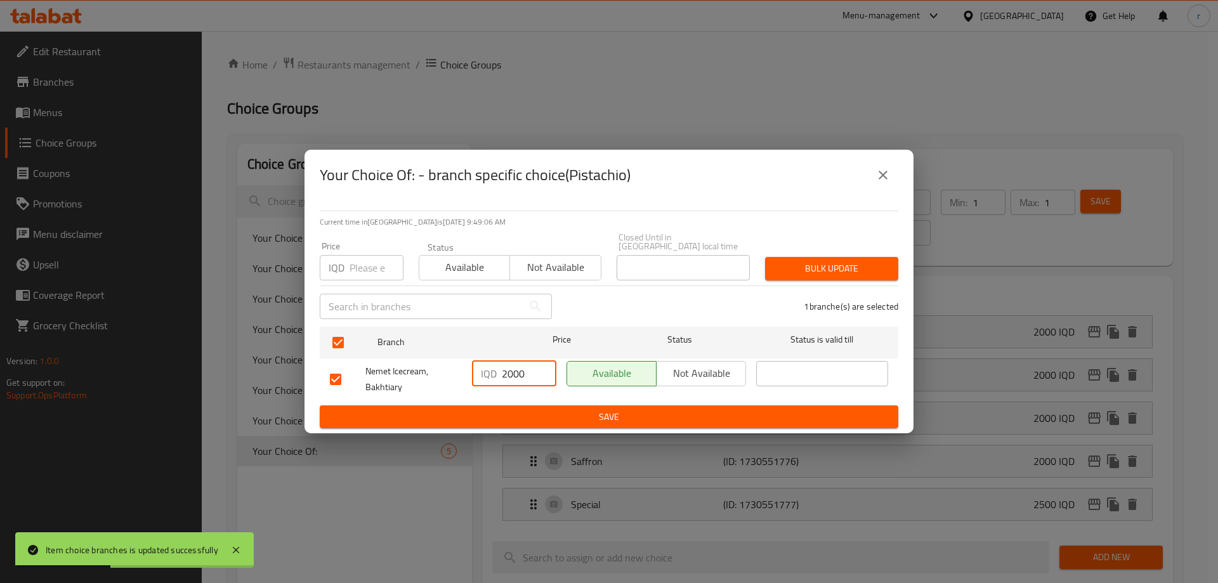
drag, startPoint x: 512, startPoint y: 368, endPoint x: 506, endPoint y: 371, distance: 6.8
click at [506, 371] on input "2000" at bounding box center [529, 373] width 55 height 25
type input "2500"
click at [533, 409] on span "Save" at bounding box center [609, 417] width 558 height 16
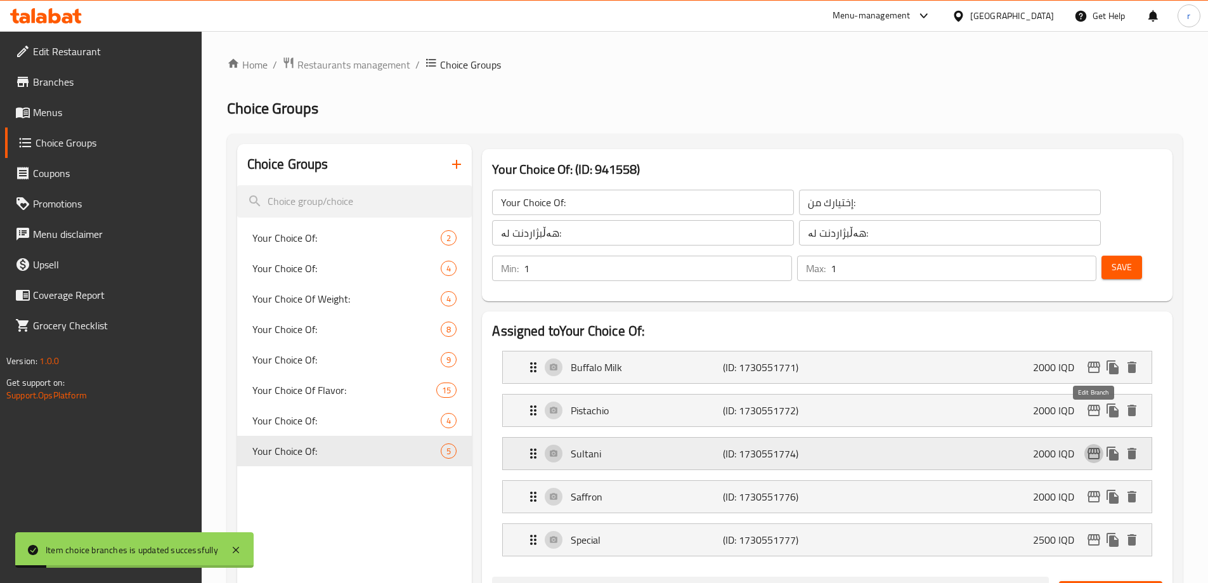
click at [1095, 446] on icon "edit" at bounding box center [1093, 453] width 15 height 15
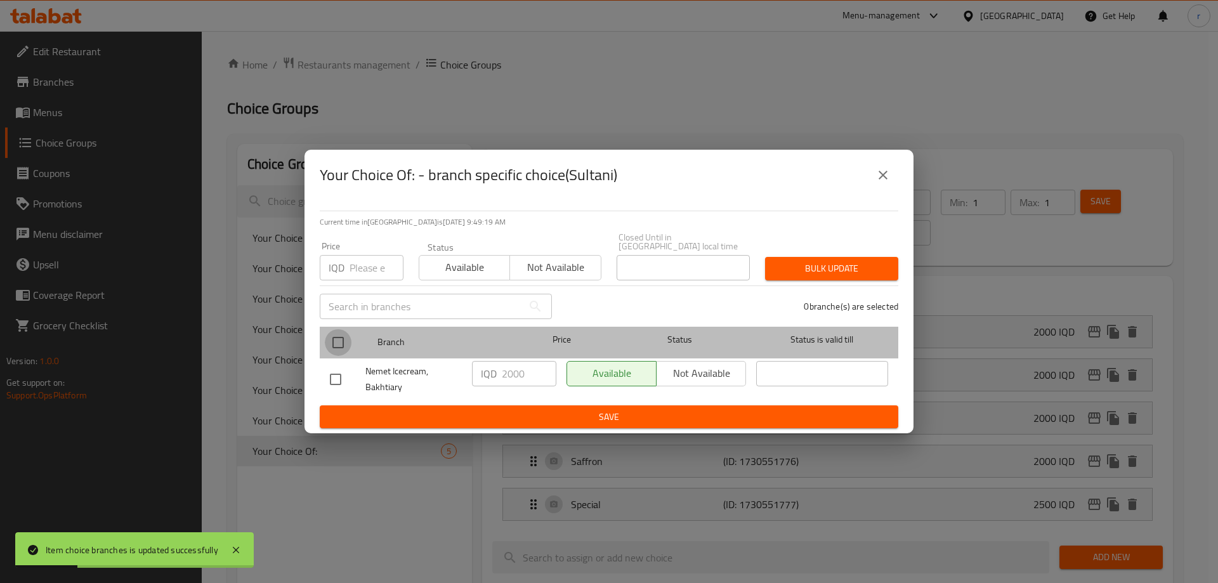
click at [341, 329] on input "checkbox" at bounding box center [338, 342] width 27 height 27
checkbox input "true"
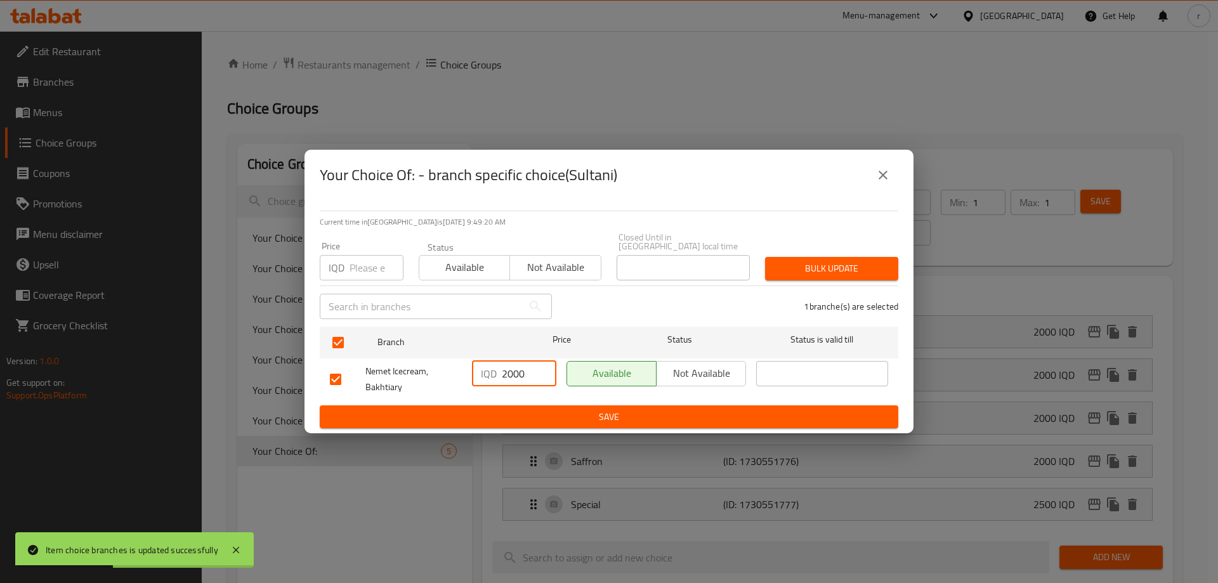
click at [509, 368] on input "2000" at bounding box center [529, 373] width 55 height 25
type input "2500"
click at [547, 409] on span "Save" at bounding box center [609, 417] width 558 height 16
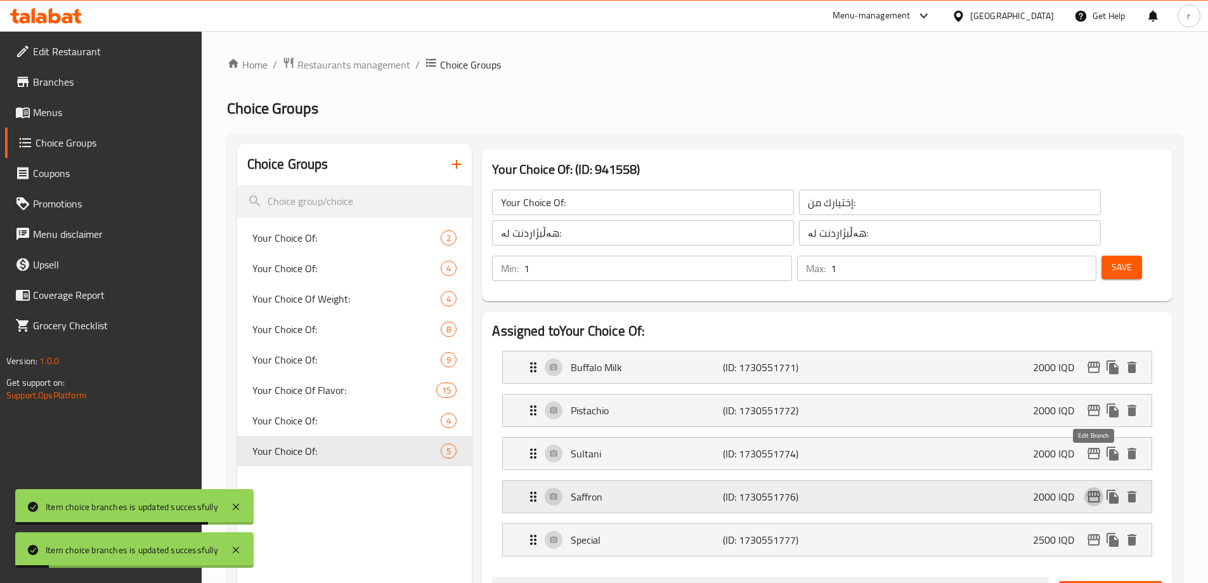
click at [1093, 491] on icon "edit" at bounding box center [1094, 496] width 13 height 11
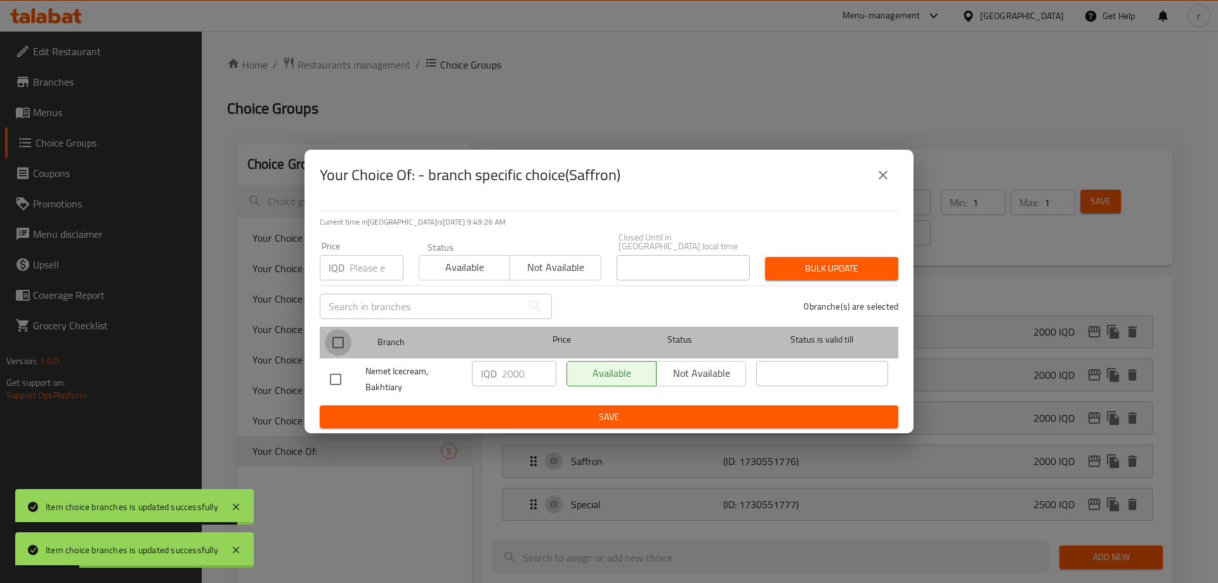
click at [345, 341] on input "checkbox" at bounding box center [338, 342] width 27 height 27
checkbox input "true"
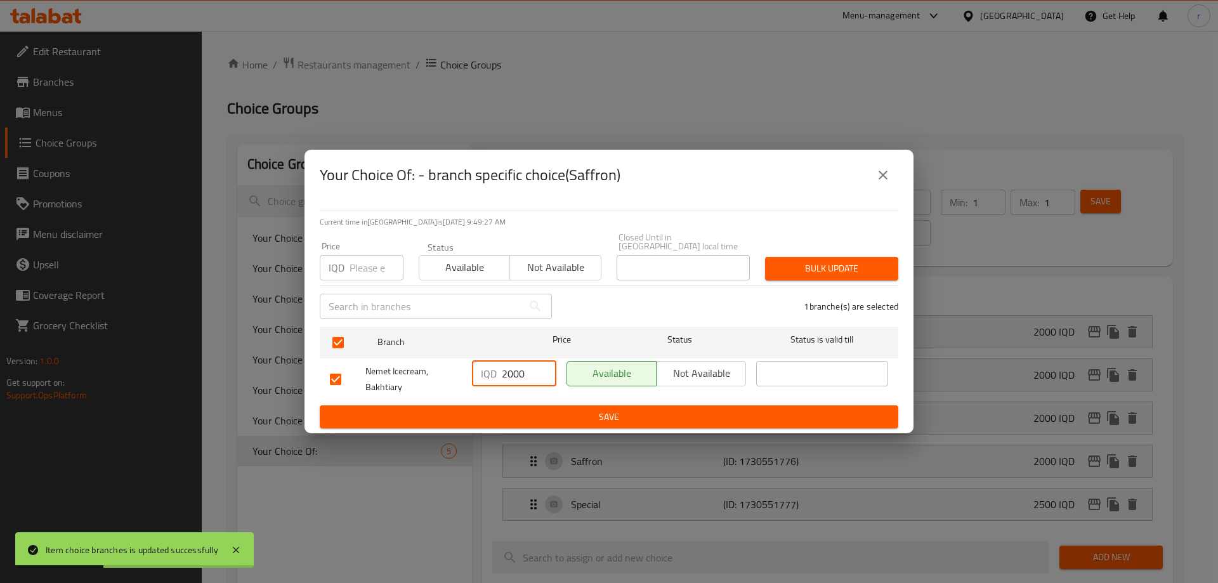
drag, startPoint x: 505, startPoint y: 365, endPoint x: 515, endPoint y: 365, distance: 9.5
click at [515, 365] on input "2000" at bounding box center [529, 373] width 55 height 25
type input "2500"
click at [503, 400] on ul "Branch Price Status Status is valid till Nemet Icecream, Bakhtiary IQD 2500 ​ A…" at bounding box center [609, 364] width 578 height 84
click at [518, 409] on span "Save" at bounding box center [609, 417] width 558 height 16
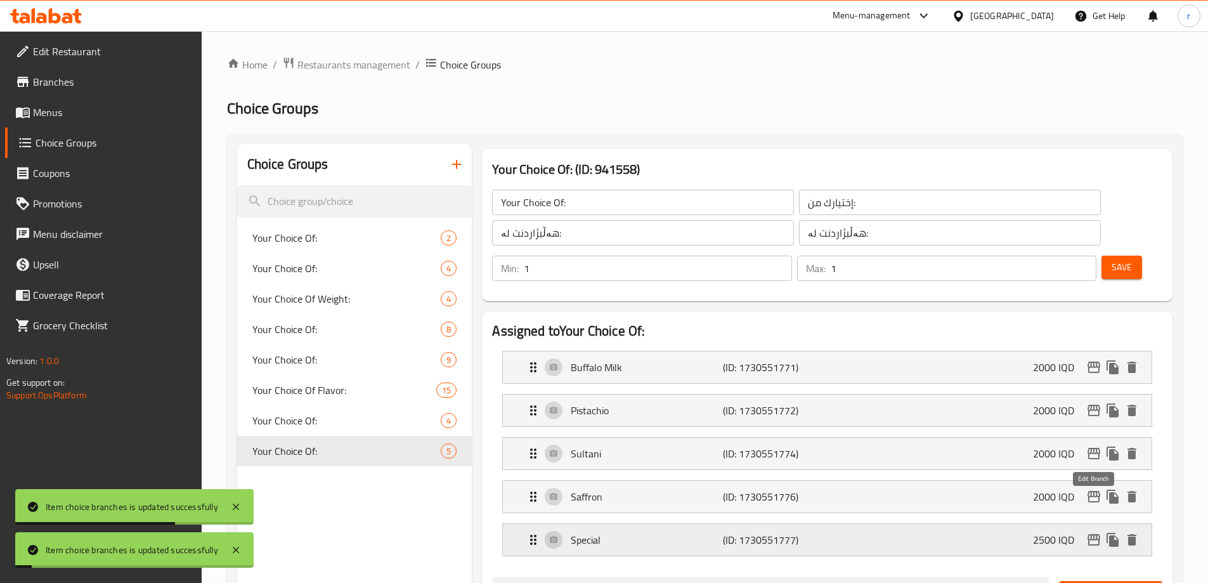
click at [1093, 532] on icon "edit" at bounding box center [1093, 539] width 15 height 15
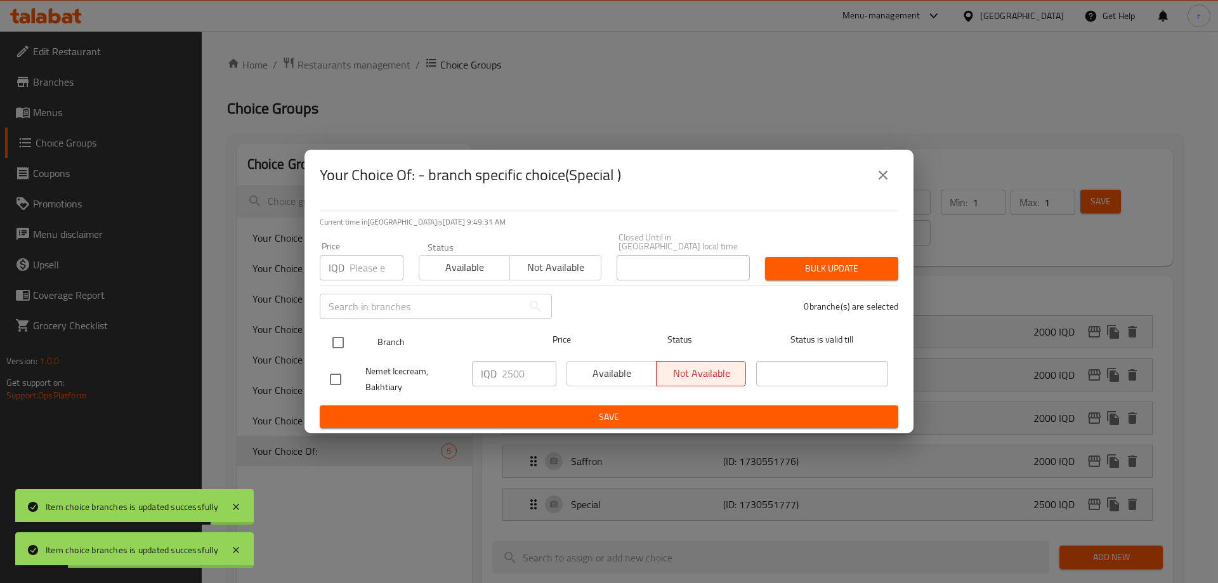
click at [344, 337] on input "checkbox" at bounding box center [338, 342] width 27 height 27
checkbox input "true"
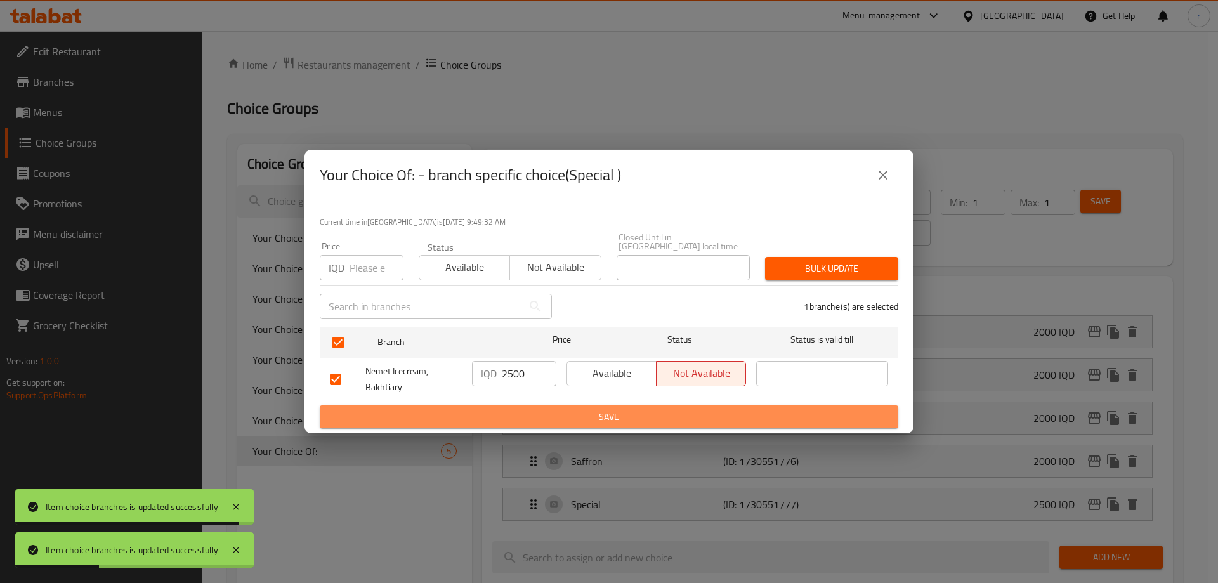
click at [535, 412] on span "Save" at bounding box center [609, 417] width 558 height 16
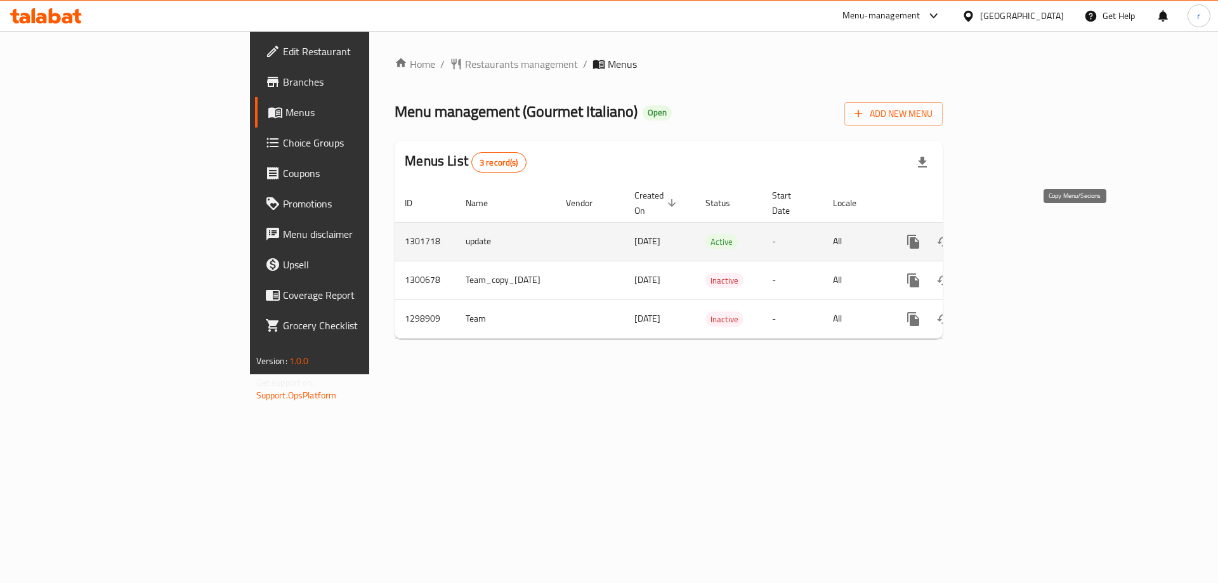
click at [919, 235] on icon "more" at bounding box center [913, 242] width 12 height 14
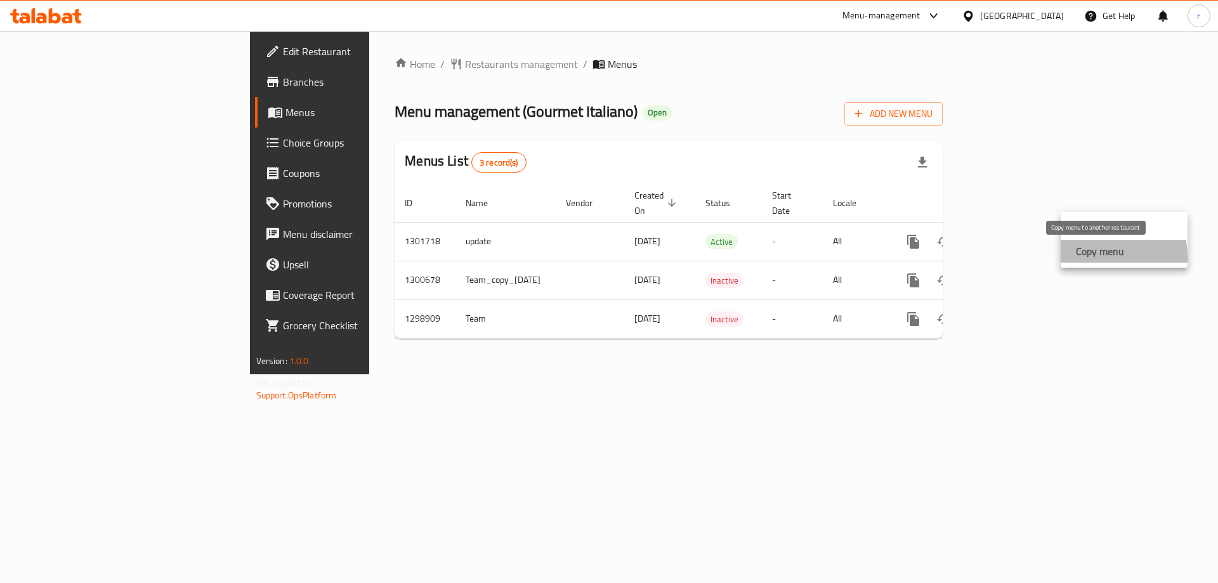
click at [1084, 257] on strong "Copy menu" at bounding box center [1100, 251] width 48 height 15
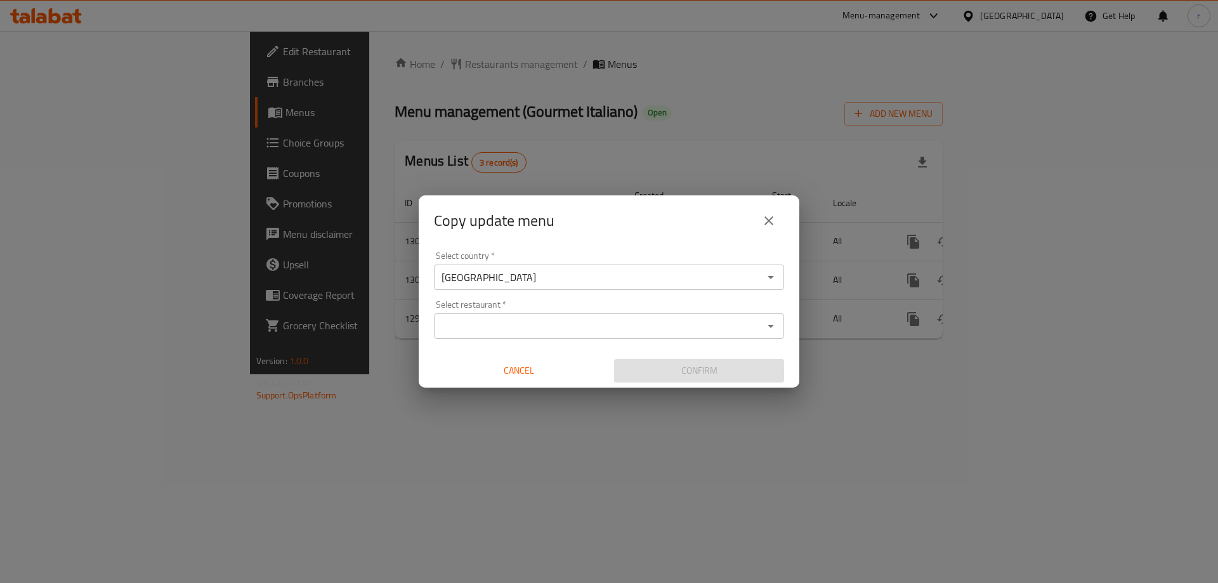
click at [603, 321] on input "Select restaurant   *" at bounding box center [599, 326] width 322 height 18
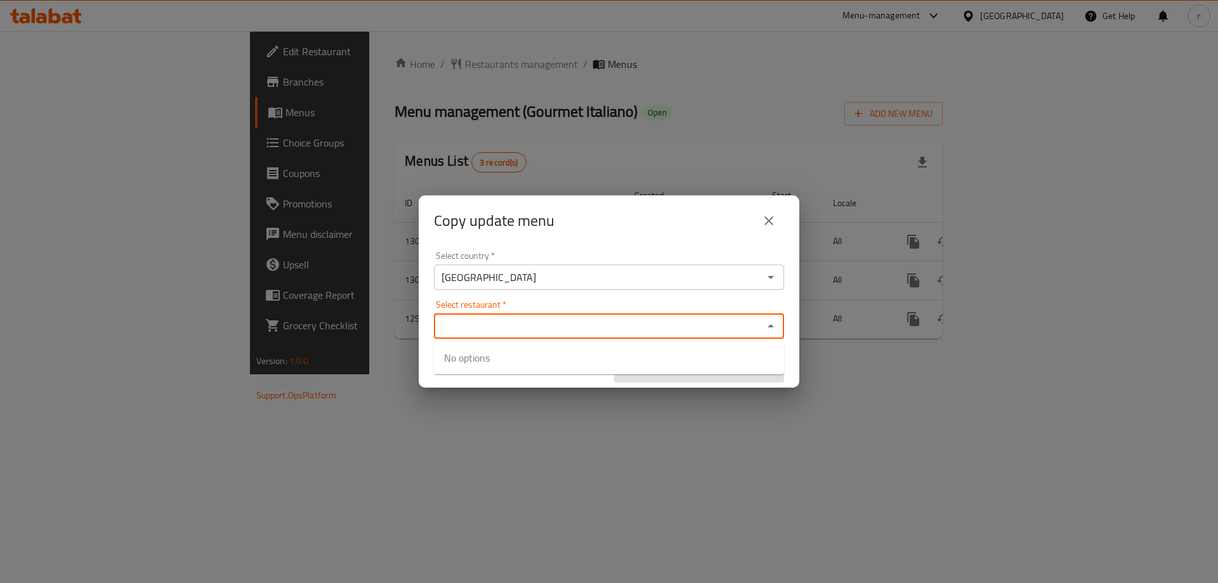
paste input "Gourmet Italiano"
type input "Gourmet Italiano"
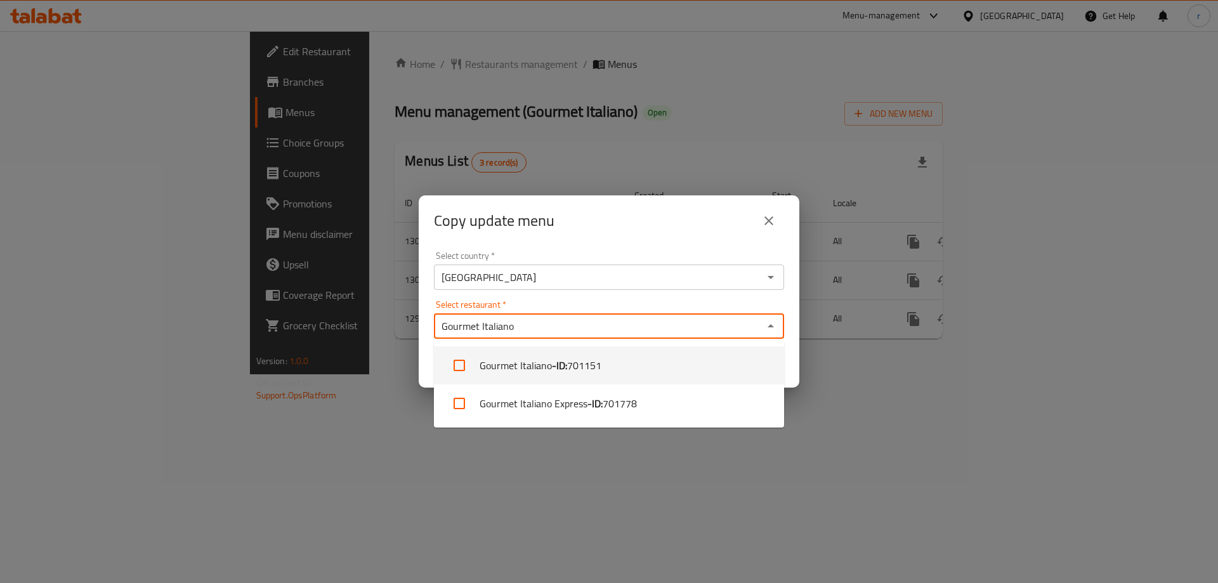
click at [521, 363] on li "Gourmet Italiano - ID: 701151" at bounding box center [609, 365] width 350 height 38
checkbox input "true"
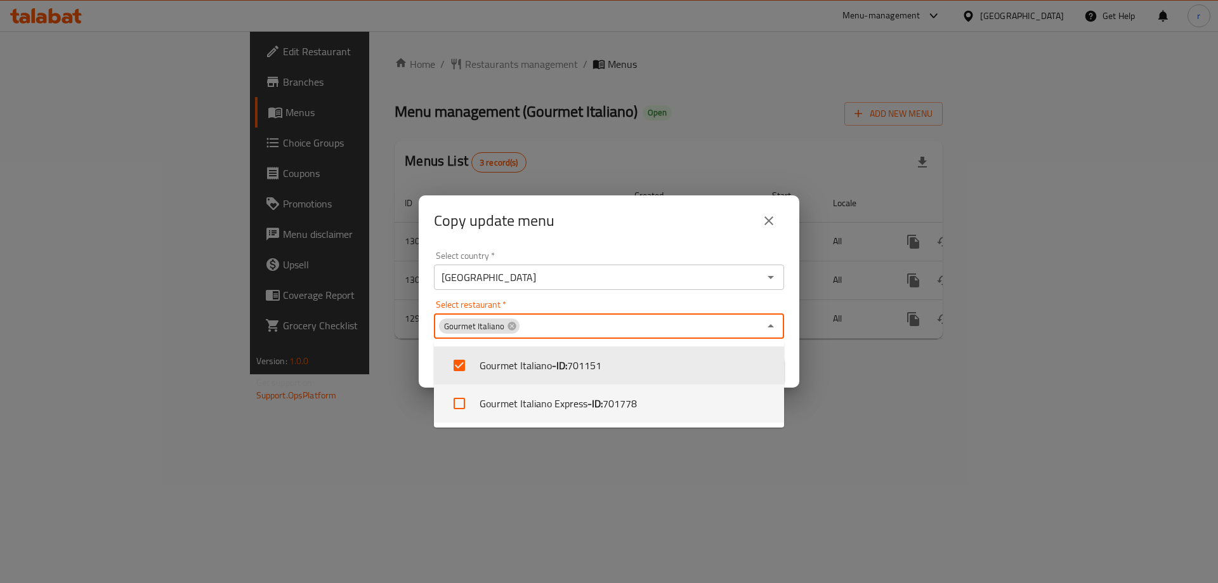
click at [572, 518] on div "Copy update menu Select country   * [GEOGRAPHIC_DATA] Select country * Select r…" at bounding box center [609, 291] width 1218 height 583
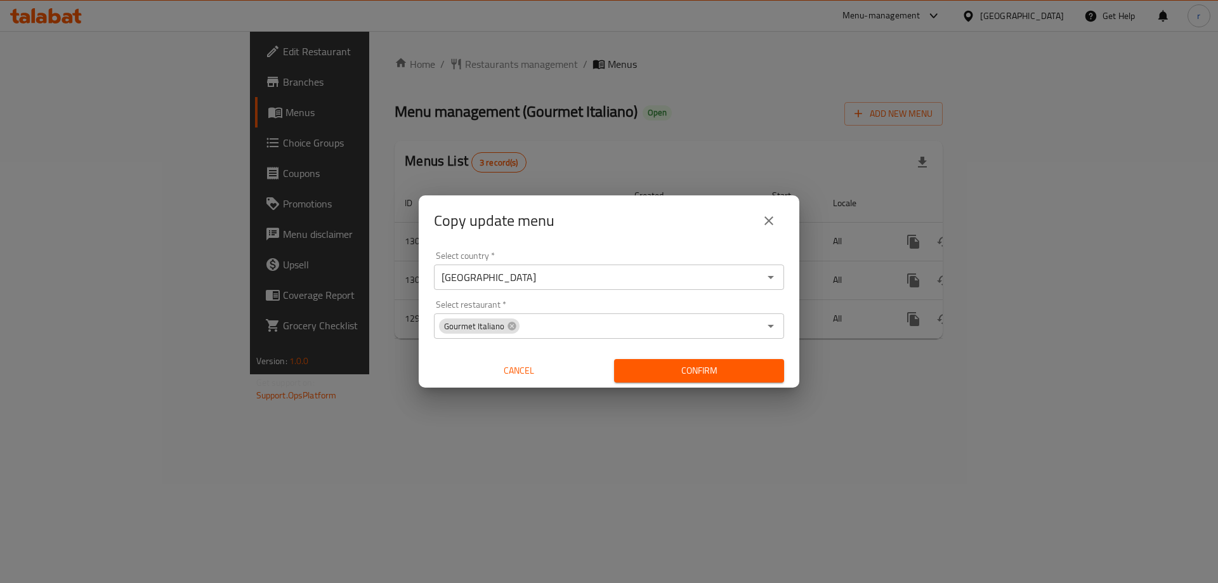
click at [722, 376] on span "Confirm" at bounding box center [699, 371] width 150 height 16
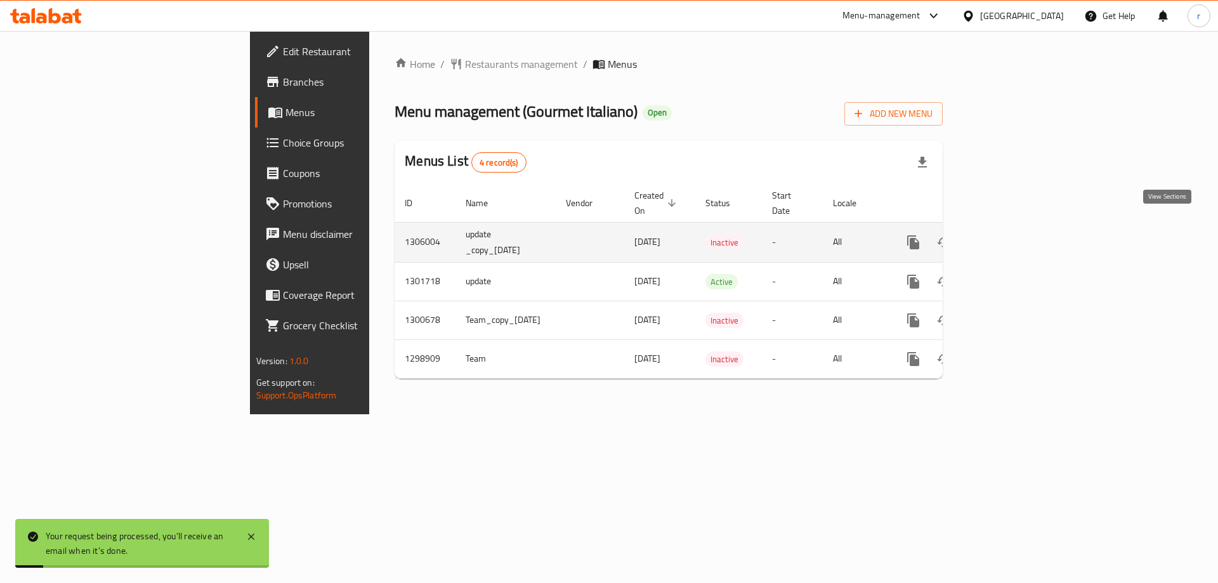
click at [1012, 235] on icon "enhanced table" at bounding box center [1004, 242] width 15 height 15
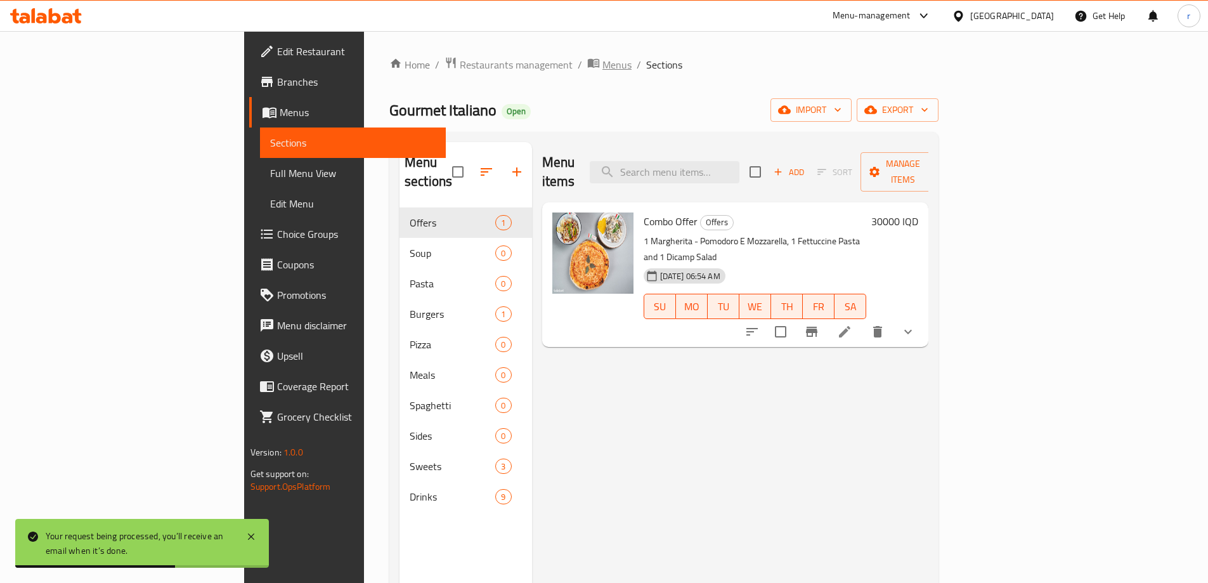
click at [602, 65] on span "Menus" at bounding box center [616, 64] width 29 height 15
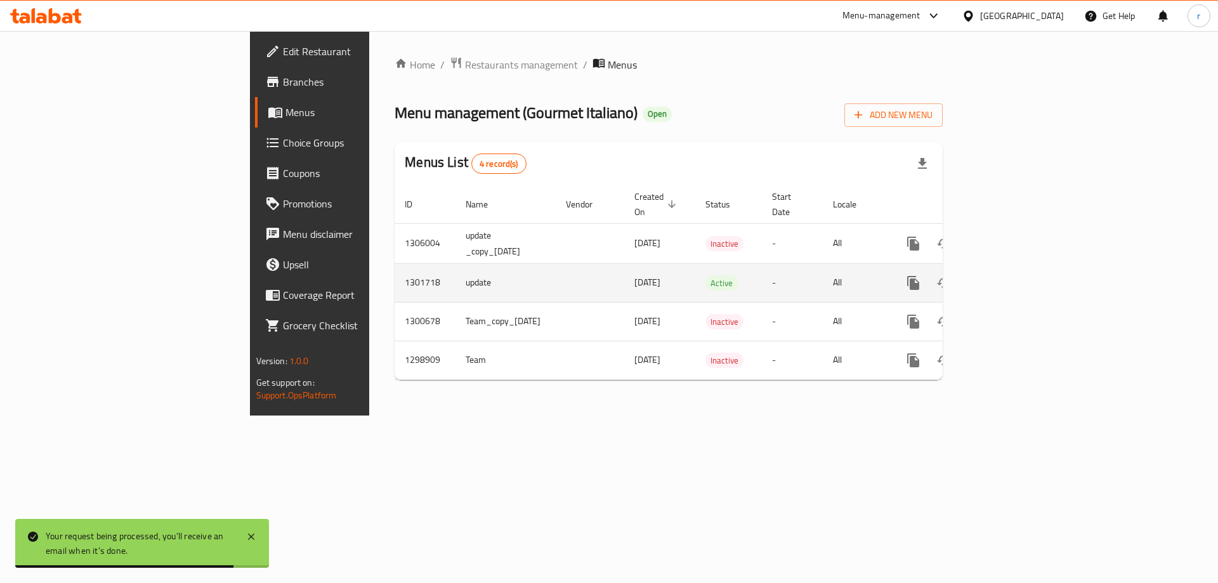
click at [1012, 275] on icon "enhanced table" at bounding box center [1004, 282] width 15 height 15
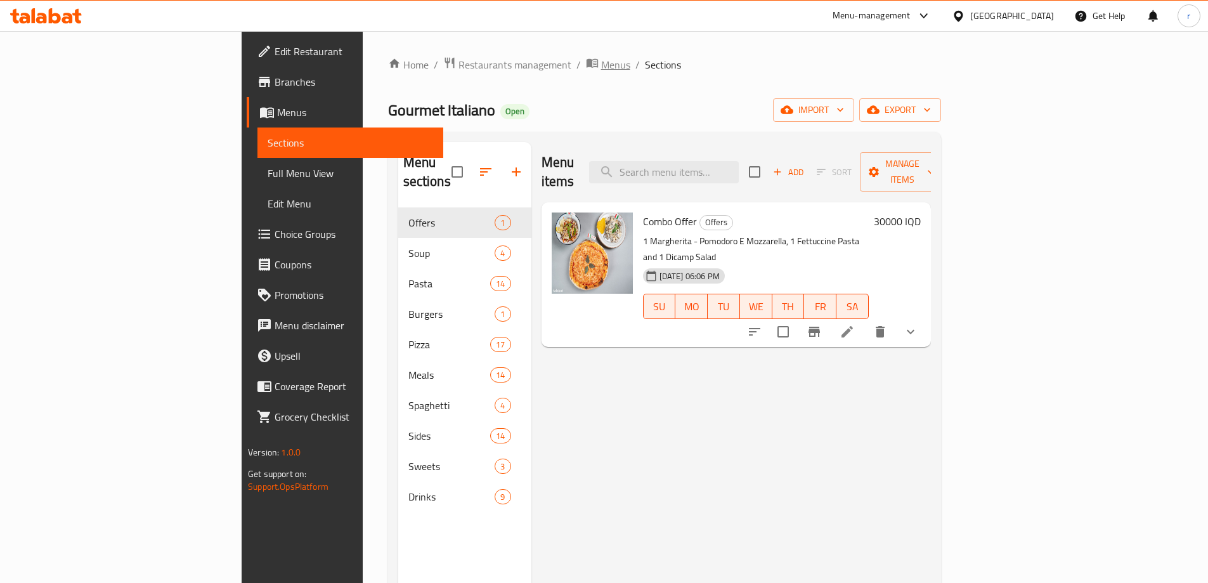
click at [601, 59] on span "Menus" at bounding box center [615, 64] width 29 height 15
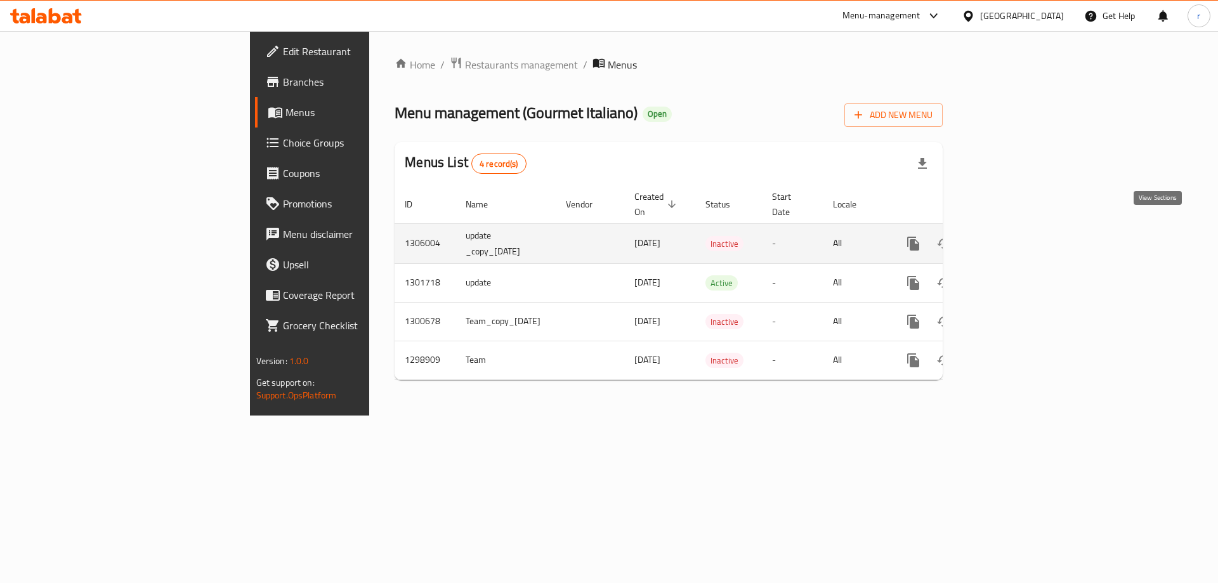
click at [1012, 236] on icon "enhanced table" at bounding box center [1004, 243] width 15 height 15
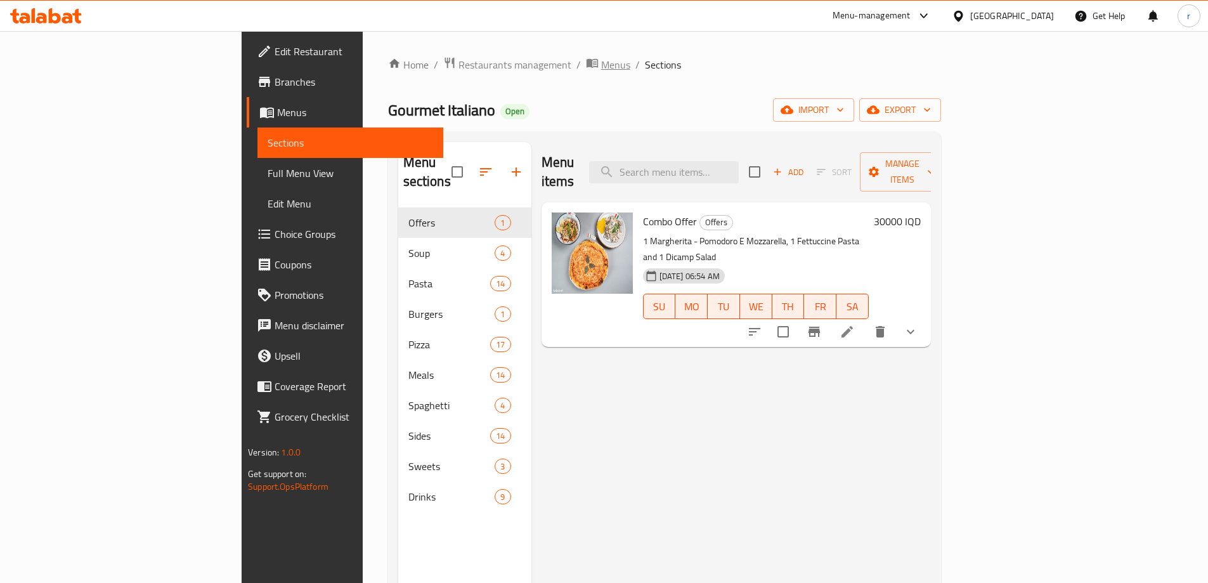
click at [601, 63] on span "Menus" at bounding box center [615, 64] width 29 height 15
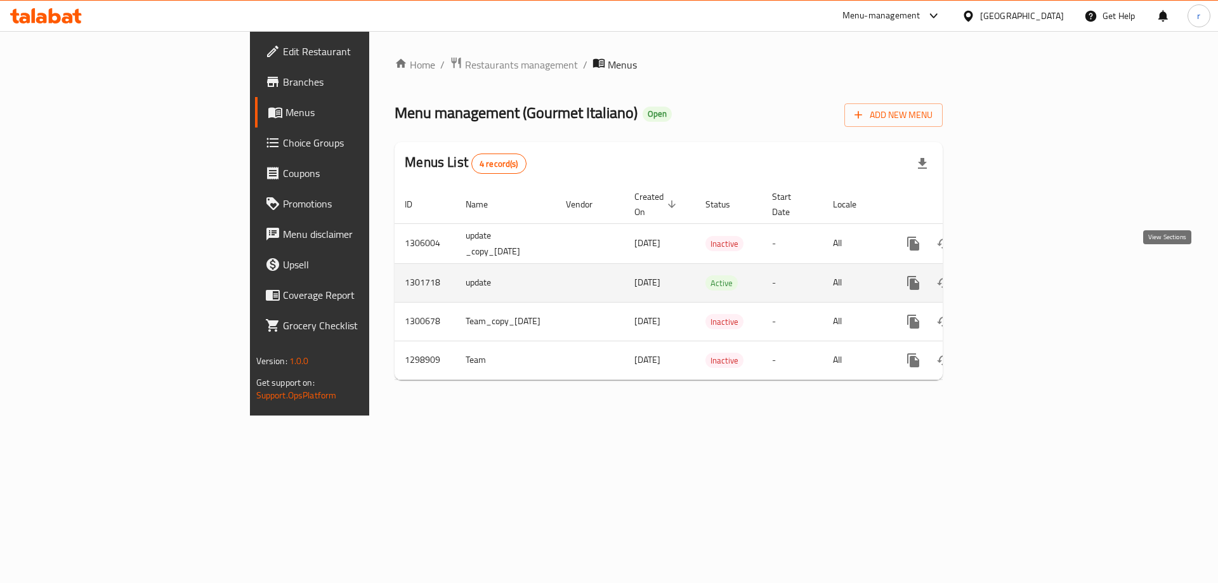
click at [1012, 275] on icon "enhanced table" at bounding box center [1004, 282] width 15 height 15
